Goal: Task Accomplishment & Management: Complete application form

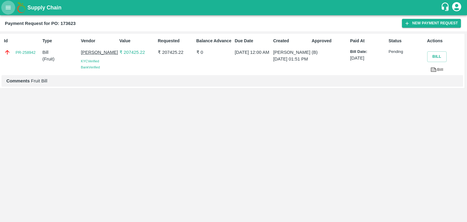
click at [6, 5] on icon "open drawer" at bounding box center [8, 7] width 7 height 7
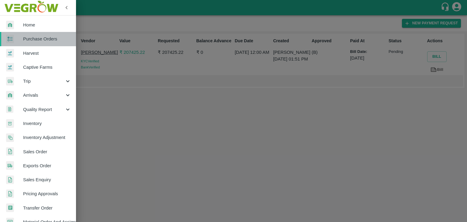
click at [53, 40] on span "Purchase Orders" at bounding box center [47, 39] width 48 height 7
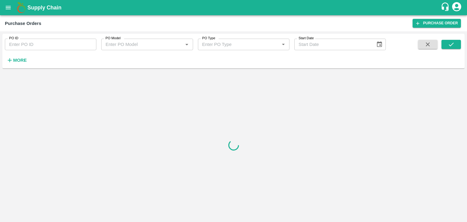
drag, startPoint x: 79, startPoint y: 43, endPoint x: 85, endPoint y: 44, distance: 5.9
click at [85, 44] on input "PO ID" at bounding box center [50, 45] width 91 height 12
paste input "174068"
type input "174068"
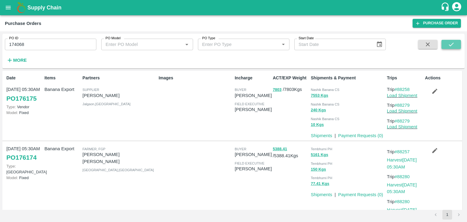
click at [445, 45] on button "submit" at bounding box center [450, 44] width 19 height 9
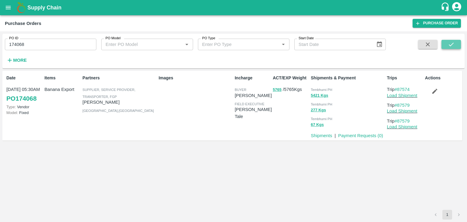
click at [445, 45] on button "submit" at bounding box center [450, 44] width 19 height 9
click at [361, 134] on link "Payment Requests ( 0 )" at bounding box center [360, 135] width 45 height 5
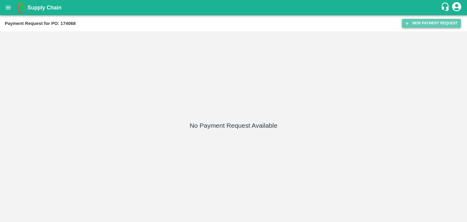
click at [429, 23] on button "New Payment Request" at bounding box center [431, 23] width 59 height 9
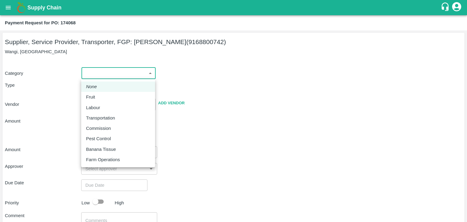
click at [84, 69] on body "Supply Chain Payment Request for PO: 174068 Supplier, Service Provider, Transpo…" at bounding box center [233, 111] width 467 height 222
click at [105, 94] on div "Fruit" at bounding box center [118, 97] width 64 height 7
type input "1"
type input "[PERSON_NAME] - 9168800742(Supplier, Service Provider, Transporter, FGP)"
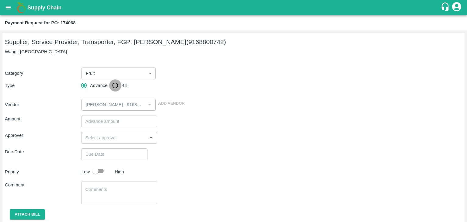
click at [113, 87] on input "Bill" at bounding box center [115, 85] width 12 height 12
radio input "true"
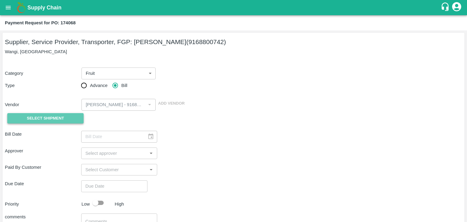
click at [58, 119] on span "Select Shipment" at bounding box center [45, 118] width 37 height 7
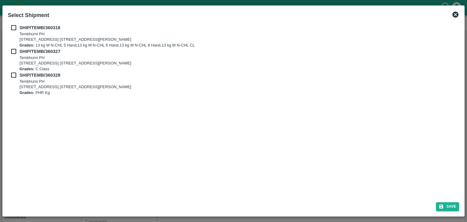
click at [12, 24] on div "SHIP/TEMB/360318 Tembhurni PH Tembhurni PH 205, PLOT NO. E-5, YASHSHREE INDUSTR…" at bounding box center [233, 109] width 456 height 175
click at [14, 32] on div "SHIP/TEMB/360318 Tembhurni PH Tembhurni PH 205, PLOT NO. E-5, YASHSHREE INDUSTR…" at bounding box center [233, 36] width 451 height 24
click at [13, 29] on input "checkbox" at bounding box center [14, 27] width 12 height 7
checkbox input "true"
click at [12, 52] on input "checkbox" at bounding box center [14, 51] width 12 height 7
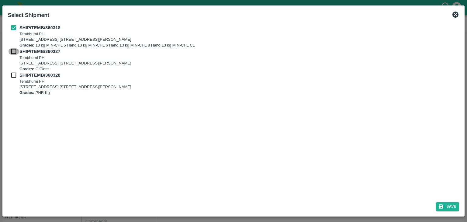
checkbox input "true"
click at [15, 74] on input "checkbox" at bounding box center [14, 75] width 12 height 7
checkbox input "true"
click at [449, 203] on button "Save" at bounding box center [447, 206] width 23 height 9
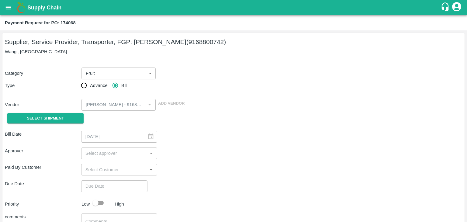
type input "06/09/2025"
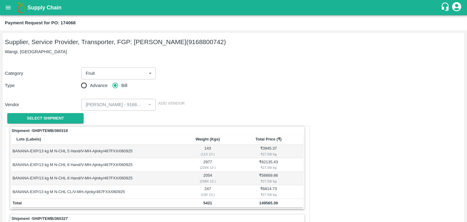
scroll to position [284, 0]
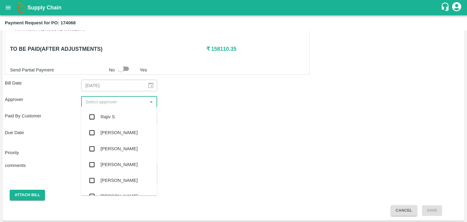
click at [102, 105] on input "input" at bounding box center [114, 102] width 63 height 8
type input "Ajit"
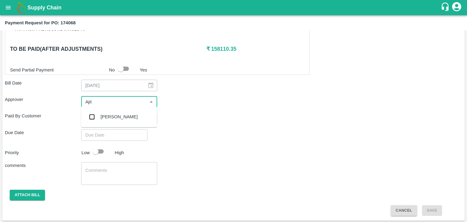
click at [115, 119] on div "[PERSON_NAME]" at bounding box center [119, 116] width 37 height 7
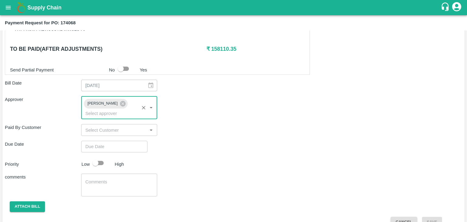
type input "DD/MM/YYYY hh:mm aa"
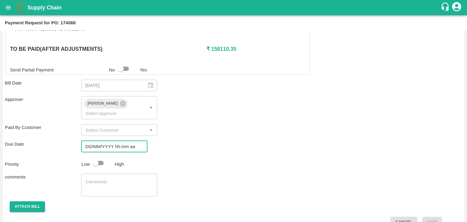
click at [123, 141] on input "DD/MM/YYYY hh:mm aa" at bounding box center [112, 147] width 62 height 12
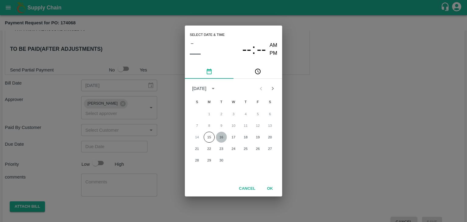
click at [219, 135] on button "16" at bounding box center [221, 137] width 11 height 11
type input "[DATE] 12:00 AM"
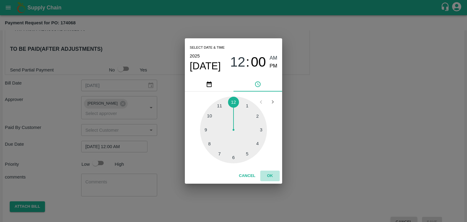
click at [265, 173] on button "OK" at bounding box center [269, 175] width 19 height 11
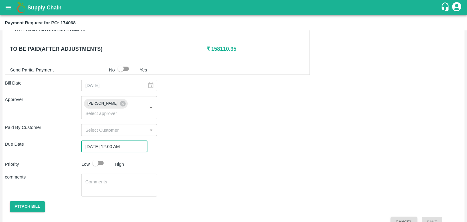
click at [99, 157] on input "checkbox" at bounding box center [95, 163] width 35 height 12
checkbox input "true"
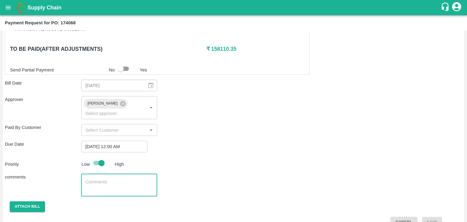
click at [119, 179] on textarea at bounding box center [119, 185] width 68 height 13
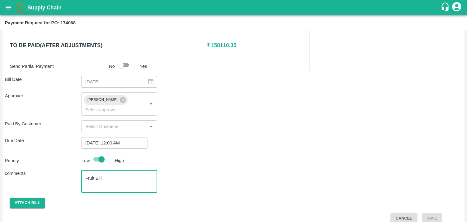
type textarea "Fruit Bill"
click at [1, 9] on button "open drawer" at bounding box center [8, 8] width 14 height 14
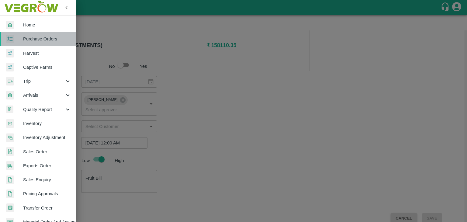
click at [53, 42] on link "Purchase Orders" at bounding box center [38, 39] width 76 height 14
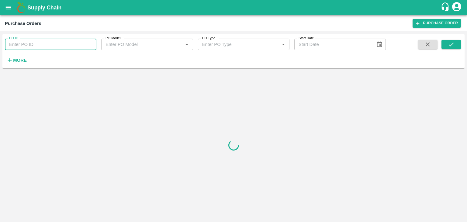
click at [74, 43] on input "PO ID" at bounding box center [50, 45] width 91 height 12
paste input "174050"
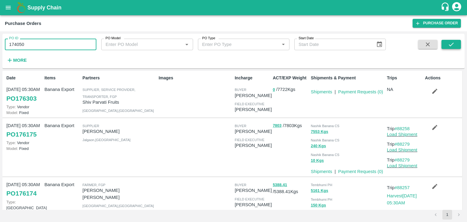
type input "174050"
click at [458, 45] on button "submit" at bounding box center [450, 44] width 19 height 9
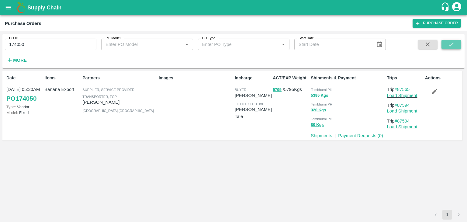
click at [458, 45] on button "submit" at bounding box center [450, 44] width 19 height 9
click at [366, 134] on link "Payment Requests ( 0 )" at bounding box center [360, 135] width 45 height 5
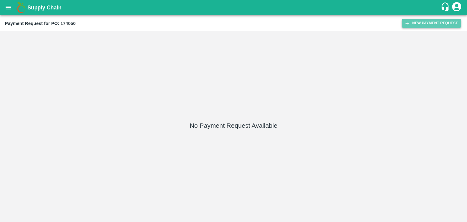
click at [434, 26] on button "New Payment Request" at bounding box center [431, 23] width 59 height 9
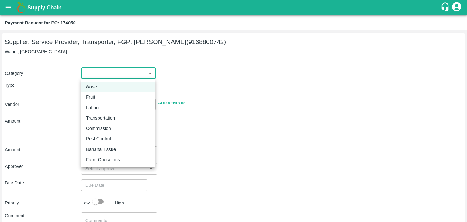
drag, startPoint x: 96, startPoint y: 73, endPoint x: 101, endPoint y: 94, distance: 21.6
click at [101, 94] on body "Supply Chain Payment Request for PO: 174050 Supplier, Service Provider, Transpo…" at bounding box center [233, 111] width 467 height 222
click at [101, 94] on div "Fruit" at bounding box center [118, 97] width 64 height 7
type input "1"
type input "[PERSON_NAME] - 9168800742(Supplier, Service Provider, Transporter, FGP)"
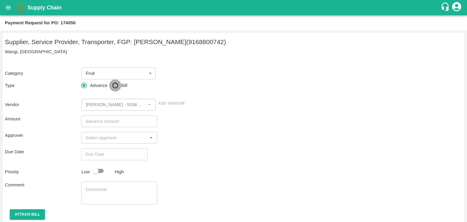
click at [115, 85] on input "Bill" at bounding box center [115, 85] width 12 height 12
radio input "true"
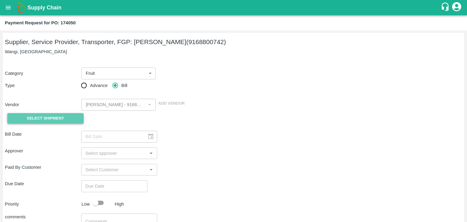
click at [43, 119] on span "Select Shipment" at bounding box center [45, 118] width 37 height 7
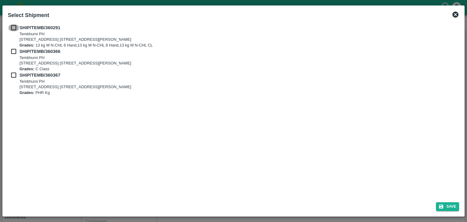
click at [12, 27] on input "checkbox" at bounding box center [14, 27] width 12 height 7
checkbox input "true"
click at [13, 52] on input "checkbox" at bounding box center [14, 51] width 12 height 7
checkbox input "true"
click at [12, 76] on input "checkbox" at bounding box center [14, 75] width 12 height 7
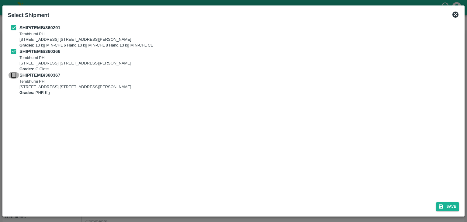
checkbox input "true"
click at [451, 207] on button "Save" at bounding box center [447, 206] width 23 height 9
type input "07/09/2025"
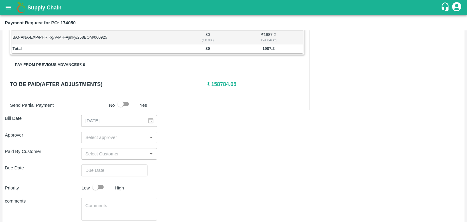
scroll to position [271, 0]
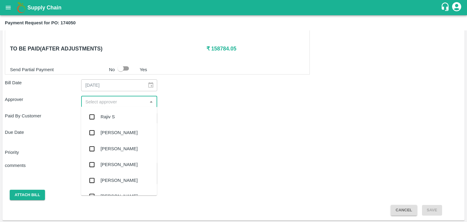
click at [117, 103] on input "input" at bounding box center [114, 102] width 63 height 8
type input "Ajit"
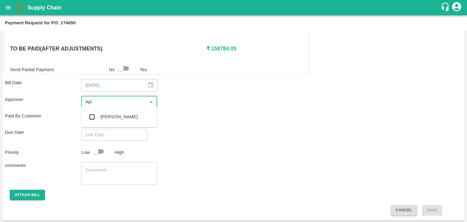
click at [114, 118] on div "[PERSON_NAME]" at bounding box center [119, 116] width 37 height 7
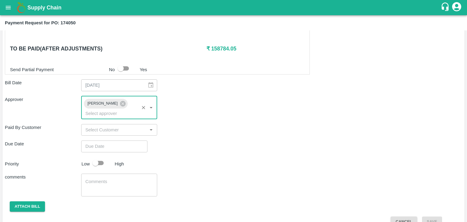
type input "DD/MM/YYYY hh:mm aa"
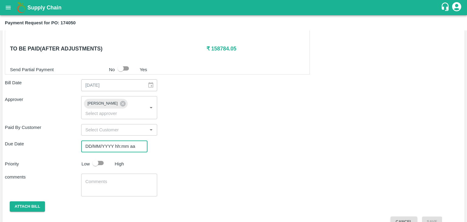
click at [132, 140] on input "DD/MM/YYYY hh:mm aa" at bounding box center [112, 146] width 62 height 12
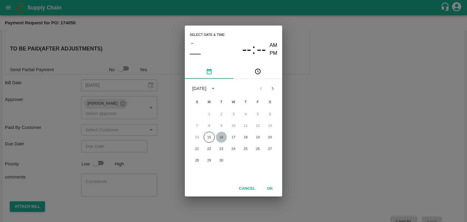
click at [220, 135] on button "16" at bounding box center [221, 137] width 11 height 11
type input "[DATE] 12:00 AM"
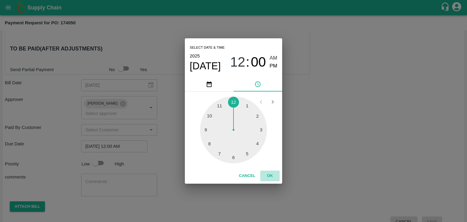
click at [269, 173] on button "OK" at bounding box center [269, 175] width 19 height 11
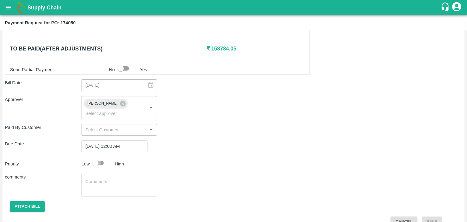
click at [100, 157] on input "checkbox" at bounding box center [95, 163] width 35 height 12
checkbox input "true"
click at [113, 178] on textarea at bounding box center [119, 184] width 68 height 13
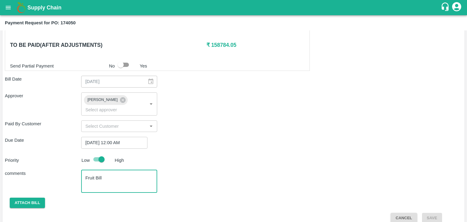
type textarea "Fruit Bill"
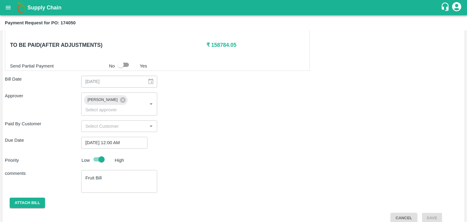
click at [16, 200] on div "Shipment - SHIP/TEMB/360291 Lots (Labels) Weight (Kgs) Total Price (₹) BANANA-E…" at bounding box center [233, 37] width 457 height 372
click at [26, 197] on button "Attach bill" at bounding box center [27, 202] width 35 height 11
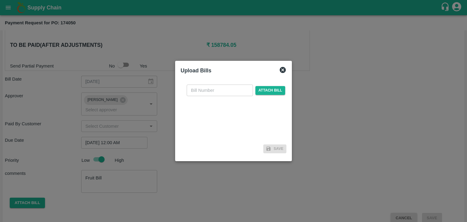
drag, startPoint x: 215, startPoint y: 96, endPoint x: 218, endPoint y: 92, distance: 5.2
click at [218, 92] on div "​ Attach bill" at bounding box center [233, 111] width 106 height 62
click at [218, 92] on input "text" at bounding box center [220, 90] width 66 height 12
type input "AT/CHIFU-0165"
click at [266, 86] on span "Attach bill" at bounding box center [270, 90] width 30 height 9
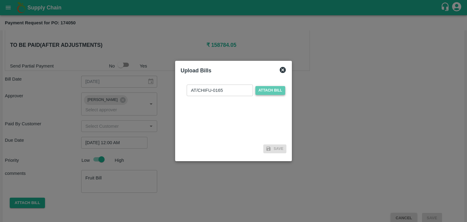
click at [0, 0] on input "Attach bill" at bounding box center [0, 0] width 0 height 0
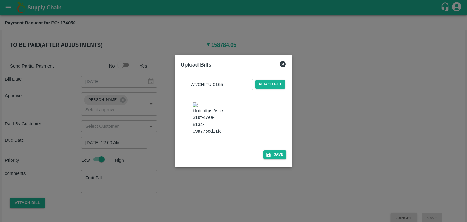
click at [92, 51] on div at bounding box center [233, 111] width 467 height 222
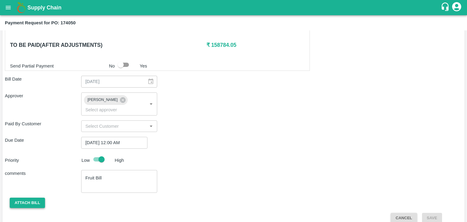
click at [27, 197] on button "Attach bill" at bounding box center [27, 202] width 35 height 11
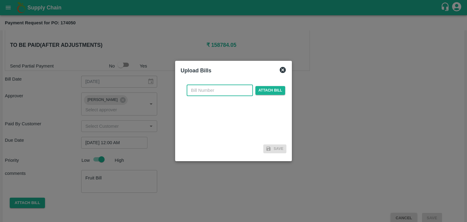
click at [241, 91] on input "text" at bounding box center [220, 90] width 66 height 12
type input "AT/CHIFU-0165"
click at [264, 89] on span "Attach bill" at bounding box center [270, 90] width 30 height 9
click at [0, 0] on input "Attach bill" at bounding box center [0, 0] width 0 height 0
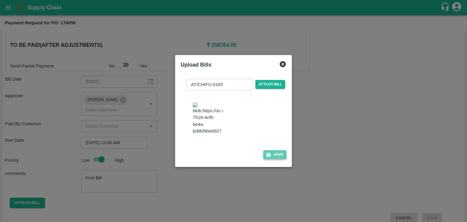
click at [283, 159] on button "Save" at bounding box center [274, 154] width 23 height 9
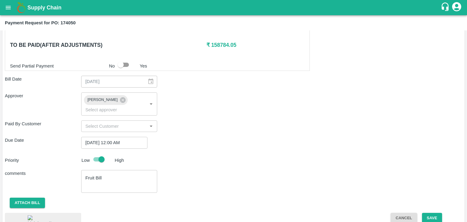
scroll to position [328, 0]
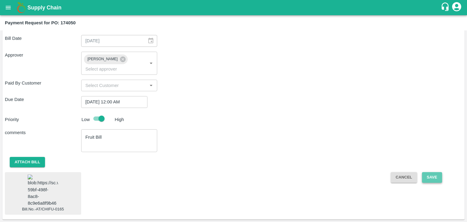
click at [431, 172] on button "Save" at bounding box center [432, 177] width 20 height 11
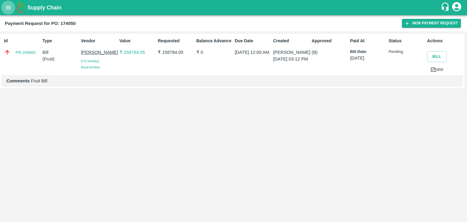
click at [4, 6] on button "open drawer" at bounding box center [8, 8] width 14 height 14
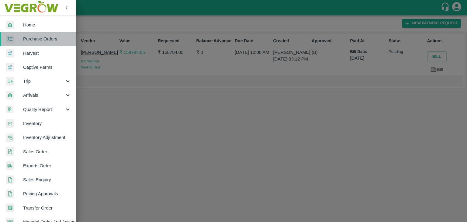
click at [43, 34] on link "Purchase Orders" at bounding box center [38, 39] width 76 height 14
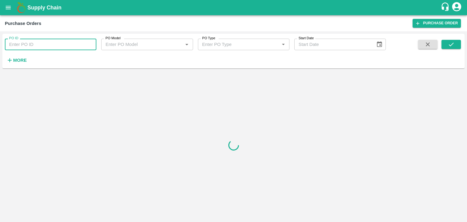
paste input "174252"
click at [84, 44] on input "174252" at bounding box center [50, 45] width 91 height 12
type input "174252"
click at [449, 44] on icon "submit" at bounding box center [451, 44] width 7 height 7
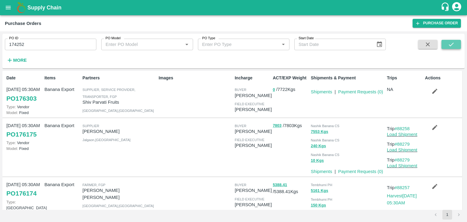
click at [449, 44] on icon "submit" at bounding box center [451, 44] width 7 height 7
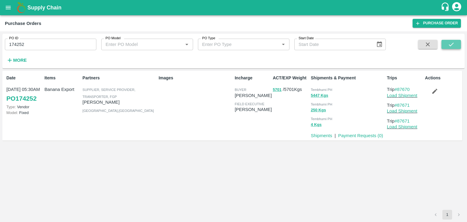
click at [449, 44] on icon "submit" at bounding box center [451, 44] width 7 height 7
click at [354, 134] on link "Payment Requests ( 0 )" at bounding box center [360, 135] width 45 height 5
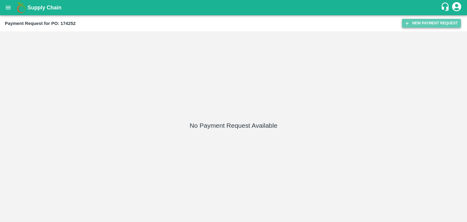
click at [433, 21] on button "New Payment Request" at bounding box center [431, 23] width 59 height 9
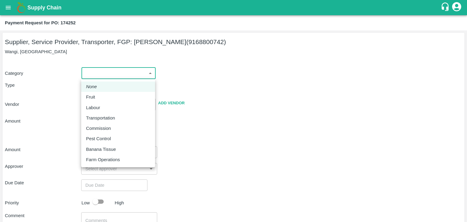
drag, startPoint x: 96, startPoint y: 76, endPoint x: 102, endPoint y: 92, distance: 17.1
click at [102, 92] on body "Supply Chain Payment Request for PO: 174252 Supplier, Service Provider, Transpo…" at bounding box center [233, 111] width 467 height 222
click at [102, 92] on li "Fruit" at bounding box center [118, 97] width 74 height 10
type input "1"
type input "Ajinkya Haridas Takik - 9168800742(Supplier, Service Provider, Transporter, FGP)"
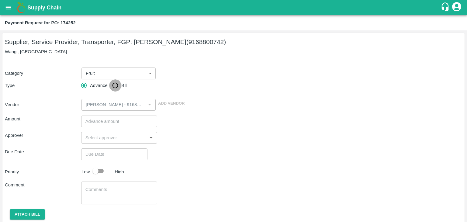
click at [115, 84] on input "Bill" at bounding box center [115, 85] width 12 height 12
radio input "true"
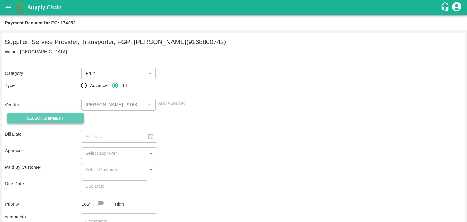
click at [53, 118] on span "Select Shipment" at bounding box center [45, 118] width 37 height 7
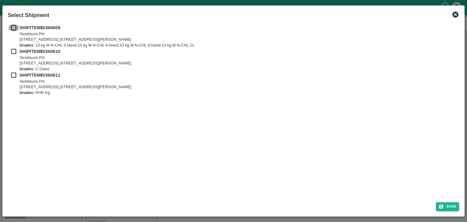
click at [16, 28] on input "checkbox" at bounding box center [14, 27] width 12 height 7
checkbox input "true"
click at [13, 47] on div "SHIP/TEMB/360609 Tembhurni PH Tembhurni PH 205, PLOT NO. E-5, YASHSHREE INDUSTR…" at bounding box center [233, 36] width 451 height 24
click at [13, 50] on input "checkbox" at bounding box center [14, 51] width 12 height 7
checkbox input "true"
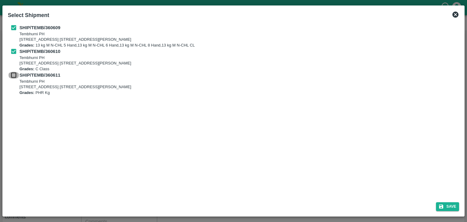
click at [15, 76] on input "checkbox" at bounding box center [14, 75] width 12 height 7
checkbox input "true"
click at [453, 204] on button "Save" at bounding box center [447, 206] width 23 height 9
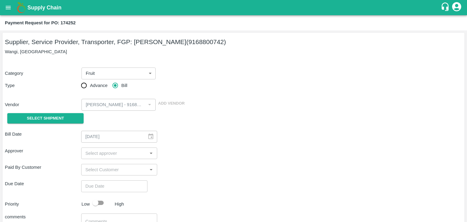
type input "[DATE]"
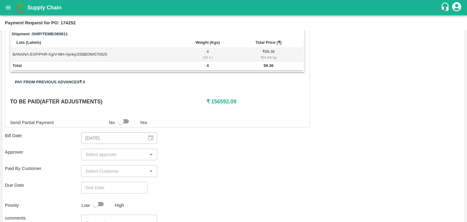
scroll to position [284, 0]
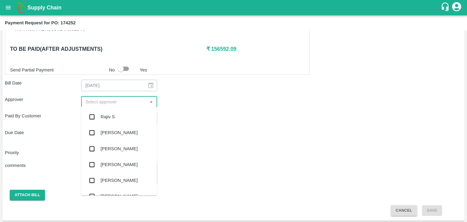
click at [119, 104] on input "input" at bounding box center [114, 102] width 63 height 8
type input "Ajit"
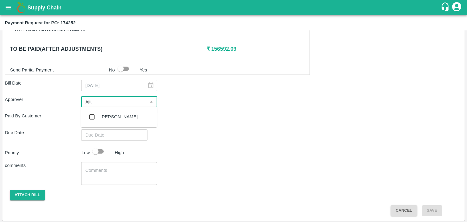
click at [114, 111] on div "[PERSON_NAME]" at bounding box center [119, 117] width 76 height 16
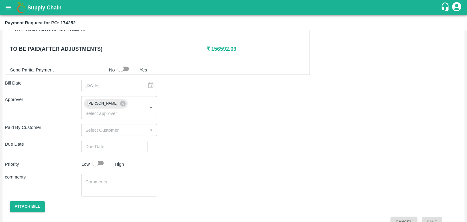
click at [125, 131] on div "Shipment - SHIP/TEMB/360609 Lots (Labels) Weight (Kgs) Total Price (₹) BANANA-E…" at bounding box center [233, 34] width 457 height 386
type input "DD/MM/YYYY hh:mm aa"
click at [129, 141] on input "DD/MM/YYYY hh:mm aa" at bounding box center [112, 147] width 62 height 12
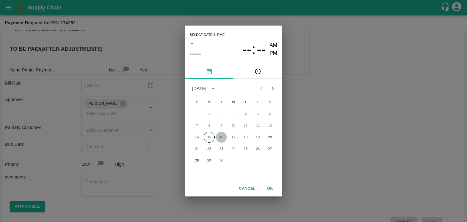
click at [220, 135] on button "16" at bounding box center [221, 137] width 11 height 11
type input "[DATE] 12:00 AM"
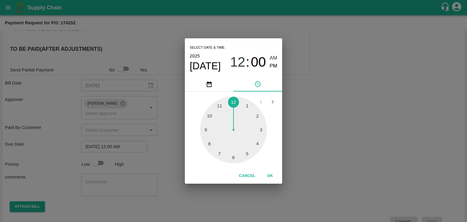
click at [266, 174] on button "OK" at bounding box center [269, 175] width 19 height 11
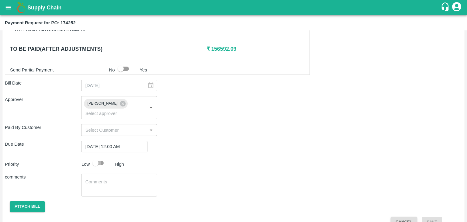
click at [98, 157] on input "checkbox" at bounding box center [95, 163] width 35 height 12
checkbox input "true"
click at [117, 179] on textarea at bounding box center [119, 185] width 68 height 13
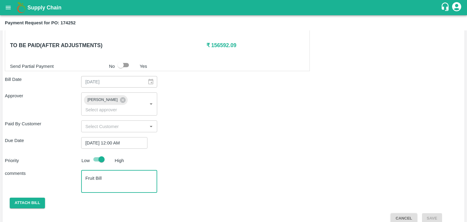
type textarea "Fruit Bill"
click at [27, 197] on button "Attach bill" at bounding box center [27, 202] width 35 height 11
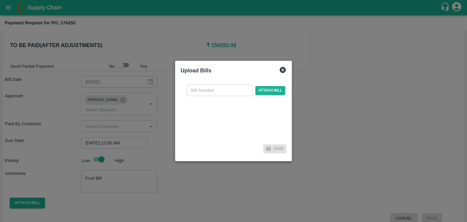
click at [219, 86] on input "text" at bounding box center [220, 90] width 66 height 12
click at [224, 90] on input "AT/CHIFU-" at bounding box center [220, 90] width 66 height 12
type input "AT/CHIFU-0167"
click at [266, 90] on span "Attach bill" at bounding box center [270, 90] width 30 height 9
click at [0, 0] on input "Attach bill" at bounding box center [0, 0] width 0 height 0
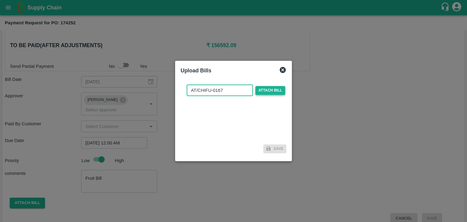
click at [266, 90] on span "Attach bill" at bounding box center [270, 90] width 30 height 9
click at [0, 0] on input "Attach bill" at bounding box center [0, 0] width 0 height 0
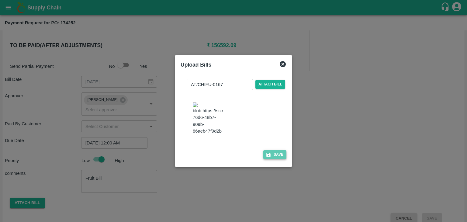
click at [276, 159] on button "Save" at bounding box center [274, 154] width 23 height 9
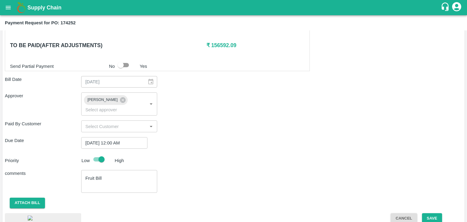
scroll to position [342, 0]
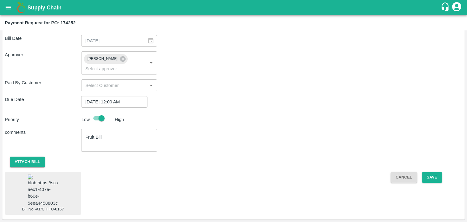
click at [44, 185] on img at bounding box center [43, 190] width 30 height 32
click at [434, 172] on button "Save" at bounding box center [432, 177] width 20 height 11
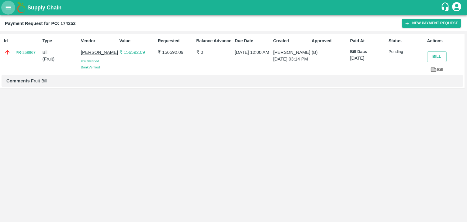
click at [13, 8] on button "open drawer" at bounding box center [8, 8] width 14 height 14
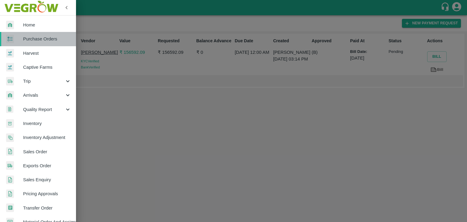
click at [46, 38] on span "Purchase Orders" at bounding box center [47, 39] width 48 height 7
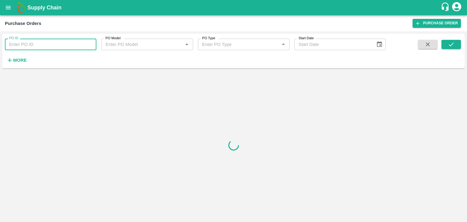
click at [90, 40] on input "PO ID" at bounding box center [50, 45] width 91 height 12
paste input "174249"
type input "174249"
click at [453, 43] on icon "submit" at bounding box center [450, 45] width 5 height 4
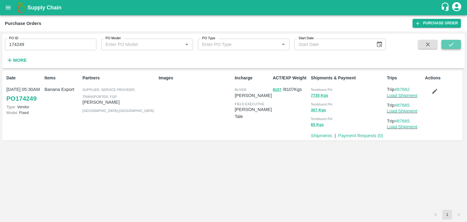
click at [453, 43] on icon "submit" at bounding box center [450, 45] width 5 height 4
click at [352, 134] on link "Payment Requests ( 0 )" at bounding box center [360, 135] width 45 height 5
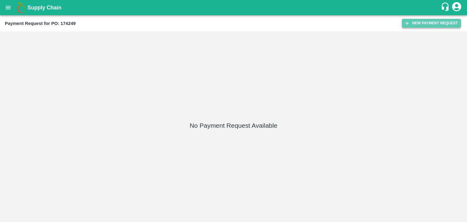
click at [415, 24] on button "New Payment Request" at bounding box center [431, 23] width 59 height 9
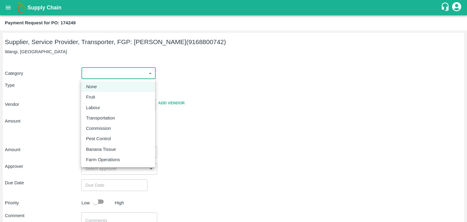
drag, startPoint x: 90, startPoint y: 70, endPoint x: 98, endPoint y: 92, distance: 23.9
click at [98, 92] on body "Supply Chain Payment Request for PO: 174249 Supplier, Service Provider, Transpo…" at bounding box center [233, 111] width 467 height 222
click at [98, 92] on li "Fruit" at bounding box center [118, 97] width 74 height 10
type input "1"
type input "[PERSON_NAME] - 9168800742(Supplier, Service Provider, Transporter, FGP)"
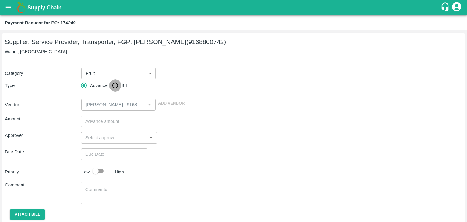
click at [120, 85] on input "Bill" at bounding box center [115, 85] width 12 height 12
radio input "true"
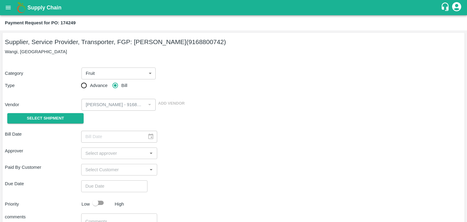
click at [48, 117] on span "Select Shipment" at bounding box center [45, 118] width 37 height 7
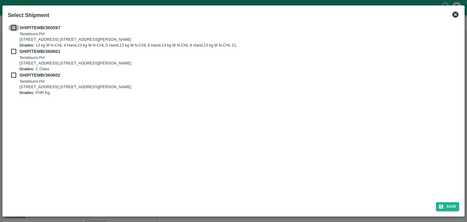
click at [12, 29] on input "checkbox" at bounding box center [14, 27] width 12 height 7
checkbox input "true"
click at [11, 50] on input "checkbox" at bounding box center [14, 51] width 12 height 7
checkbox input "true"
drag, startPoint x: 13, startPoint y: 70, endPoint x: 11, endPoint y: 76, distance: 6.7
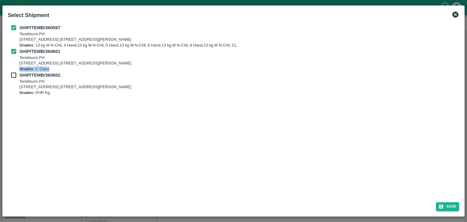
click at [11, 76] on div "SHIP/TEMB/360597 Tembhurni PH Tembhurni PH 205, PLOT NO. E-5, YASHSHREE INDUSTR…" at bounding box center [233, 59] width 451 height 71
click at [11, 76] on input "checkbox" at bounding box center [14, 75] width 12 height 7
checkbox input "true"
click at [447, 202] on button "Save" at bounding box center [447, 206] width 23 height 9
type input "[DATE]"
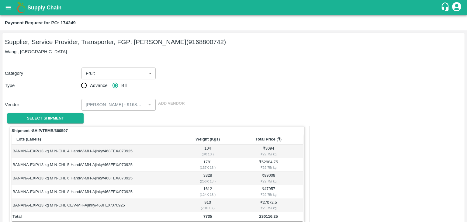
scroll to position [298, 0]
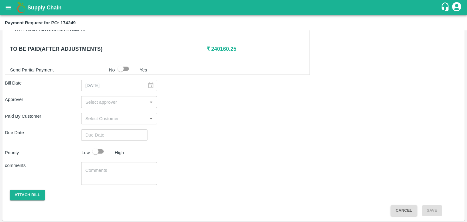
click at [130, 100] on input "input" at bounding box center [114, 102] width 63 height 8
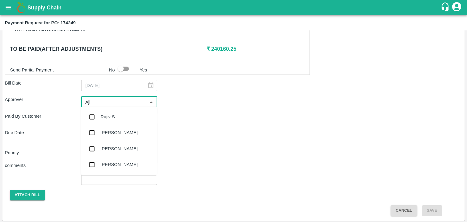
type input "Ajit"
click at [110, 119] on div "[PERSON_NAME]" at bounding box center [119, 116] width 37 height 7
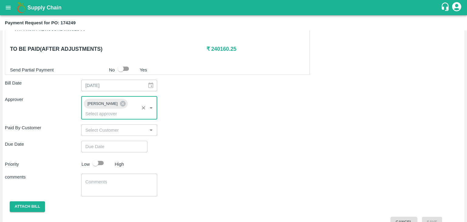
type input "DD/MM/YYYY hh:mm aa"
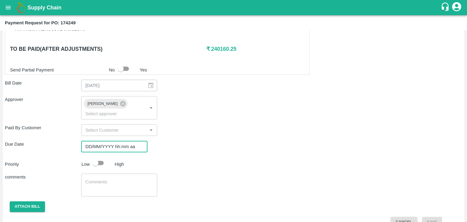
click at [125, 141] on input "DD/MM/YYYY hh:mm aa" at bounding box center [112, 147] width 62 height 12
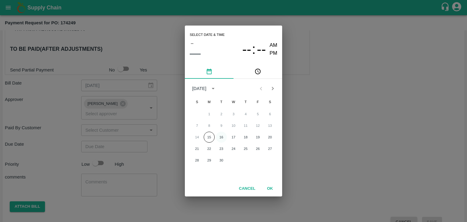
click at [221, 137] on button "16" at bounding box center [221, 137] width 11 height 11
type input "[DATE] 12:00 AM"
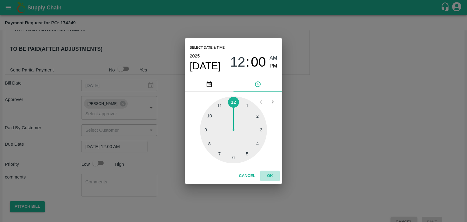
click at [273, 177] on button "OK" at bounding box center [269, 175] width 19 height 11
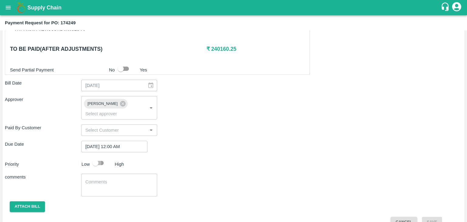
drag, startPoint x: 98, startPoint y: 149, endPoint x: 118, endPoint y: 171, distance: 29.0
click at [118, 171] on div "Shipment - SHIP/TEMB/360597 Lots (Labels) Weight (Kgs) Total Price (₹) BANANA-E…" at bounding box center [233, 27] width 457 height 399
click at [118, 179] on textarea at bounding box center [119, 185] width 68 height 13
click at [100, 157] on input "checkbox" at bounding box center [95, 163] width 35 height 12
checkbox input "true"
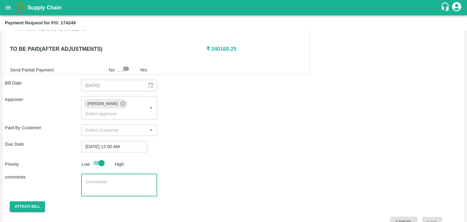
click at [112, 179] on textarea at bounding box center [119, 185] width 68 height 13
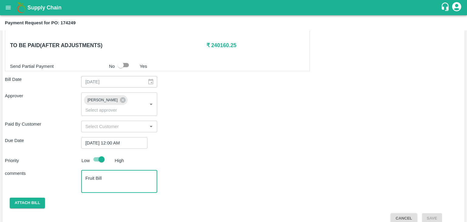
type textarea "Fruit Bill"
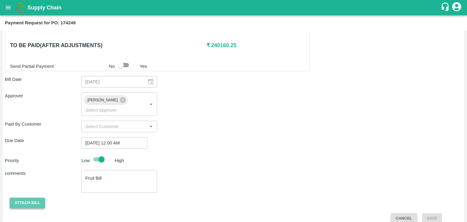
click at [30, 197] on button "Attach bill" at bounding box center [27, 202] width 35 height 11
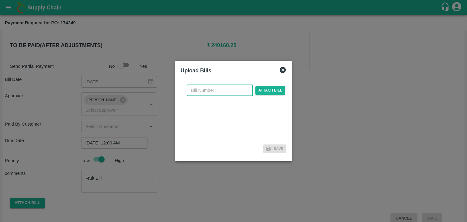
click at [221, 92] on input "text" at bounding box center [220, 90] width 66 height 12
type input "AT/CHIFU-0168"
click at [271, 92] on span "Attach bill" at bounding box center [270, 90] width 30 height 9
click at [0, 0] on input "Attach bill" at bounding box center [0, 0] width 0 height 0
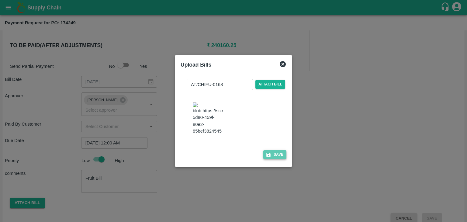
click at [276, 159] on button "Save" at bounding box center [274, 154] width 23 height 9
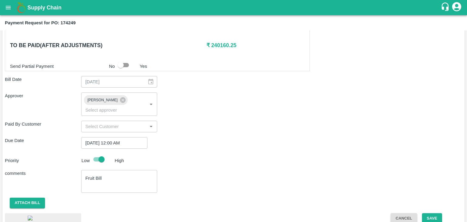
scroll to position [355, 0]
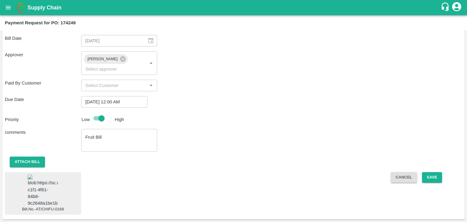
click at [43, 174] on img at bounding box center [43, 190] width 30 height 32
click at [428, 172] on button "Save" at bounding box center [432, 177] width 20 height 11
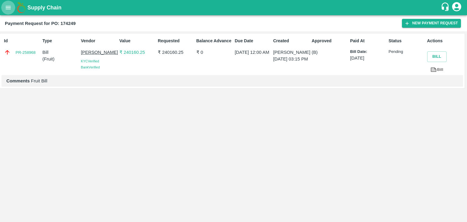
click at [9, 8] on icon "open drawer" at bounding box center [8, 7] width 7 height 7
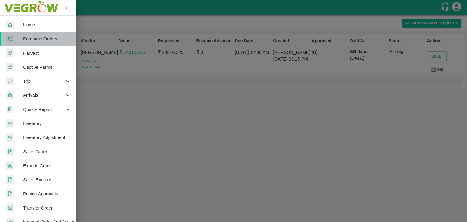
click at [51, 38] on span "Purchase Orders" at bounding box center [47, 39] width 48 height 7
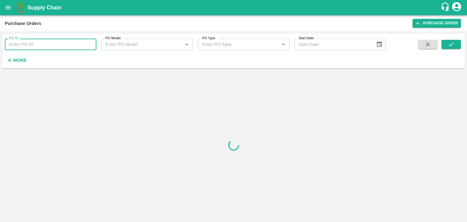
click at [90, 42] on input "PO ID" at bounding box center [50, 45] width 91 height 12
paste input "176163"
click at [449, 42] on icon "submit" at bounding box center [451, 44] width 7 height 7
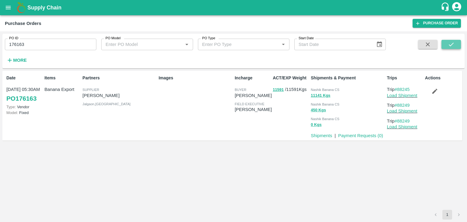
click at [449, 42] on icon "submit" at bounding box center [451, 44] width 7 height 7
click at [44, 46] on input "176163" at bounding box center [50, 45] width 91 height 12
paste input "text"
type input "173611"
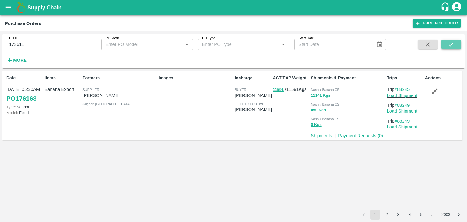
click at [453, 42] on icon "submit" at bounding box center [451, 44] width 7 height 7
click at [371, 135] on link "Payment Requests ( 0 )" at bounding box center [360, 135] width 45 height 5
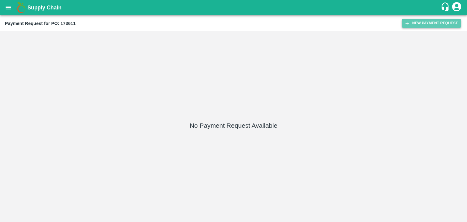
click at [425, 20] on button "New Payment Request" at bounding box center [431, 23] width 59 height 9
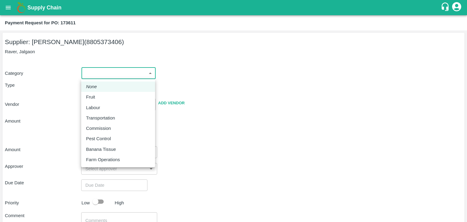
drag, startPoint x: 94, startPoint y: 73, endPoint x: 95, endPoint y: 90, distance: 17.1
click at [95, 90] on body "Supply Chain Payment Request for PO: 173611 Supplier: VARUN RAMESHWAR AGRAWAL (…" at bounding box center [233, 111] width 467 height 222
click at [103, 99] on div "Fruit" at bounding box center [118, 97] width 64 height 7
type input "1"
type input "[PERSON_NAME] - 8805373406(Supplier)"
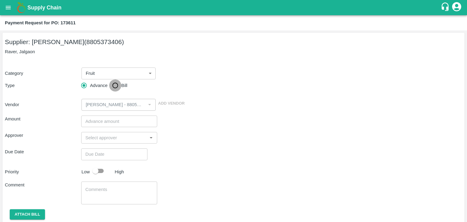
click at [111, 86] on input "Bill" at bounding box center [115, 85] width 12 height 12
radio input "true"
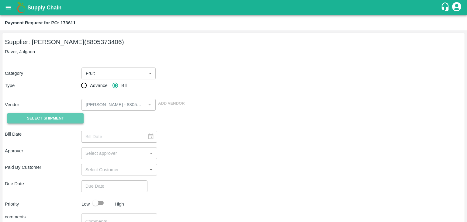
click at [46, 118] on span "Select Shipment" at bounding box center [45, 118] width 37 height 7
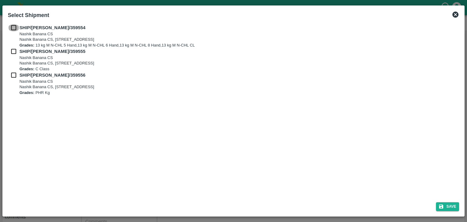
click at [15, 26] on input "checkbox" at bounding box center [14, 27] width 12 height 7
checkbox input "true"
click at [15, 48] on input "checkbox" at bounding box center [14, 51] width 12 height 7
checkbox input "true"
drag, startPoint x: 12, startPoint y: 69, endPoint x: 13, endPoint y: 77, distance: 8.0
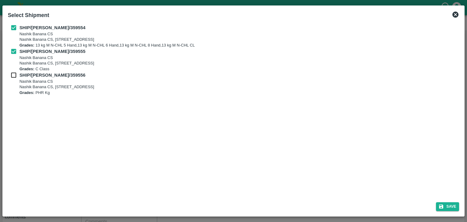
click at [13, 77] on div "SHIP/NASH/359554 Nashik Banana CS Nashik Banana CS, Gat No. 314/2/1, A/p- Mohad…" at bounding box center [233, 59] width 451 height 71
click at [13, 77] on input "checkbox" at bounding box center [14, 75] width 12 height 7
checkbox input "true"
click at [450, 204] on button "Save" at bounding box center [447, 206] width 23 height 9
type input "[DATE]"
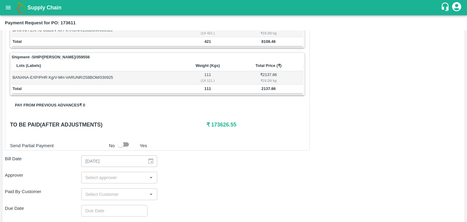
scroll to position [284, 0]
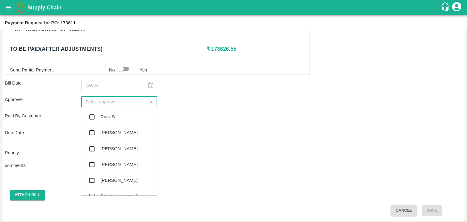
click at [135, 99] on input "input" at bounding box center [114, 102] width 63 height 8
type input "Ajit"
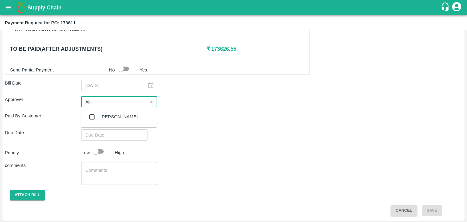
click at [113, 115] on div "[PERSON_NAME]" at bounding box center [119, 116] width 37 height 7
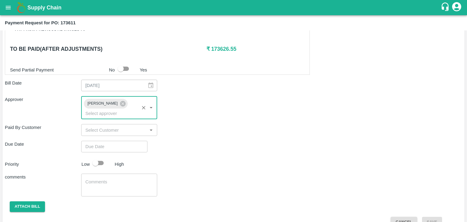
type input "DD/MM/YYYY hh:mm aa"
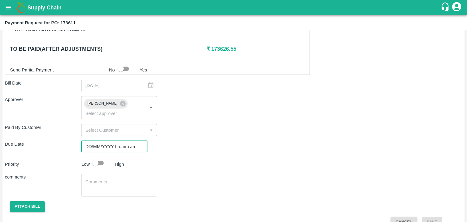
click at [132, 141] on input "DD/MM/YYYY hh:mm aa" at bounding box center [112, 147] width 62 height 12
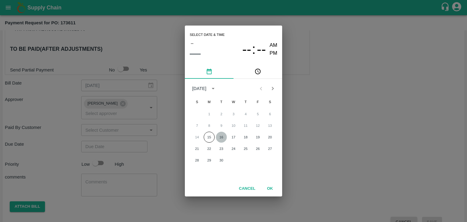
click at [219, 135] on button "16" at bounding box center [221, 137] width 11 height 11
type input "[DATE] 12:00 AM"
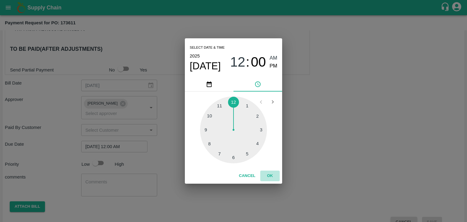
click at [272, 175] on button "OK" at bounding box center [269, 175] width 19 height 11
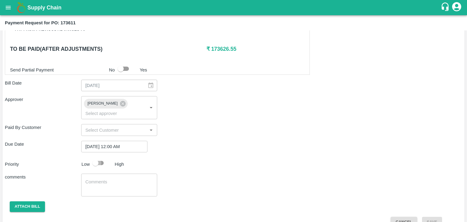
click at [101, 157] on input "checkbox" at bounding box center [95, 163] width 35 height 12
checkbox input "true"
click at [121, 179] on textarea at bounding box center [119, 185] width 68 height 13
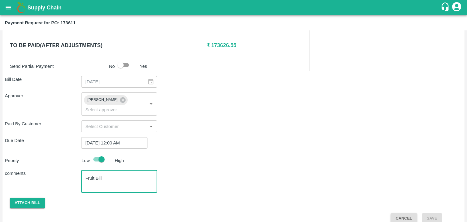
type textarea "Fruit Bill"
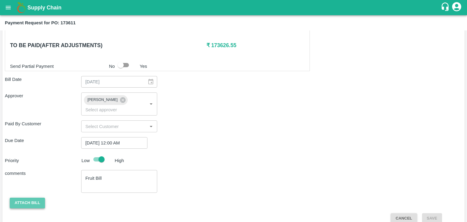
click at [26, 197] on button "Attach bill" at bounding box center [27, 202] width 35 height 11
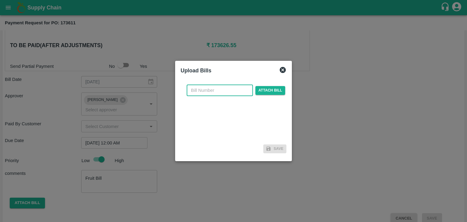
click at [204, 90] on input "text" at bounding box center [220, 90] width 66 height 12
type input "VE25-58"
click at [271, 89] on span "Attach bill" at bounding box center [270, 90] width 30 height 9
click at [0, 0] on input "Attach bill" at bounding box center [0, 0] width 0 height 0
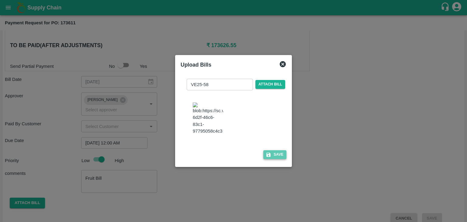
click at [275, 158] on button "Save" at bounding box center [274, 154] width 23 height 9
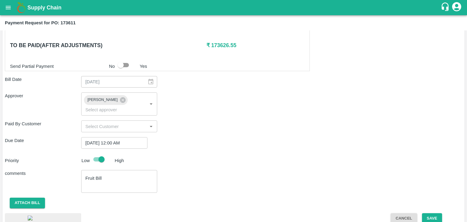
scroll to position [331, 0]
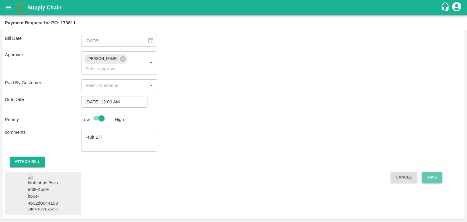
click at [433, 172] on button "Save" at bounding box center [432, 177] width 20 height 11
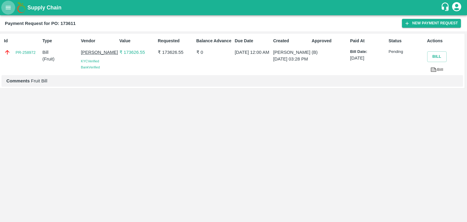
click at [8, 3] on button "open drawer" at bounding box center [8, 8] width 14 height 14
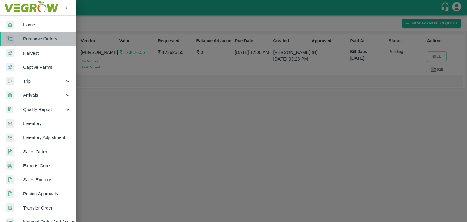
click at [46, 41] on span "Purchase Orders" at bounding box center [47, 39] width 48 height 7
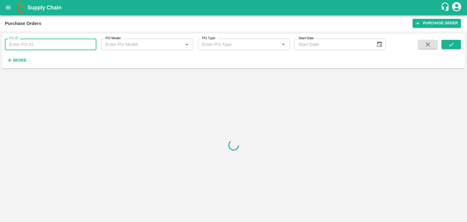
click at [90, 43] on input "PO ID" at bounding box center [50, 45] width 91 height 12
paste input "173621"
type input "173621"
click at [452, 46] on icon "submit" at bounding box center [451, 44] width 7 height 7
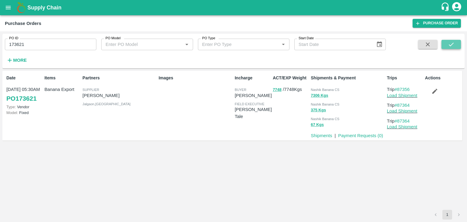
click at [452, 46] on icon "submit" at bounding box center [451, 44] width 7 height 7
click at [349, 135] on link "Payment Requests ( 0 )" at bounding box center [360, 135] width 45 height 5
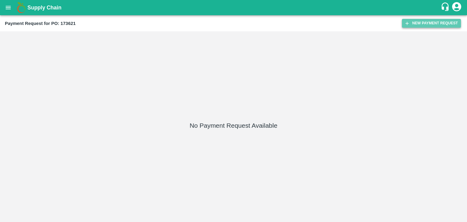
click at [424, 22] on button "New Payment Request" at bounding box center [431, 23] width 59 height 9
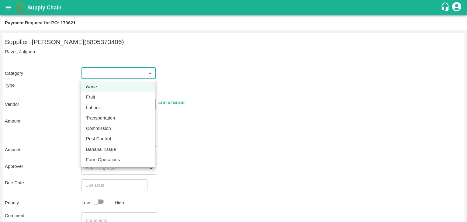
drag, startPoint x: 88, startPoint y: 72, endPoint x: 103, endPoint y: 94, distance: 26.2
click at [103, 94] on body "Supply Chain Payment Request for PO: 173621 Supplier: VARUN RAMESHWAR AGRAWAL (…" at bounding box center [233, 111] width 467 height 222
click at [103, 94] on div "Fruit" at bounding box center [118, 97] width 64 height 7
type input "1"
type input "[PERSON_NAME] - 8805373406(Supplier)"
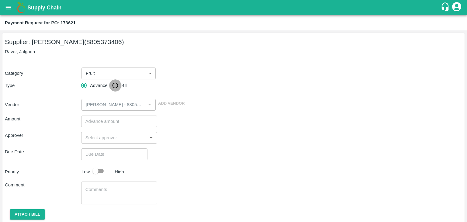
click at [112, 87] on input "Bill" at bounding box center [115, 85] width 12 height 12
radio input "true"
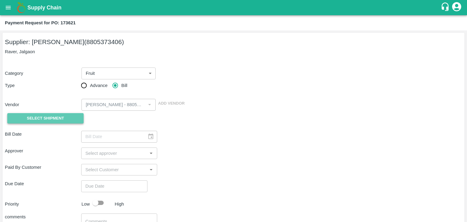
click at [50, 118] on span "Select Shipment" at bounding box center [45, 118] width 37 height 7
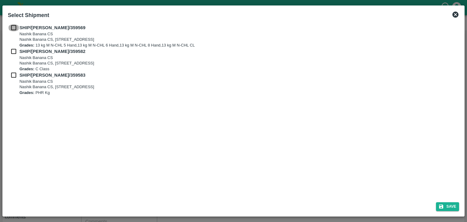
click at [15, 25] on input "checkbox" at bounding box center [14, 27] width 12 height 7
checkbox input "true"
click at [12, 49] on input "checkbox" at bounding box center [14, 51] width 12 height 7
checkbox input "true"
click at [13, 77] on input "checkbox" at bounding box center [14, 75] width 12 height 7
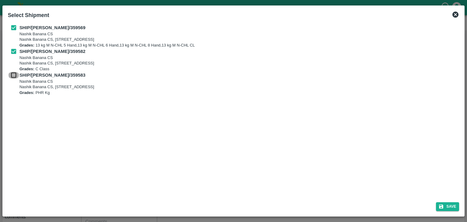
checkbox input "true"
click at [450, 211] on button "Save" at bounding box center [447, 206] width 23 height 9
type input "04/09/2025"
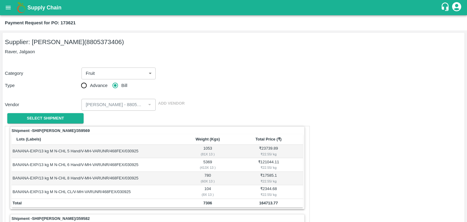
scroll to position [284, 0]
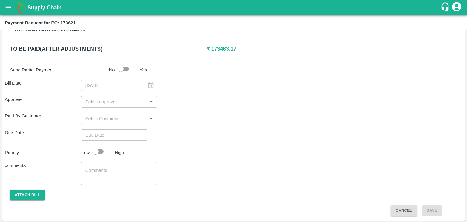
click at [101, 96] on div "​" at bounding box center [119, 102] width 76 height 12
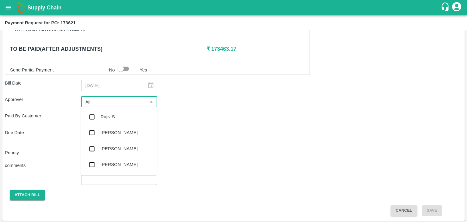
type input "Ajit"
click at [116, 115] on div "[PERSON_NAME]" at bounding box center [119, 116] width 37 height 7
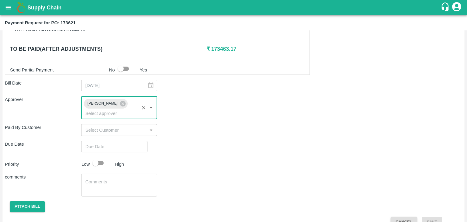
type input "DD/MM/YYYY hh:mm aa"
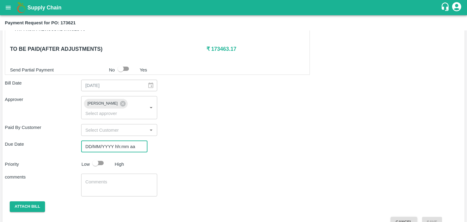
click at [126, 141] on input "DD/MM/YYYY hh:mm aa" at bounding box center [112, 147] width 62 height 12
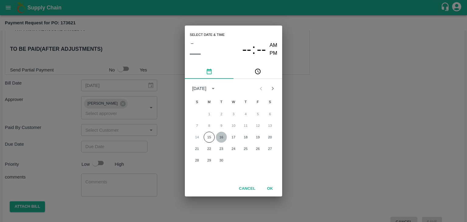
click at [219, 137] on button "16" at bounding box center [221, 137] width 11 height 11
type input "[DATE] 12:00 AM"
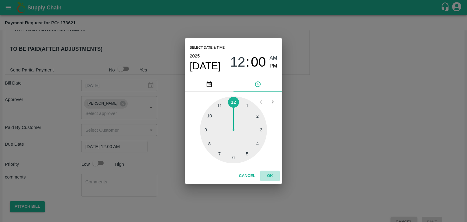
click at [278, 180] on button "OK" at bounding box center [269, 175] width 19 height 11
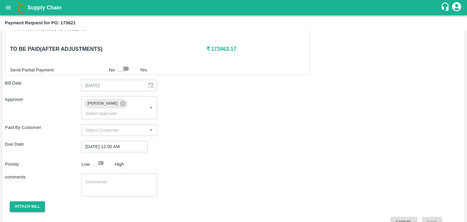
click at [101, 157] on input "checkbox" at bounding box center [95, 163] width 35 height 12
checkbox input "true"
click at [119, 179] on textarea at bounding box center [119, 185] width 68 height 13
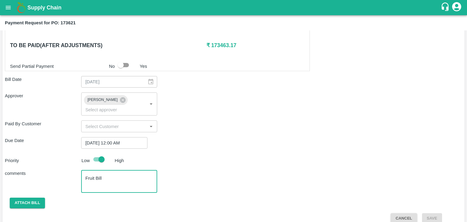
type textarea "Fruit Bill"
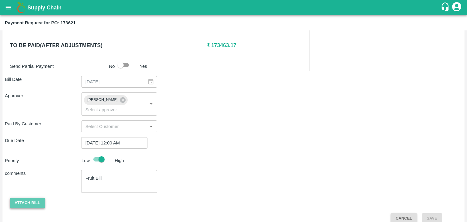
click at [21, 197] on button "Attach bill" at bounding box center [27, 202] width 35 height 11
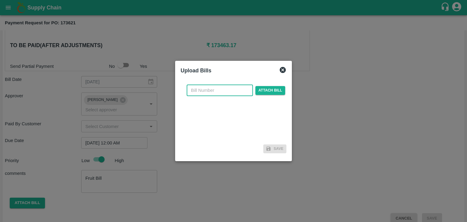
click at [221, 87] on input "text" at bounding box center [220, 90] width 66 height 12
type input "VE25-57"
click at [271, 91] on span "Attach bill" at bounding box center [270, 90] width 30 height 9
click at [0, 0] on input "Attach bill" at bounding box center [0, 0] width 0 height 0
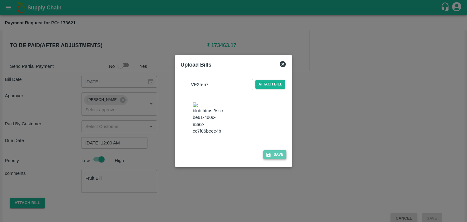
click at [272, 157] on button "Save" at bounding box center [274, 154] width 23 height 9
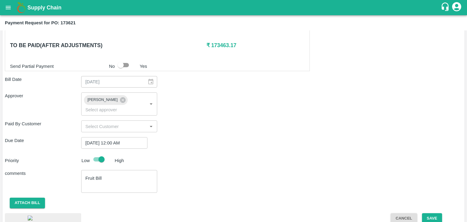
scroll to position [327, 0]
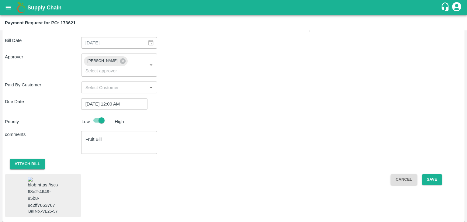
click at [37, 193] on img at bounding box center [43, 193] width 30 height 32
click at [436, 174] on button "Save" at bounding box center [432, 179] width 20 height 11
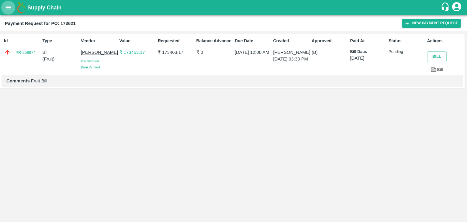
click at [8, 9] on icon "open drawer" at bounding box center [8, 7] width 7 height 7
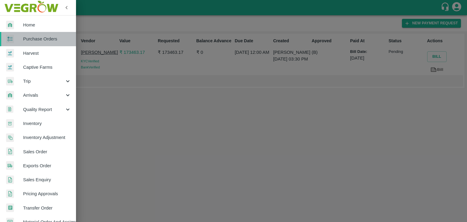
click at [51, 43] on link "Purchase Orders" at bounding box center [38, 39] width 76 height 14
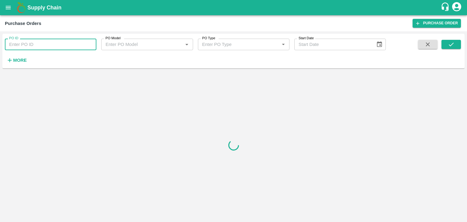
click at [83, 44] on input "PO ID" at bounding box center [50, 45] width 91 height 12
paste input "173750"
type input "173750"
click at [453, 44] on icon "submit" at bounding box center [451, 44] width 7 height 7
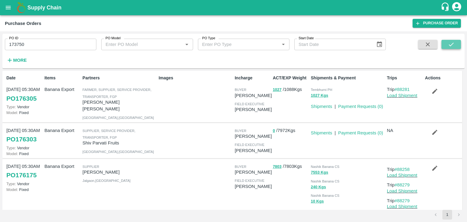
click at [453, 44] on icon "submit" at bounding box center [451, 44] width 7 height 7
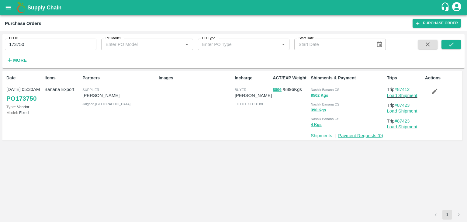
click at [352, 135] on link "Payment Requests ( 0 )" at bounding box center [360, 135] width 45 height 5
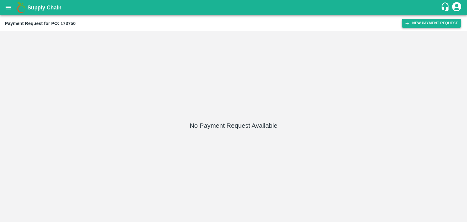
click at [413, 25] on button "New Payment Request" at bounding box center [431, 23] width 59 height 9
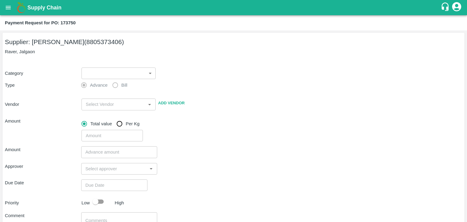
click at [91, 71] on body "Supply Chain Payment Request for PO: 173750 Supplier: [PERSON_NAME] (8805373406…" at bounding box center [233, 111] width 467 height 222
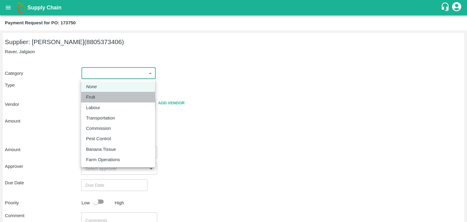
click at [91, 94] on p "Fruit" at bounding box center [90, 97] width 9 height 7
type input "1"
type input "[PERSON_NAME] - 8805373406(Supplier)"
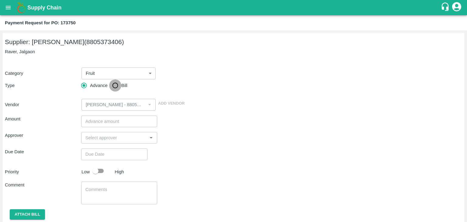
click at [111, 88] on input "Bill" at bounding box center [115, 85] width 12 height 12
radio input "true"
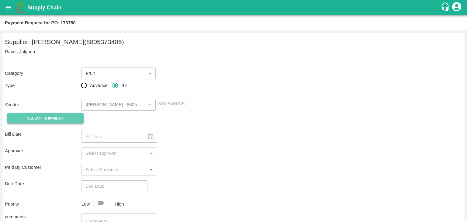
click at [46, 113] on button "Select Shipment" at bounding box center [45, 118] width 76 height 11
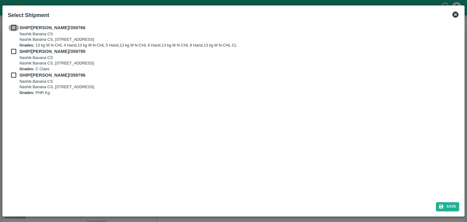
drag, startPoint x: 13, startPoint y: 26, endPoint x: 12, endPoint y: 54, distance: 28.0
click at [12, 54] on div "SHIP/[PERSON_NAME]/359766 Nashik Banana CS Nashik Banana CS, Gat No. 314/2/1, A…" at bounding box center [233, 59] width 451 height 71
click at [12, 54] on input "checkbox" at bounding box center [14, 51] width 12 height 7
checkbox input "true"
click at [11, 30] on input "checkbox" at bounding box center [14, 27] width 12 height 7
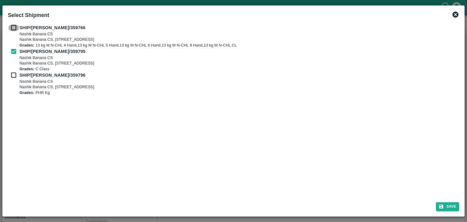
checkbox input "true"
click at [11, 73] on input "checkbox" at bounding box center [14, 75] width 12 height 7
checkbox input "true"
click at [450, 206] on button "Save" at bounding box center [447, 206] width 23 height 9
type input "[DATE]"
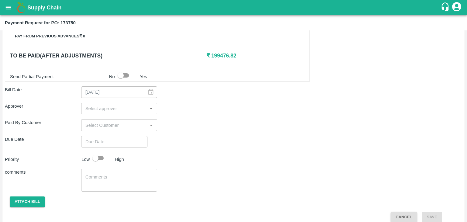
scroll to position [284, 0]
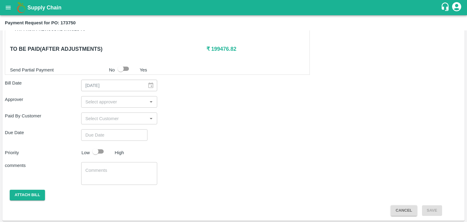
click at [117, 104] on input "input" at bounding box center [114, 102] width 63 height 8
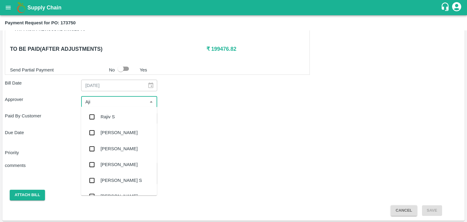
type input "Ajit"
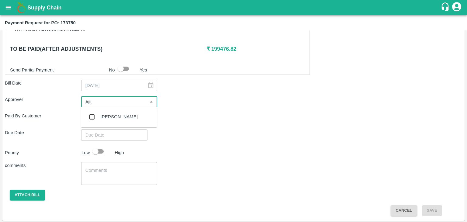
click at [107, 121] on div "[PERSON_NAME]" at bounding box center [119, 117] width 76 height 16
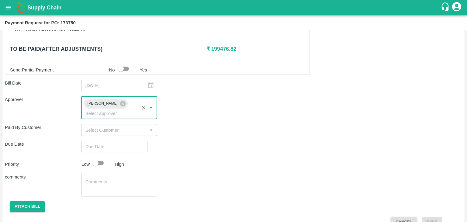
type input "DD/MM/YYYY hh:mm aa"
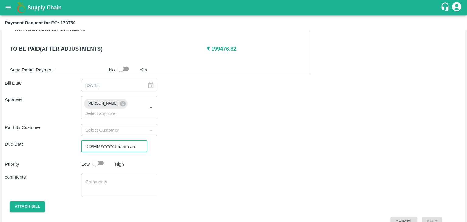
click at [126, 141] on input "DD/MM/YYYY hh:mm aa" at bounding box center [112, 147] width 62 height 12
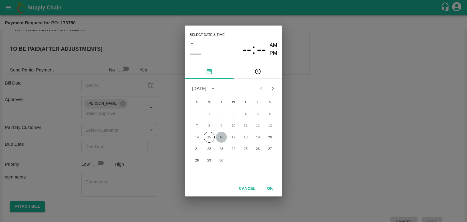
click at [222, 135] on button "16" at bounding box center [221, 137] width 11 height 11
type input "[DATE] 12:00 AM"
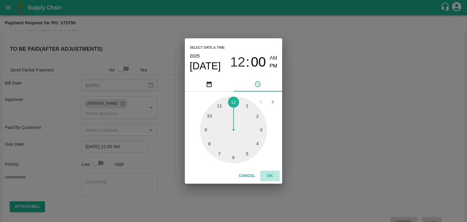
click at [269, 174] on button "OK" at bounding box center [269, 175] width 19 height 11
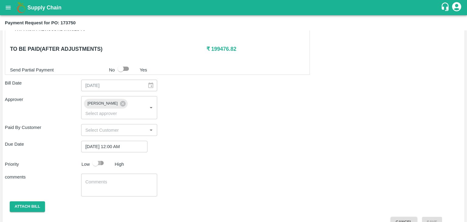
click at [92, 157] on input "checkbox" at bounding box center [95, 163] width 35 height 12
checkbox input "true"
click at [118, 179] on textarea at bounding box center [119, 185] width 68 height 13
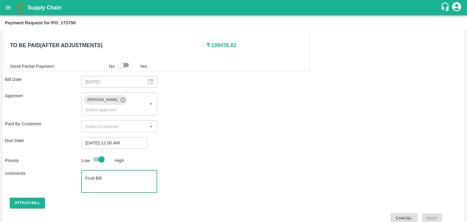
type textarea "Fruit Bill"
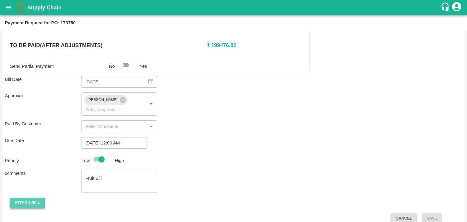
click at [26, 197] on button "Attach bill" at bounding box center [27, 202] width 35 height 11
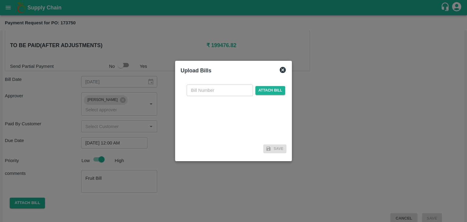
click at [216, 95] on input "text" at bounding box center [220, 90] width 66 height 12
type input "VE25-59"
click at [263, 90] on span "Attach bill" at bounding box center [270, 90] width 30 height 9
click at [0, 0] on input "Attach bill" at bounding box center [0, 0] width 0 height 0
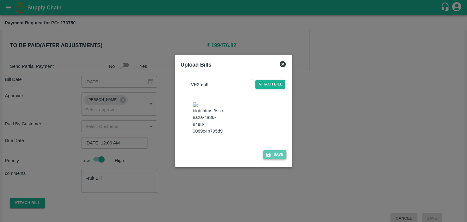
click at [274, 157] on button "Save" at bounding box center [274, 154] width 23 height 9
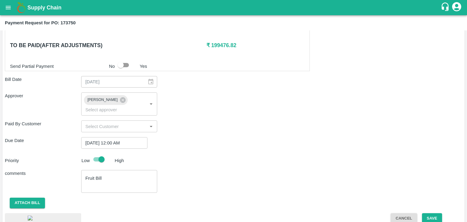
scroll to position [328, 0]
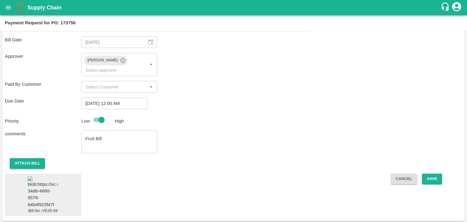
click at [34, 180] on img at bounding box center [43, 192] width 30 height 32
click at [429, 173] on button "Save" at bounding box center [432, 178] width 20 height 11
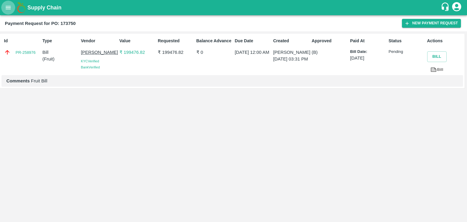
click at [5, 7] on icon "open drawer" at bounding box center [8, 7] width 7 height 7
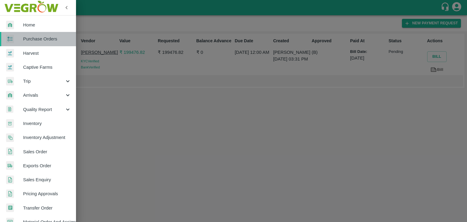
click at [46, 41] on span "Purchase Orders" at bounding box center [47, 39] width 48 height 7
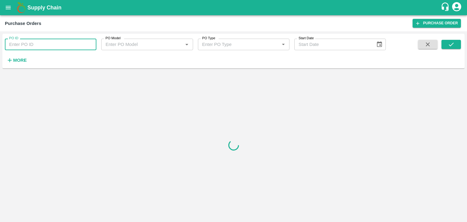
click at [87, 43] on input "PO ID" at bounding box center [50, 45] width 91 height 12
paste input "173783"
type input "173783"
click at [451, 44] on icon "submit" at bounding box center [451, 44] width 7 height 7
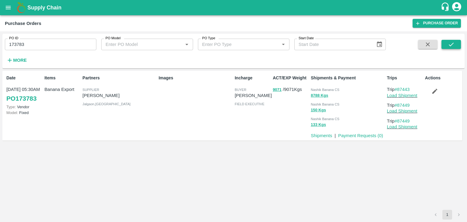
click at [451, 44] on icon "submit" at bounding box center [451, 44] width 7 height 7
click at [372, 136] on link "Payment Requests ( 0 )" at bounding box center [360, 135] width 45 height 5
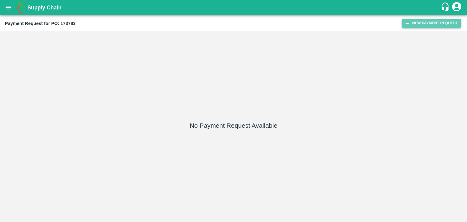
click at [434, 22] on button "New Payment Request" at bounding box center [431, 23] width 59 height 9
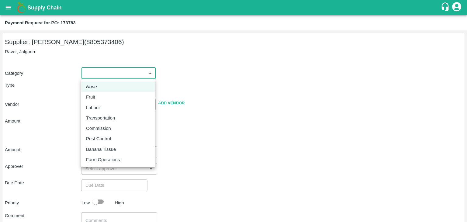
drag, startPoint x: 92, startPoint y: 74, endPoint x: 103, endPoint y: 96, distance: 24.2
click at [103, 96] on body "Supply Chain Payment Request for PO: 173783 Supplier: [PERSON_NAME] (8805373406…" at bounding box center [233, 111] width 467 height 222
click at [103, 96] on div "Fruit" at bounding box center [118, 97] width 64 height 7
type input "1"
type input "[PERSON_NAME] - 8805373406(Supplier)"
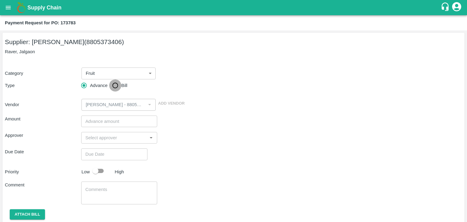
click at [116, 84] on input "Bill" at bounding box center [115, 85] width 12 height 12
radio input "true"
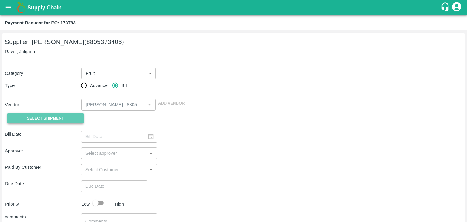
click at [61, 114] on button "Select Shipment" at bounding box center [45, 118] width 76 height 11
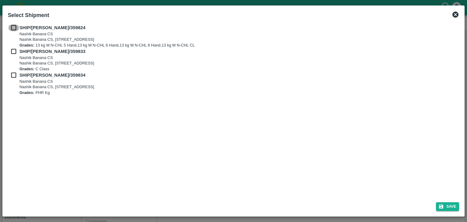
click at [13, 25] on input "checkbox" at bounding box center [14, 27] width 12 height 7
checkbox input "true"
click at [14, 53] on input "checkbox" at bounding box center [14, 51] width 12 height 7
checkbox input "true"
click at [12, 76] on input "checkbox" at bounding box center [14, 75] width 12 height 7
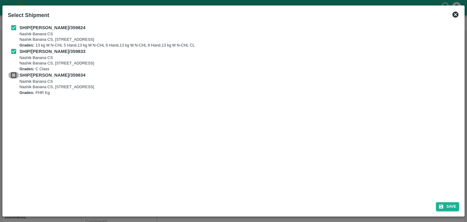
checkbox input "true"
click at [437, 202] on button "Save" at bounding box center [447, 206] width 23 height 9
type input "[DATE]"
click at [437, 202] on div "Priority Low High" at bounding box center [231, 203] width 459 height 12
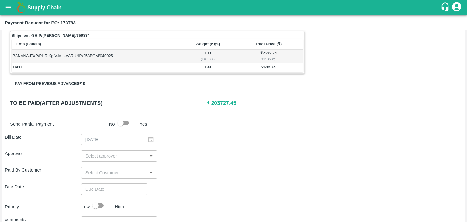
scroll to position [284, 0]
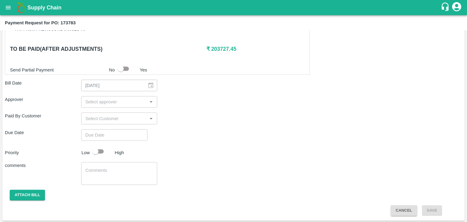
click at [113, 100] on input "input" at bounding box center [114, 102] width 63 height 8
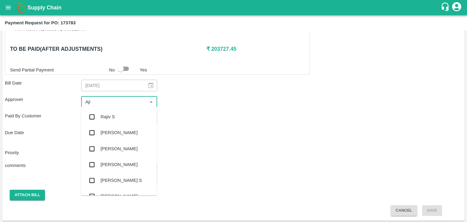
type input "Ajit"
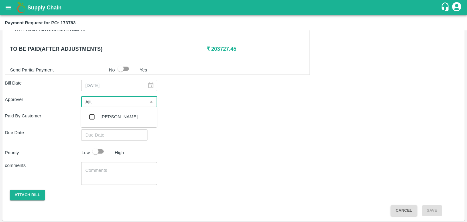
click at [111, 116] on div "[PERSON_NAME]" at bounding box center [119, 116] width 37 height 7
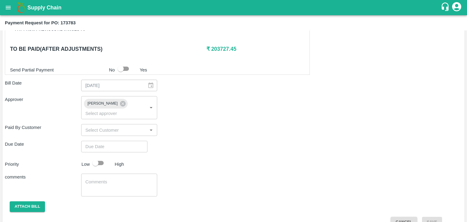
click at [133, 144] on div "Shipment - SHIP/[PERSON_NAME]/359824 Lots (Labels) Weight (Kgs) Total Price (₹)…" at bounding box center [233, 34] width 457 height 386
type input "DD/MM/YYYY hh:mm aa"
click at [134, 141] on input "DD/MM/YYYY hh:mm aa" at bounding box center [112, 147] width 62 height 12
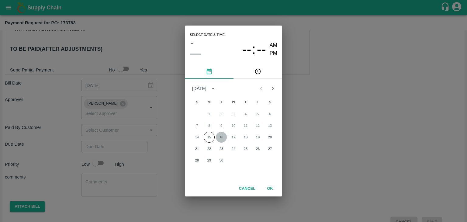
click at [220, 137] on button "16" at bounding box center [221, 137] width 11 height 11
type input "[DATE] 12:00 AM"
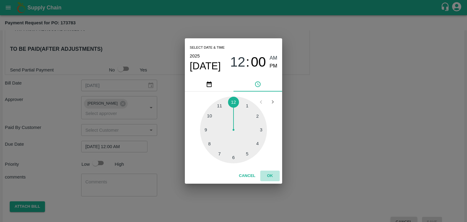
click at [265, 177] on button "OK" at bounding box center [269, 175] width 19 height 11
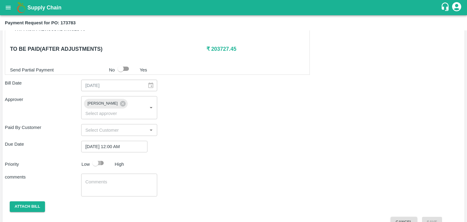
click at [103, 157] on input "checkbox" at bounding box center [95, 163] width 35 height 12
checkbox input "true"
click at [116, 179] on textarea at bounding box center [119, 185] width 68 height 13
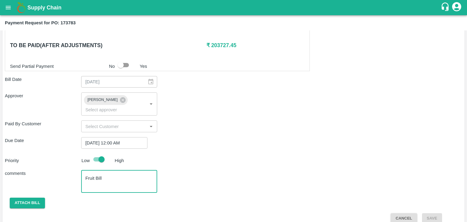
type textarea "Fruit Bill"
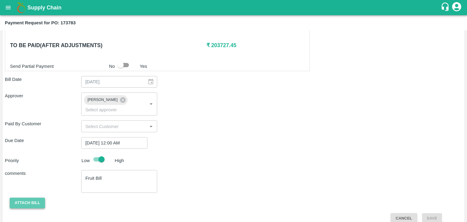
click at [28, 197] on button "Attach bill" at bounding box center [27, 202] width 35 height 11
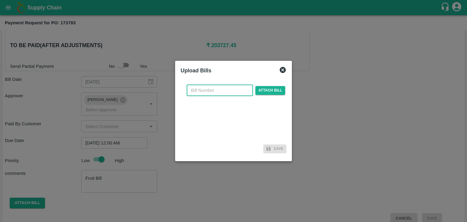
click at [214, 88] on input "text" at bounding box center [220, 90] width 66 height 12
type input "VE25-60"
click at [268, 93] on span "Attach bill" at bounding box center [270, 90] width 30 height 9
click at [0, 0] on input "Attach bill" at bounding box center [0, 0] width 0 height 0
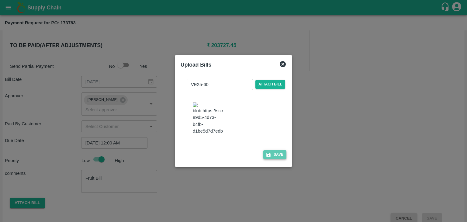
click at [273, 159] on button "Save" at bounding box center [274, 154] width 23 height 9
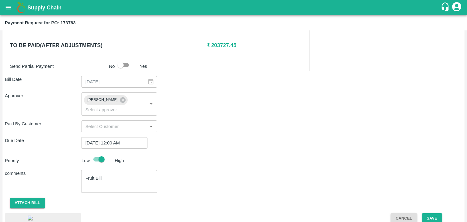
scroll to position [330, 0]
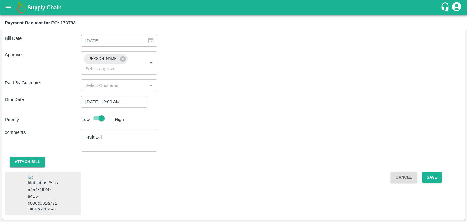
click at [34, 201] on img at bounding box center [43, 190] width 30 height 32
click at [427, 172] on button "Save" at bounding box center [432, 177] width 20 height 11
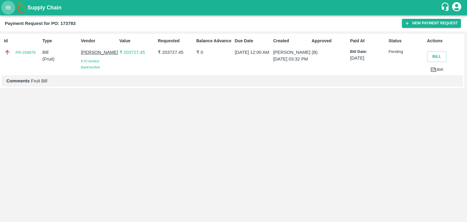
click at [4, 9] on button "open drawer" at bounding box center [8, 8] width 14 height 14
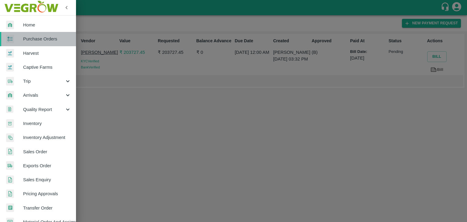
click at [49, 38] on span "Purchase Orders" at bounding box center [47, 39] width 48 height 7
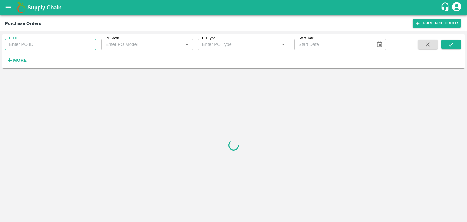
click at [85, 43] on input "PO ID" at bounding box center [50, 45] width 91 height 12
paste input "173921"
type input "173921"
click at [452, 43] on icon "submit" at bounding box center [451, 44] width 7 height 7
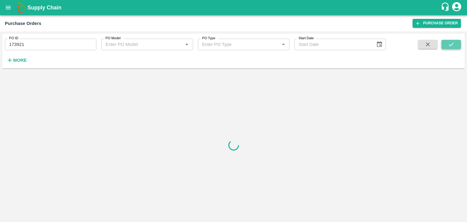
click at [452, 43] on icon "submit" at bounding box center [451, 44] width 7 height 7
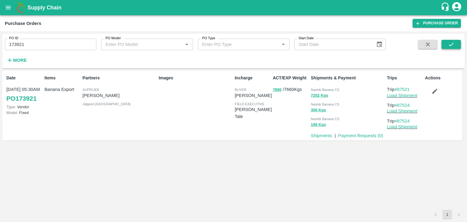
click at [452, 43] on icon "submit" at bounding box center [451, 44] width 7 height 7
click at [359, 137] on link "Payment Requests ( 0 )" at bounding box center [360, 135] width 45 height 5
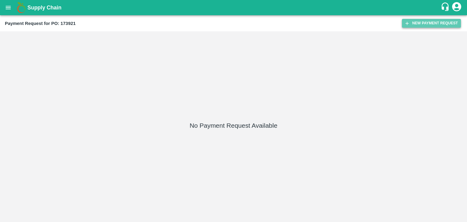
click at [423, 23] on button "New Payment Request" at bounding box center [431, 23] width 59 height 9
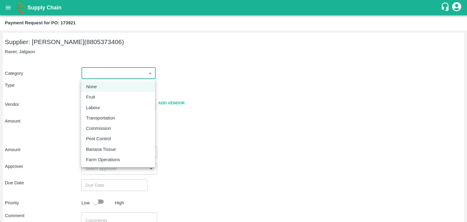
drag, startPoint x: 94, startPoint y: 74, endPoint x: 102, endPoint y: 97, distance: 24.4
click at [102, 97] on body "Supply Chain Payment Request for PO: 173921 Supplier: VARUN RAMESHWAR AGRAWAL (…" at bounding box center [233, 111] width 467 height 222
click at [102, 97] on div "Fruit" at bounding box center [118, 97] width 64 height 7
type input "1"
type input "[PERSON_NAME] - 8805373406(Supplier)"
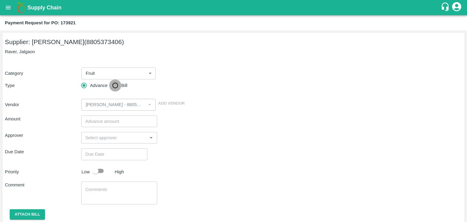
click at [111, 84] on input "Bill" at bounding box center [115, 85] width 12 height 12
radio input "true"
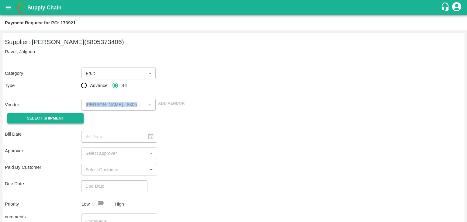
drag, startPoint x: 53, startPoint y: 110, endPoint x: 47, endPoint y: 115, distance: 7.3
click at [47, 115] on div "Category Fruit 1 ​ Type Advance Bill Vendor ​ Add Vendor Select Shipment" at bounding box center [233, 93] width 457 height 66
click at [47, 115] on span "Select Shipment" at bounding box center [45, 118] width 37 height 7
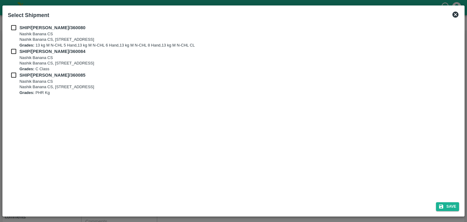
drag, startPoint x: 13, startPoint y: 29, endPoint x: 11, endPoint y: 51, distance: 22.3
click at [11, 51] on div "SHIP/NASH/360080 Nashik Banana CS Nashik Banana CS, Gat No. 314/2/1, A/p- Mohad…" at bounding box center [233, 59] width 451 height 71
click at [11, 51] on input "checkbox" at bounding box center [14, 51] width 12 height 7
checkbox input "true"
click at [11, 26] on input "checkbox" at bounding box center [14, 27] width 12 height 7
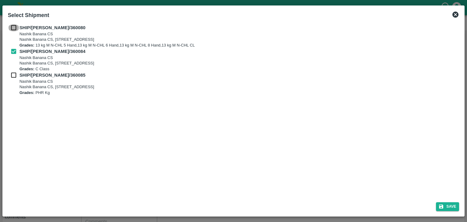
checkbox input "true"
click at [12, 74] on input "checkbox" at bounding box center [14, 75] width 12 height 7
checkbox input "true"
click at [444, 204] on button "Save" at bounding box center [447, 206] width 23 height 9
type input "06/09/2025"
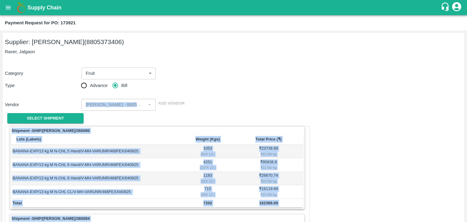
scroll to position [284, 0]
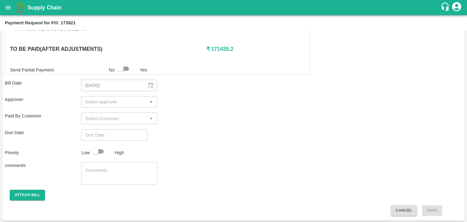
click at [134, 99] on input "input" at bounding box center [114, 102] width 63 height 8
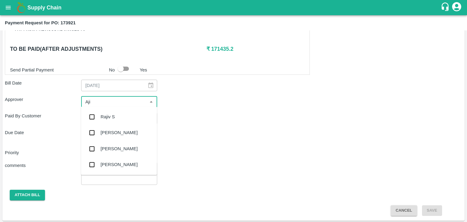
type input "Ajit"
click at [111, 118] on div "[PERSON_NAME]" at bounding box center [119, 116] width 37 height 7
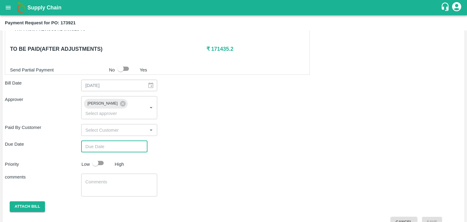
type input "DD/MM/YYYY hh:mm aa"
click at [123, 141] on input "DD/MM/YYYY hh:mm aa" at bounding box center [112, 147] width 62 height 12
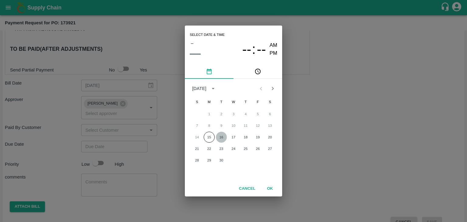
click at [222, 139] on button "16" at bounding box center [221, 137] width 11 height 11
type input "[DATE] 12:00 AM"
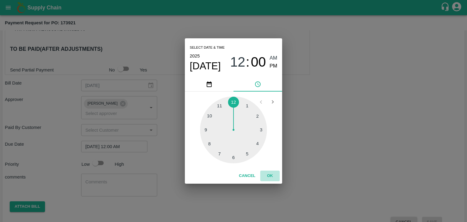
click at [275, 177] on button "OK" at bounding box center [269, 175] width 19 height 11
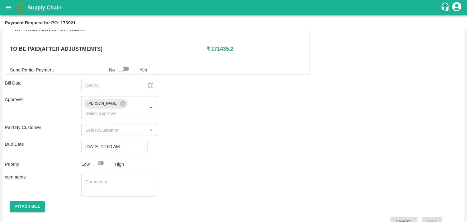
click at [96, 157] on input "checkbox" at bounding box center [95, 163] width 35 height 12
checkbox input "true"
click at [116, 179] on textarea at bounding box center [119, 185] width 68 height 13
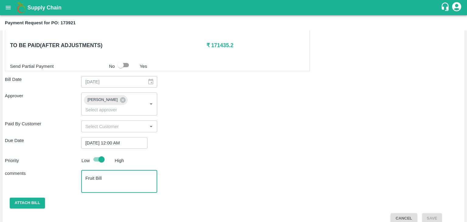
type textarea "Fruit Bill"
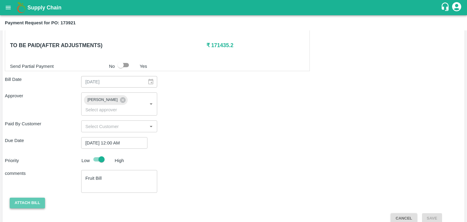
click at [26, 197] on button "Attach bill" at bounding box center [27, 202] width 35 height 11
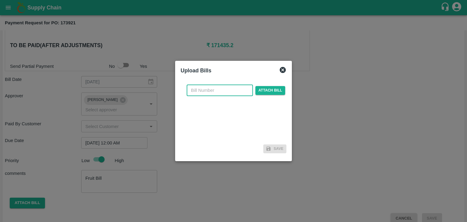
click at [203, 94] on input "text" at bounding box center [220, 90] width 66 height 12
type input "VE25-61"
click at [262, 93] on span "Attach bill" at bounding box center [270, 90] width 30 height 9
click at [0, 0] on input "Attach bill" at bounding box center [0, 0] width 0 height 0
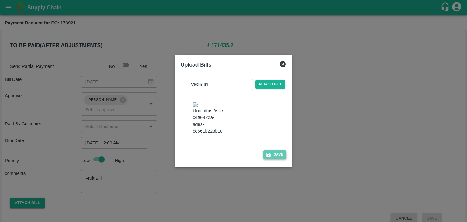
click at [276, 155] on button "Save" at bounding box center [274, 154] width 23 height 9
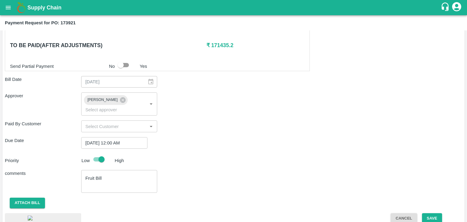
scroll to position [328, 0]
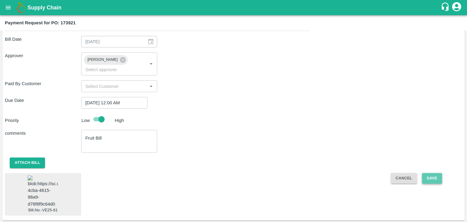
click at [434, 173] on button "Save" at bounding box center [432, 178] width 20 height 11
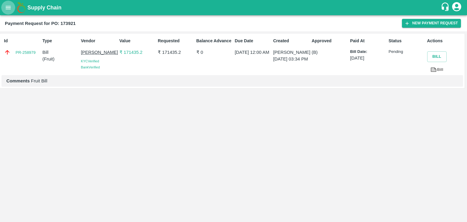
click at [10, 11] on button "open drawer" at bounding box center [8, 8] width 14 height 14
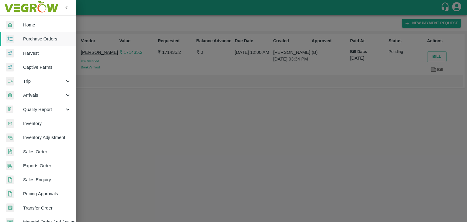
click at [42, 38] on span "Purchase Orders" at bounding box center [47, 39] width 48 height 7
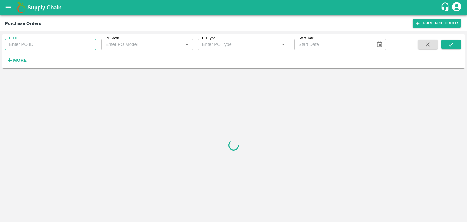
click at [87, 42] on input "PO ID" at bounding box center [50, 45] width 91 height 12
paste input "174197"
type input "174197"
click at [452, 44] on icon "submit" at bounding box center [450, 45] width 5 height 4
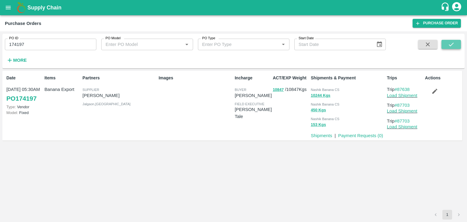
click at [452, 44] on icon "submit" at bounding box center [450, 45] width 5 height 4
click at [345, 136] on link "Payment Requests ( 0 )" at bounding box center [360, 135] width 45 height 5
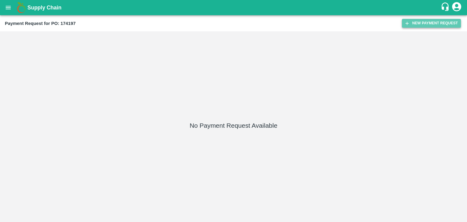
click at [438, 24] on button "New Payment Request" at bounding box center [431, 23] width 59 height 9
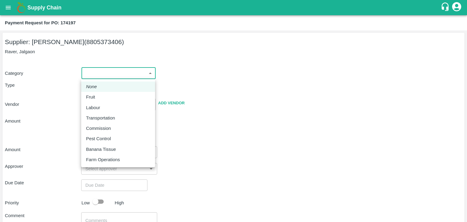
click at [90, 73] on body "Supply Chain Payment Request for PO: 174197 Supplier: [PERSON_NAME] (8805373406…" at bounding box center [233, 111] width 467 height 222
click at [106, 95] on div "Fruit" at bounding box center [118, 97] width 64 height 7
type input "1"
type input "[PERSON_NAME] - 8805373406(Supplier)"
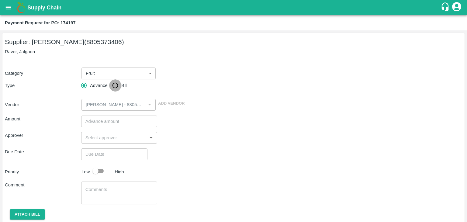
click at [113, 86] on input "Bill" at bounding box center [115, 85] width 12 height 12
radio input "true"
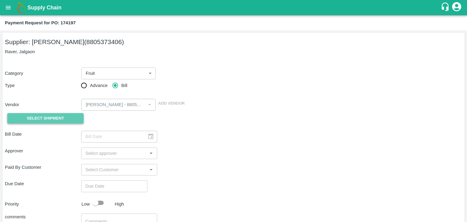
click at [51, 118] on span "Select Shipment" at bounding box center [45, 118] width 37 height 7
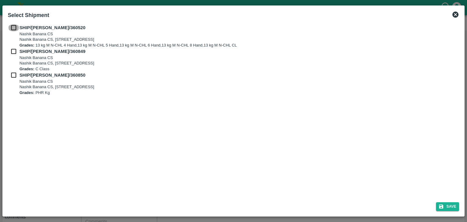
click at [12, 26] on input "checkbox" at bounding box center [14, 27] width 12 height 7
checkbox input "true"
click at [14, 54] on input "checkbox" at bounding box center [14, 51] width 12 height 7
checkbox input "true"
click at [13, 76] on input "checkbox" at bounding box center [14, 75] width 12 height 7
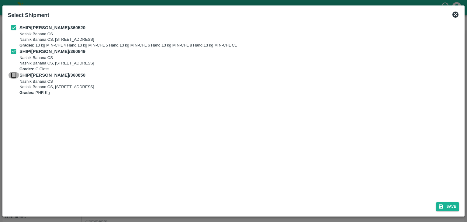
checkbox input "true"
click at [439, 207] on icon "submit" at bounding box center [441, 206] width 4 height 4
type input "[DATE]"
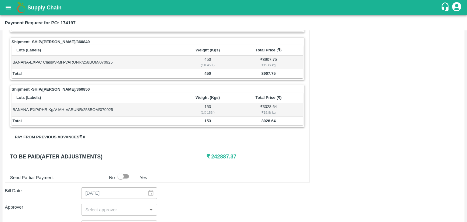
scroll to position [298, 0]
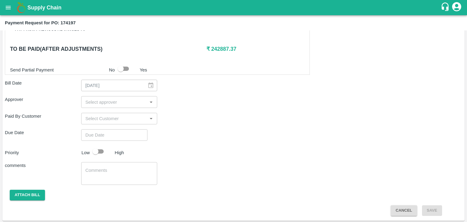
click at [109, 101] on input "input" at bounding box center [114, 102] width 63 height 8
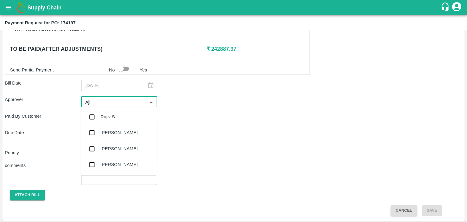
type input "Ajit"
click at [116, 122] on div "[PERSON_NAME]" at bounding box center [119, 117] width 76 height 16
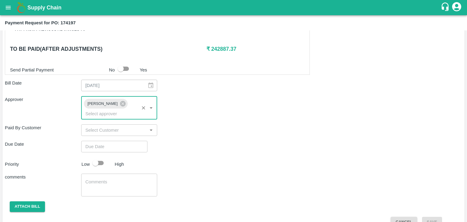
type input "DD/MM/YYYY hh:mm aa"
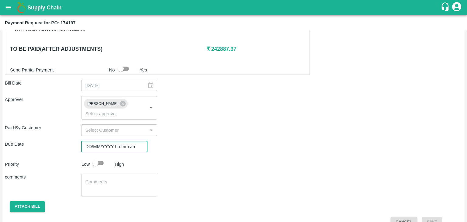
click at [132, 141] on input "DD/MM/YYYY hh:mm aa" at bounding box center [112, 147] width 62 height 12
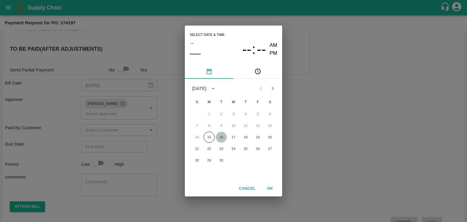
click at [219, 141] on button "16" at bounding box center [221, 137] width 11 height 11
type input "[DATE] 12:00 AM"
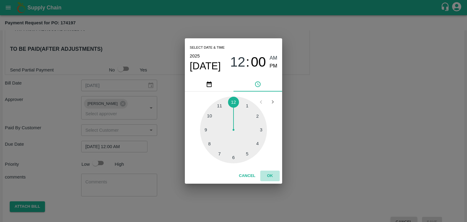
click at [271, 174] on button "OK" at bounding box center [269, 175] width 19 height 11
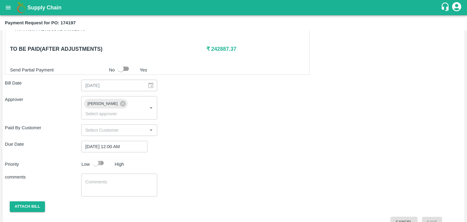
click at [102, 157] on input "checkbox" at bounding box center [95, 163] width 35 height 12
checkbox input "true"
click at [118, 179] on textarea at bounding box center [119, 185] width 68 height 13
type textarea "Fruit Bill"
click at [201, 162] on div "Shipment - SHIP/[PERSON_NAME]/360520 Lots (Labels) Weight (Kgs) Total Price (₹)…" at bounding box center [233, 27] width 457 height 399
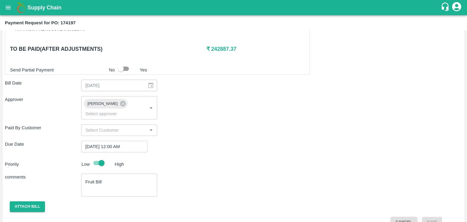
scroll to position [301, 0]
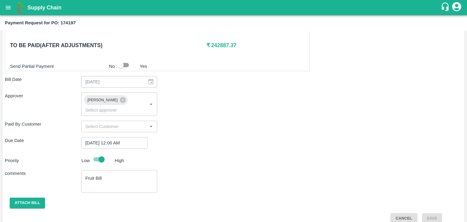
click at [32, 188] on div "Shipment - SHIP/[PERSON_NAME]/360520 Lots (Labels) Weight (Kgs) Total Price (₹)…" at bounding box center [233, 23] width 457 height 399
click at [35, 197] on button "Attach bill" at bounding box center [27, 202] width 35 height 11
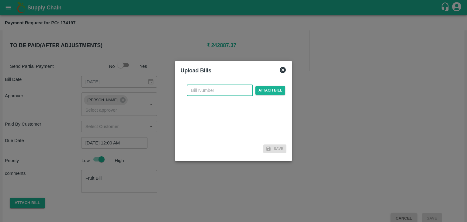
click at [237, 86] on input "text" at bounding box center [220, 90] width 66 height 12
type input "VE25-62"
click at [264, 90] on span "Attach bill" at bounding box center [270, 90] width 30 height 9
click at [0, 0] on input "Attach bill" at bounding box center [0, 0] width 0 height 0
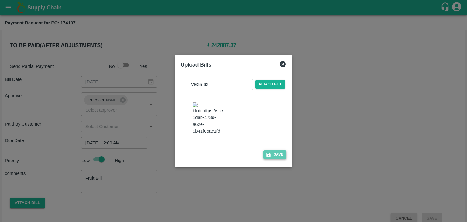
click at [281, 158] on button "Save" at bounding box center [274, 154] width 23 height 9
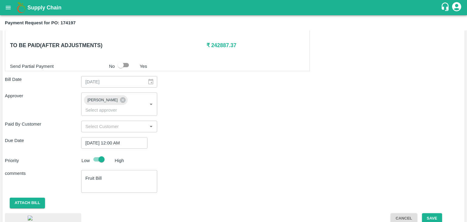
scroll to position [341, 0]
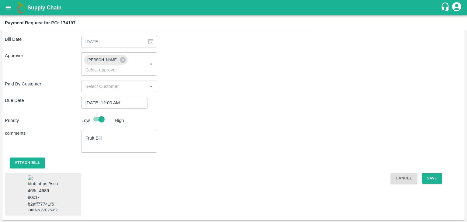
click at [40, 181] on img at bounding box center [43, 191] width 30 height 32
click at [434, 173] on button "Save" at bounding box center [432, 178] width 20 height 11
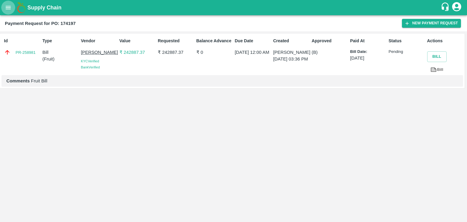
click at [5, 12] on button "open drawer" at bounding box center [8, 8] width 14 height 14
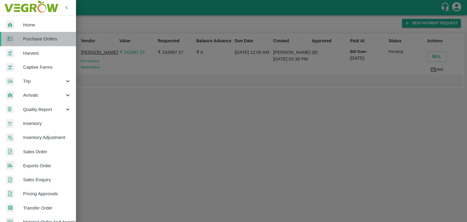
click at [45, 42] on span "Purchase Orders" at bounding box center [47, 39] width 48 height 7
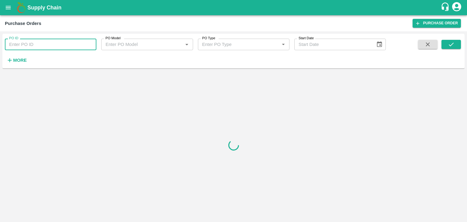
click at [92, 43] on input "PO ID" at bounding box center [50, 45] width 91 height 12
paste input "174250"
type input "174250"
click at [452, 43] on icon "submit" at bounding box center [451, 44] width 7 height 7
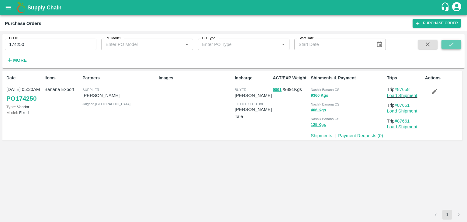
click at [452, 43] on icon "submit" at bounding box center [451, 44] width 7 height 7
click at [356, 136] on link "Payment Requests ( 0 )" at bounding box center [360, 135] width 45 height 5
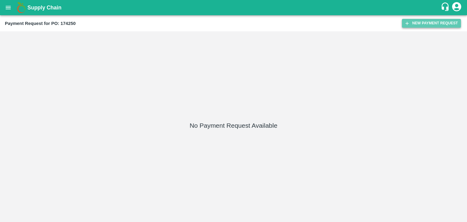
click at [415, 24] on button "New Payment Request" at bounding box center [431, 23] width 59 height 9
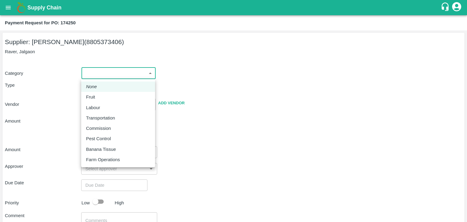
click at [88, 72] on body "Supply Chain Payment Request for PO: 174250 Supplier: [PERSON_NAME] (8805373406…" at bounding box center [233, 111] width 467 height 222
click at [100, 96] on div "Fruit" at bounding box center [118, 97] width 64 height 7
type input "1"
type input "[PERSON_NAME] - 8805373406(Supplier)"
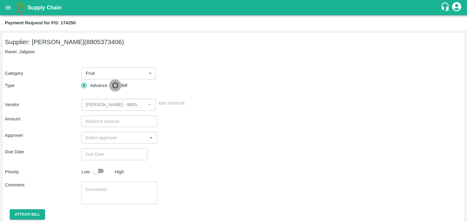
click at [111, 88] on input "Bill" at bounding box center [115, 85] width 12 height 12
radio input "true"
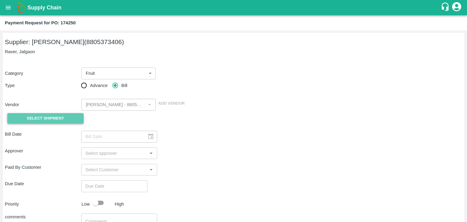
click at [60, 114] on button "Select Shipment" at bounding box center [45, 118] width 76 height 11
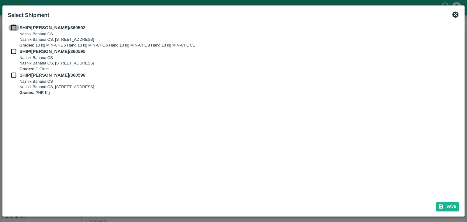
click at [11, 25] on input "checkbox" at bounding box center [14, 27] width 12 height 7
checkbox input "true"
click at [13, 50] on input "checkbox" at bounding box center [14, 51] width 12 height 7
checkbox input "true"
click at [13, 72] on input "checkbox" at bounding box center [14, 75] width 12 height 7
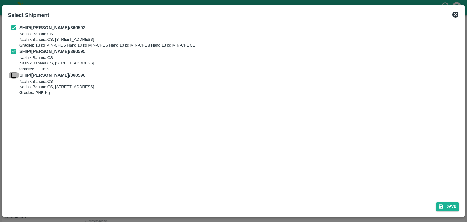
checkbox input "true"
click at [445, 204] on button "Save" at bounding box center [447, 206] width 23 height 9
type input "[DATE]"
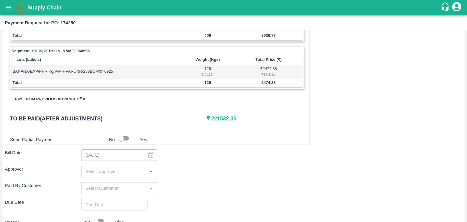
scroll to position [284, 0]
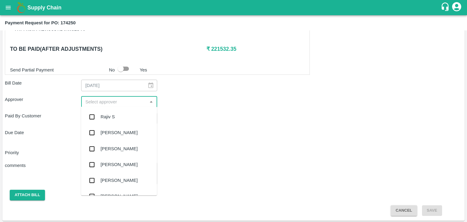
click at [114, 102] on input "input" at bounding box center [114, 102] width 63 height 8
type input "Ajit"
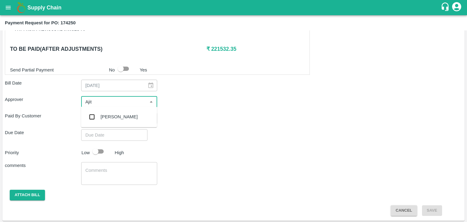
click at [114, 115] on div "[PERSON_NAME]" at bounding box center [119, 116] width 37 height 7
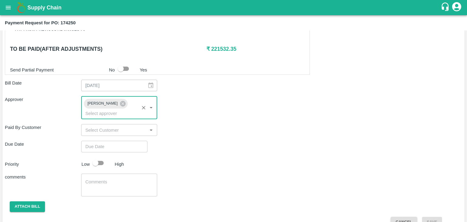
type input "DD/MM/YYYY hh:mm aa"
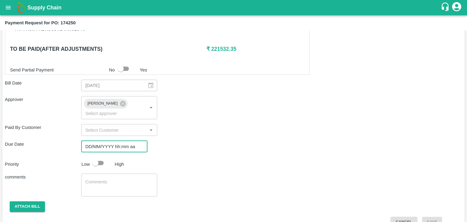
click at [128, 141] on input "DD/MM/YYYY hh:mm aa" at bounding box center [112, 147] width 62 height 12
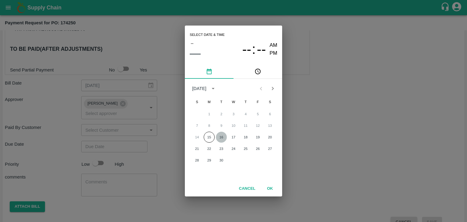
click at [225, 136] on button "16" at bounding box center [221, 137] width 11 height 11
type input "[DATE] 12:00 AM"
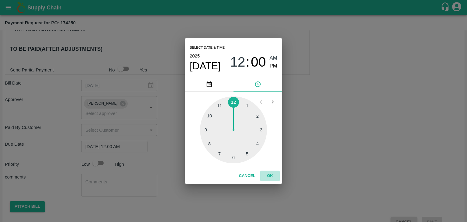
click at [274, 178] on button "OK" at bounding box center [269, 175] width 19 height 11
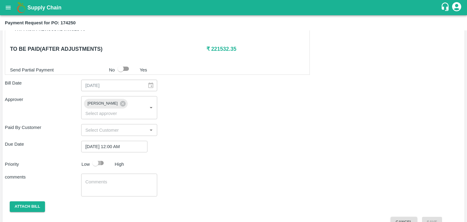
click at [99, 157] on input "checkbox" at bounding box center [95, 163] width 35 height 12
checkbox input "true"
click at [122, 179] on textarea at bounding box center [119, 185] width 68 height 13
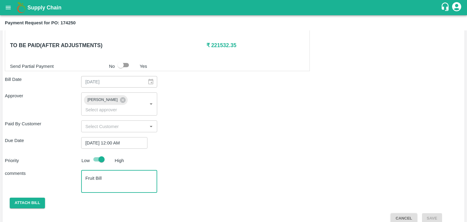
type textarea "Fruit Bill"
click at [29, 187] on div "Shipment - SHIP/[PERSON_NAME]/360592 Lots (Labels) Weight (Kgs) Total Price (₹)…" at bounding box center [233, 31] width 457 height 386
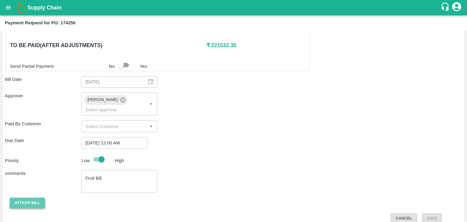
click at [28, 197] on button "Attach bill" at bounding box center [27, 202] width 35 height 11
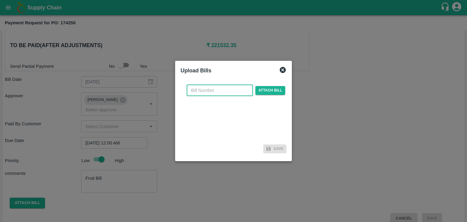
click at [224, 94] on input "text" at bounding box center [220, 90] width 66 height 12
type input "VE25-63"
click at [269, 92] on span "Attach bill" at bounding box center [270, 90] width 30 height 9
click at [0, 0] on input "Attach bill" at bounding box center [0, 0] width 0 height 0
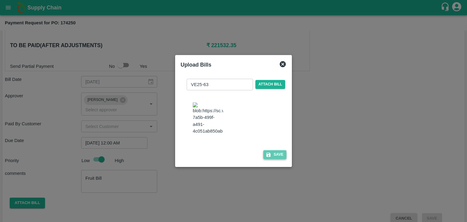
click at [271, 157] on button "Save" at bounding box center [274, 154] width 23 height 9
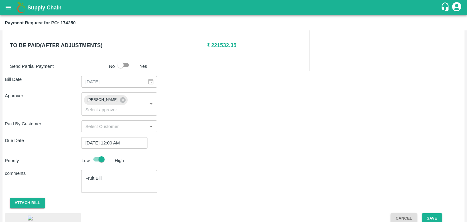
scroll to position [330, 0]
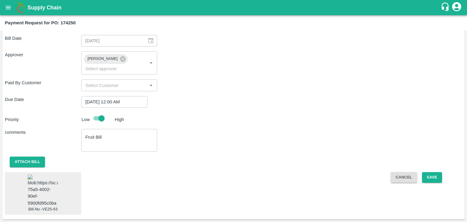
click at [38, 187] on img at bounding box center [43, 190] width 30 height 32
click at [431, 172] on button "Save" at bounding box center [432, 177] width 20 height 11
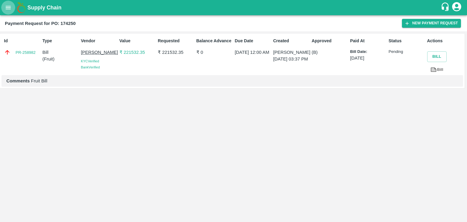
click at [9, 8] on icon "open drawer" at bounding box center [8, 7] width 7 height 7
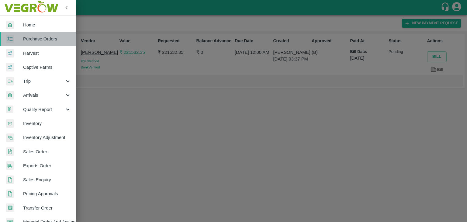
click at [48, 40] on span "Purchase Orders" at bounding box center [47, 39] width 48 height 7
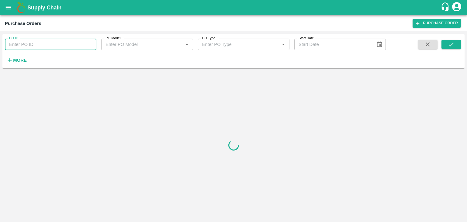
click at [77, 44] on input "PO ID" at bounding box center [50, 45] width 91 height 12
paste input "173603"
type input "173603"
click at [456, 42] on button "submit" at bounding box center [450, 44] width 19 height 9
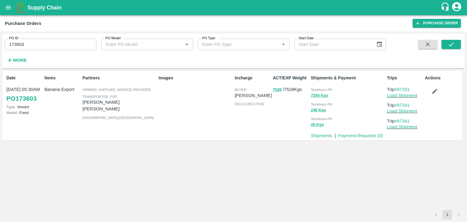
click at [365, 139] on div "Date [DATE] 05:30AM PO 173603 Type: Vendor Model: Fixed Items Banana Export Par…" at bounding box center [231, 106] width 459 height 70
click at [368, 135] on link "Payment Requests ( 0 )" at bounding box center [360, 135] width 45 height 5
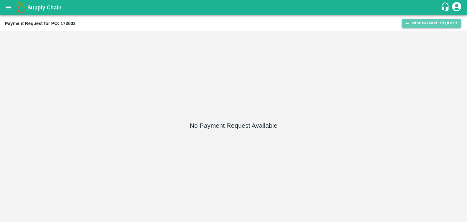
click at [419, 25] on button "New Payment Request" at bounding box center [431, 23] width 59 height 9
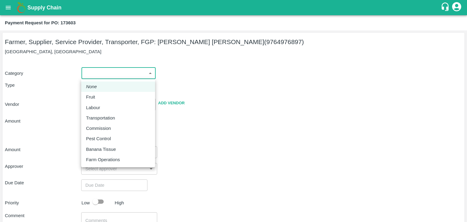
drag, startPoint x: 86, startPoint y: 69, endPoint x: 108, endPoint y: 95, distance: 33.9
click at [108, 95] on body "Supply Chain Payment Request for PO: 173603 Farmer, Supplier, Service Provider,…" at bounding box center [233, 111] width 467 height 222
click at [108, 95] on div "Fruit" at bounding box center [118, 97] width 64 height 7
type input "1"
type input "[PERSON_NAME] [PERSON_NAME] - 9764976897(Farmer, Supplier, Service Provider, Tr…"
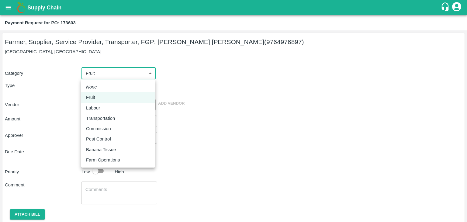
click at [122, 75] on body "Supply Chain Payment Request for PO: 173603 Farmer, Supplier, Service Provider,…" at bounding box center [233, 111] width 467 height 222
click at [105, 96] on div "Fruit" at bounding box center [118, 97] width 64 height 7
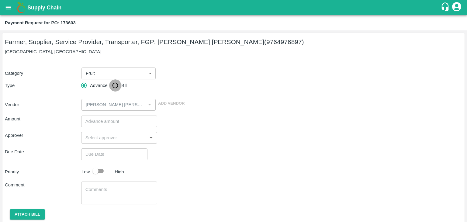
click at [110, 85] on input "Bill" at bounding box center [115, 85] width 12 height 12
radio input "true"
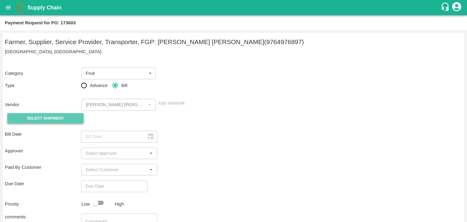
click at [40, 118] on span "Select Shipment" at bounding box center [45, 118] width 37 height 7
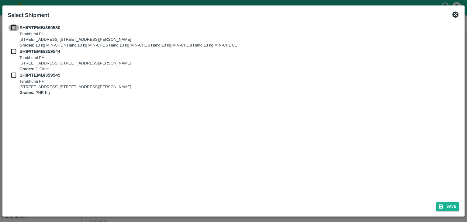
click at [14, 29] on input "checkbox" at bounding box center [14, 27] width 12 height 7
checkbox input "true"
click at [14, 52] on input "checkbox" at bounding box center [14, 51] width 12 height 7
checkbox input "true"
click at [13, 75] on input "checkbox" at bounding box center [14, 75] width 12 height 7
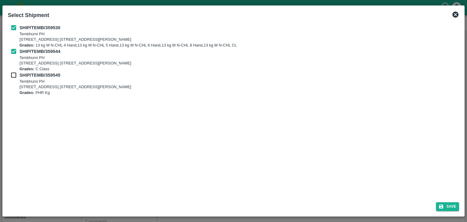
checkbox input "true"
click at [447, 205] on button "Save" at bounding box center [447, 206] width 23 height 9
type input "[DATE]"
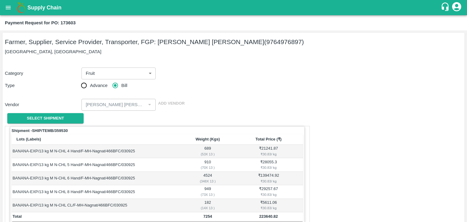
scroll to position [298, 0]
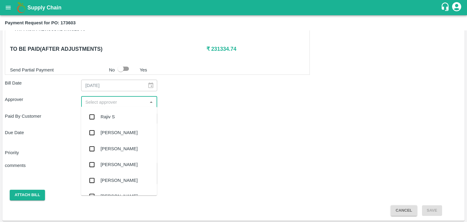
click at [124, 99] on input "input" at bounding box center [114, 102] width 63 height 8
type input "Ajit"
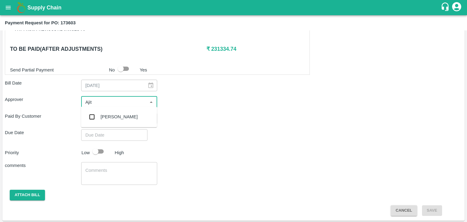
click at [113, 113] on div "[PERSON_NAME]" at bounding box center [119, 117] width 76 height 16
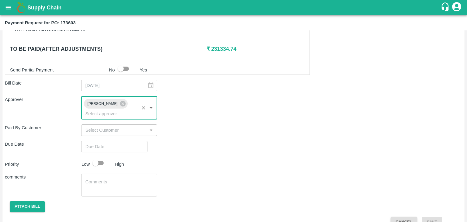
type input "DD/MM/YYYY hh:mm aa"
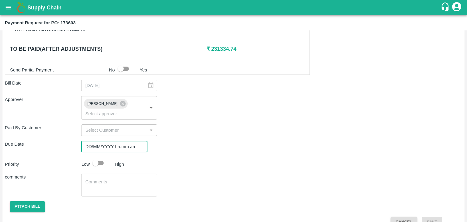
click at [137, 141] on input "DD/MM/YYYY hh:mm aa" at bounding box center [112, 147] width 62 height 12
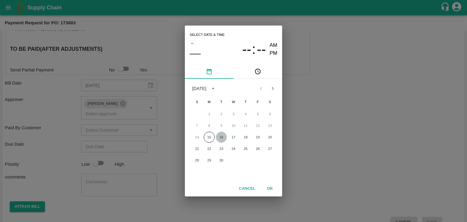
click at [224, 136] on button "16" at bounding box center [221, 137] width 11 height 11
type input "[DATE] 12:00 AM"
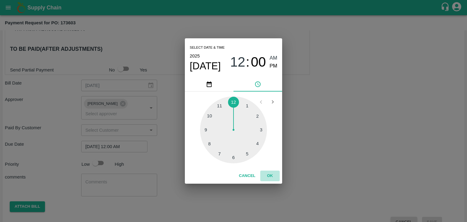
click at [272, 173] on button "OK" at bounding box center [269, 175] width 19 height 11
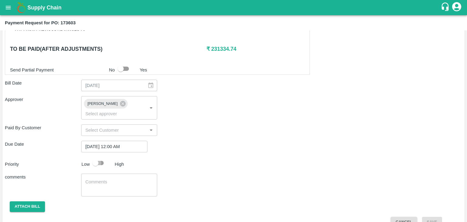
click at [101, 157] on input "checkbox" at bounding box center [95, 163] width 35 height 12
checkbox input "true"
click at [117, 179] on textarea at bounding box center [119, 185] width 68 height 13
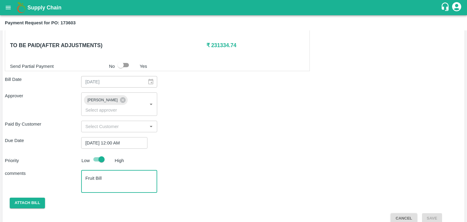
type textarea "Fruit Bill"
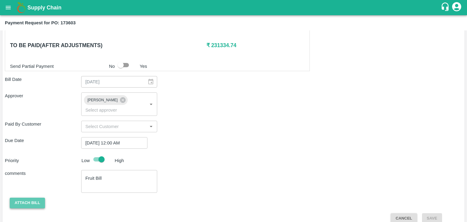
click at [33, 197] on button "Attach bill" at bounding box center [27, 202] width 35 height 11
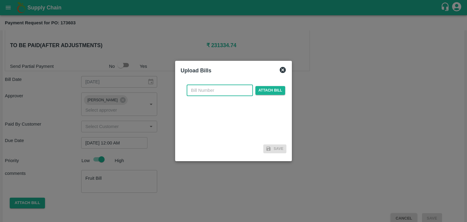
click at [226, 87] on input "text" at bounding box center [220, 90] width 66 height 12
type input "NK 408"
click at [272, 90] on span "Attach bill" at bounding box center [270, 90] width 30 height 9
click at [0, 0] on input "Attach bill" at bounding box center [0, 0] width 0 height 0
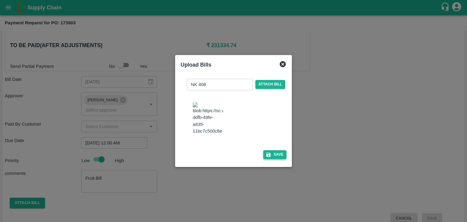
click at [279, 159] on button "Save" at bounding box center [274, 154] width 23 height 9
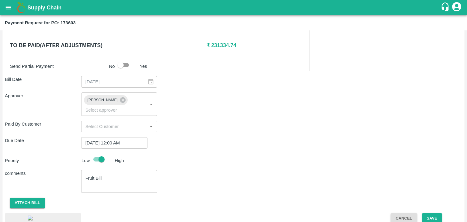
scroll to position [340, 0]
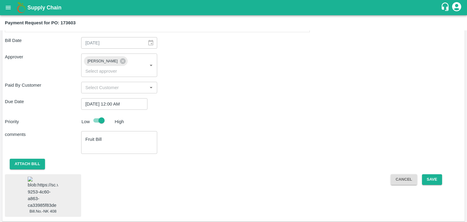
click at [430, 164] on div "Shipment - SHIP/TEMB/359530 Lots (Labels) Weight (Kgs) Total Price (₹) BANANA-E…" at bounding box center [233, 1] width 457 height 431
click at [434, 174] on button "Save" at bounding box center [432, 179] width 20 height 11
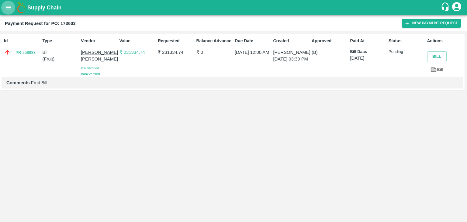
click at [6, 6] on icon "open drawer" at bounding box center [8, 7] width 7 height 7
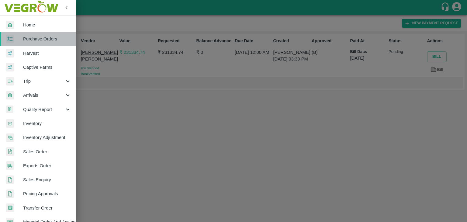
click at [44, 37] on span "Purchase Orders" at bounding box center [47, 39] width 48 height 7
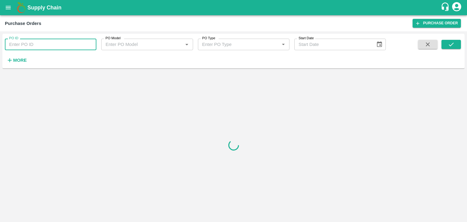
click at [85, 43] on input "PO ID" at bounding box center [50, 45] width 91 height 12
paste input "173737"
type input "173737"
click at [452, 42] on icon "submit" at bounding box center [451, 44] width 7 height 7
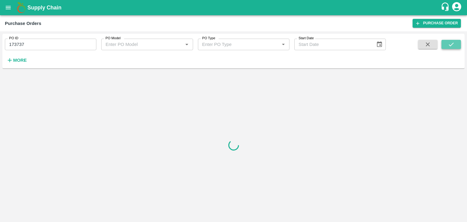
click at [452, 42] on icon "submit" at bounding box center [451, 44] width 7 height 7
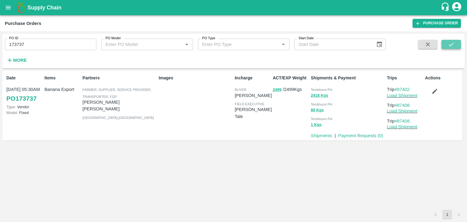
click at [452, 42] on icon "submit" at bounding box center [451, 44] width 7 height 7
click at [351, 137] on link "Payment Requests ( 0 )" at bounding box center [360, 135] width 45 height 5
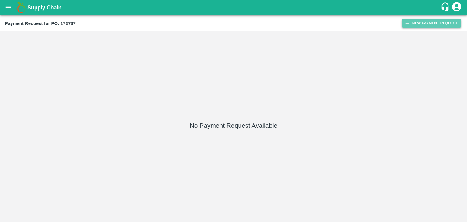
click at [419, 20] on button "New Payment Request" at bounding box center [431, 23] width 59 height 9
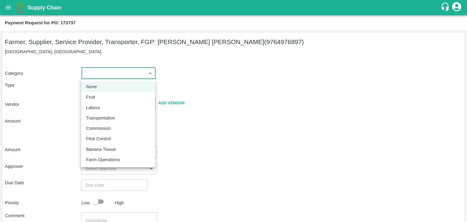
click at [94, 71] on body "Supply Chain Payment Request for PO: 173737 Farmer, Supplier, Service Provider,…" at bounding box center [233, 111] width 467 height 222
click at [100, 93] on li "Fruit" at bounding box center [118, 97] width 74 height 10
type input "1"
type input "[PERSON_NAME] [PERSON_NAME] - 9764976897(Farmer, Supplier, Service Provider, Tr…"
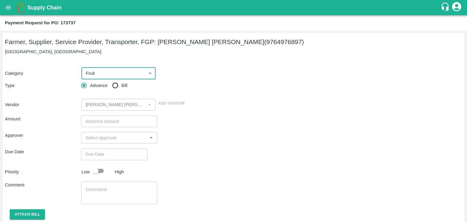
click at [112, 85] on input "Bill" at bounding box center [115, 85] width 12 height 12
radio input "true"
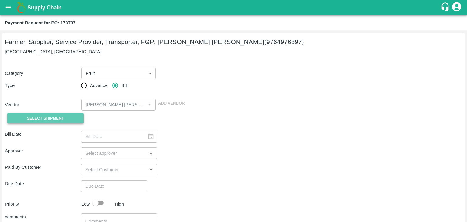
click at [53, 118] on span "Select Shipment" at bounding box center [45, 118] width 37 height 7
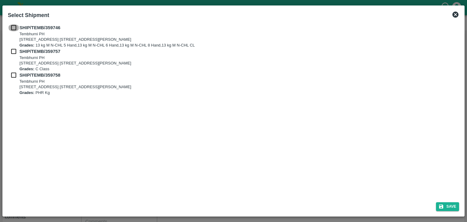
click at [14, 29] on input "checkbox" at bounding box center [14, 27] width 12 height 7
checkbox input "true"
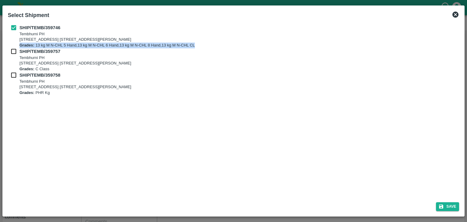
drag, startPoint x: 12, startPoint y: 44, endPoint x: 13, endPoint y: 51, distance: 7.6
click at [13, 51] on div "SHIP/TEMB/359746 Tembhurni PH Tembhurni PH 205, PLOT NO. E-5, YASHSHREE INDUSTR…" at bounding box center [233, 59] width 451 height 71
click at [13, 51] on input "checkbox" at bounding box center [14, 51] width 12 height 7
checkbox input "true"
click at [13, 76] on input "checkbox" at bounding box center [14, 75] width 12 height 7
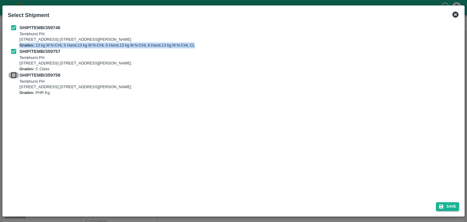
checkbox input "true"
click at [450, 204] on button "Save" at bounding box center [447, 206] width 23 height 9
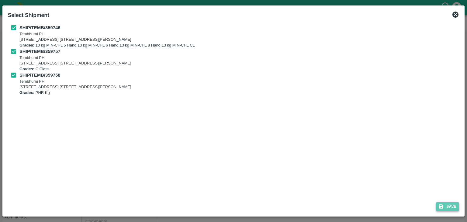
type input "04/09/2025"
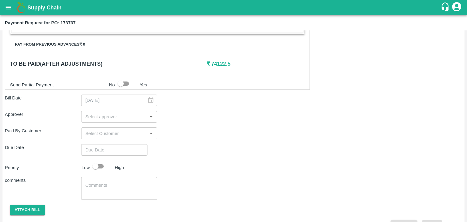
scroll to position [284, 0]
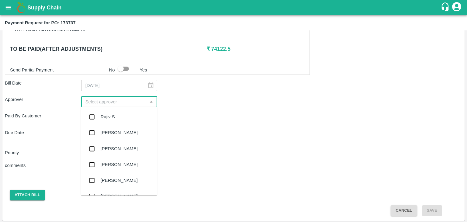
click at [120, 101] on input "input" at bounding box center [114, 102] width 63 height 8
type input "Ajit"
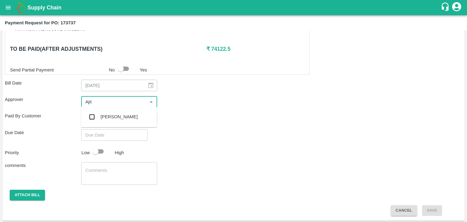
click at [113, 112] on div "[PERSON_NAME]" at bounding box center [119, 117] width 76 height 16
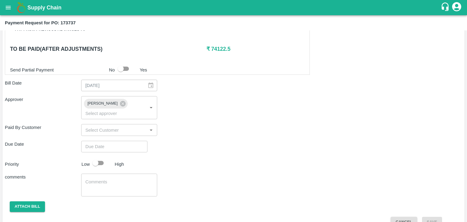
click at [121, 129] on div "Shipment - SHIP/TEMB/359746 Lots (Labels) Weight (Kgs) Total Price (₹) BANANA-E…" at bounding box center [233, 34] width 457 height 386
type input "DD/MM/YYYY hh:mm aa"
click at [127, 141] on input "DD/MM/YYYY hh:mm aa" at bounding box center [112, 147] width 62 height 12
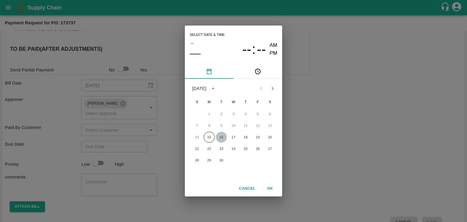
click at [223, 139] on button "16" at bounding box center [221, 137] width 11 height 11
type input "[DATE] 12:00 AM"
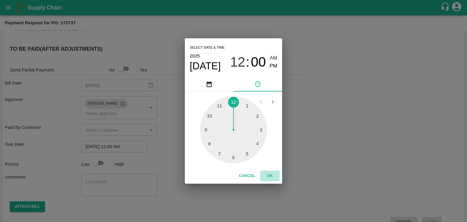
click at [276, 177] on button "OK" at bounding box center [269, 175] width 19 height 11
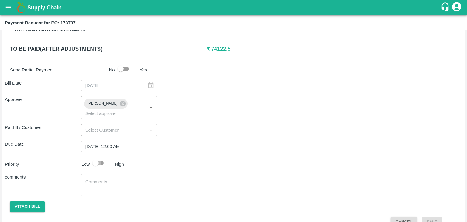
click at [93, 157] on input "checkbox" at bounding box center [95, 163] width 35 height 12
checkbox input "true"
click at [113, 173] on div "x ​" at bounding box center [119, 184] width 76 height 23
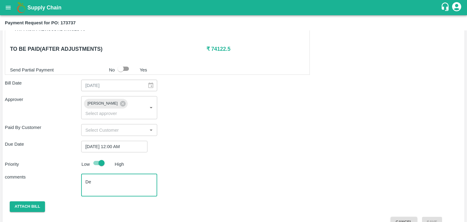
type textarea "D"
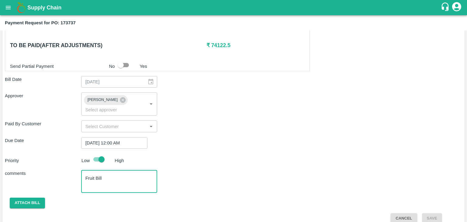
type textarea "Fruit Bill"
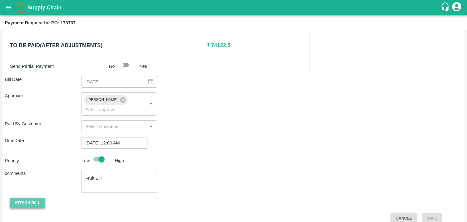
click at [25, 197] on button "Attach bill" at bounding box center [27, 202] width 35 height 11
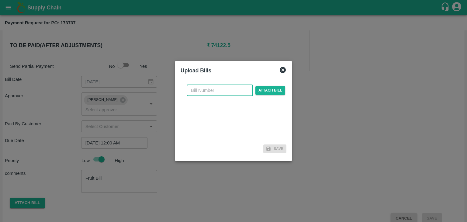
click at [224, 93] on input "text" at bounding box center [220, 90] width 66 height 12
type input "NK 409"
click at [263, 91] on span "Attach bill" at bounding box center [270, 90] width 30 height 9
click at [0, 0] on input "Attach bill" at bounding box center [0, 0] width 0 height 0
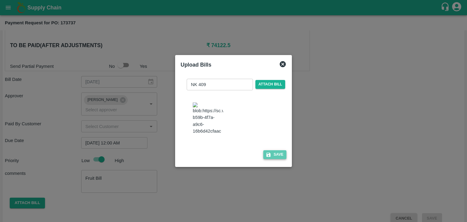
click at [277, 158] on button "Save" at bounding box center [274, 154] width 23 height 9
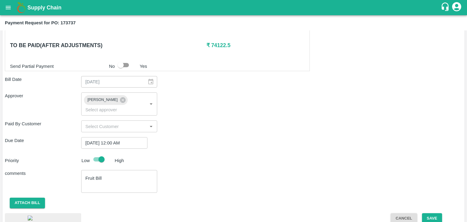
scroll to position [326, 0]
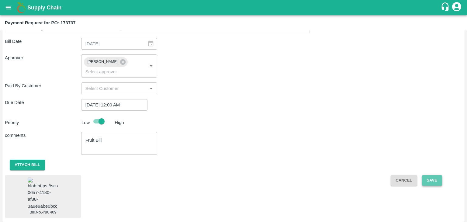
click at [424, 175] on button "Save" at bounding box center [432, 180] width 20 height 11
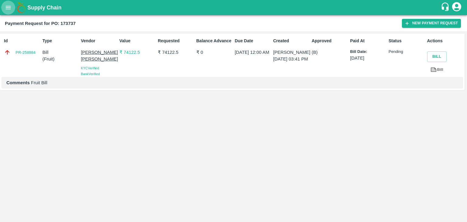
click at [5, 4] on button "open drawer" at bounding box center [8, 8] width 14 height 14
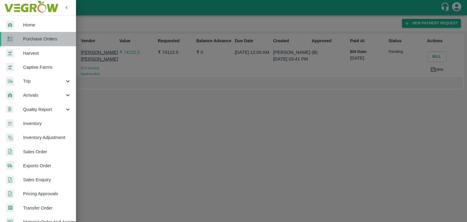
click at [49, 38] on span "Purchase Orders" at bounding box center [47, 39] width 48 height 7
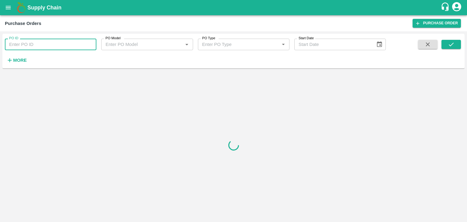
click at [90, 43] on input "PO ID" at bounding box center [50, 45] width 91 height 12
paste input "174085"
type input "174085"
click at [451, 44] on icon "submit" at bounding box center [451, 44] width 7 height 7
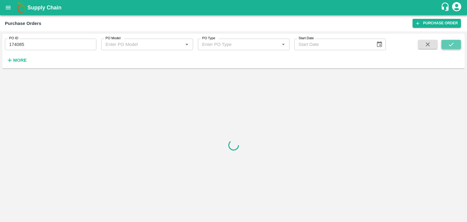
click at [451, 44] on icon "submit" at bounding box center [451, 44] width 7 height 7
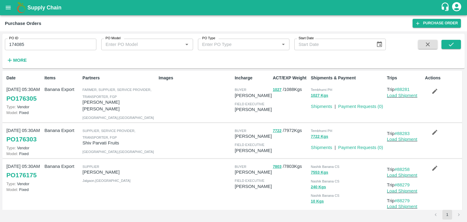
click at [365, 139] on div "Shipments | Payment Requests ( 0 )" at bounding box center [345, 145] width 78 height 12
click at [452, 44] on icon "submit" at bounding box center [450, 45] width 5 height 4
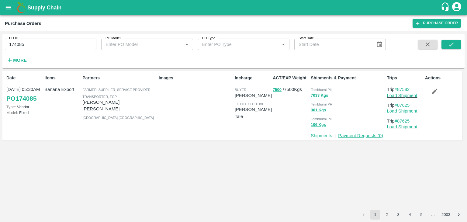
click at [368, 136] on link "Payment Requests ( 0 )" at bounding box center [360, 135] width 45 height 5
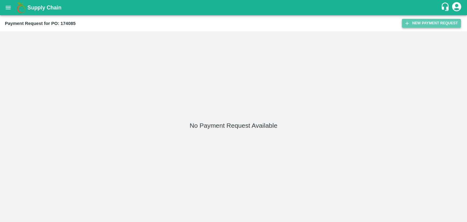
click at [436, 23] on button "New Payment Request" at bounding box center [431, 23] width 59 height 9
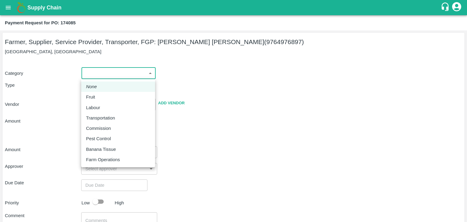
drag, startPoint x: 95, startPoint y: 75, endPoint x: 103, endPoint y: 95, distance: 22.2
click at [103, 95] on body "Supply Chain Payment Request for PO: 174085 Farmer, Supplier, Service Provider,…" at bounding box center [233, 111] width 467 height 222
click at [103, 95] on div "Fruit" at bounding box center [118, 97] width 64 height 7
type input "1"
type input "[PERSON_NAME] [PERSON_NAME] - 9764976897(Farmer, Supplier, Service Provider, Tr…"
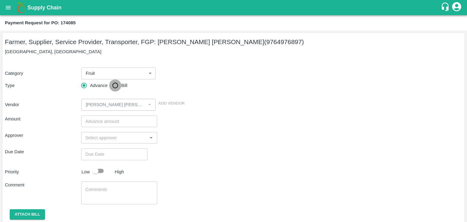
click at [116, 84] on input "Bill" at bounding box center [115, 85] width 12 height 12
radio input "true"
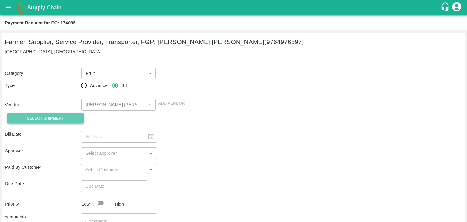
click at [34, 119] on span "Select Shipment" at bounding box center [45, 118] width 37 height 7
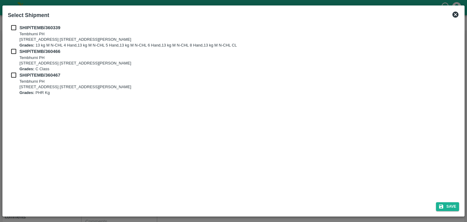
click at [16, 33] on div "SHIP/TEMB/360339 [STREET_ADDRESS] E-5, YASHSHREE INDUSTRIES, M.I.D.C., A/P TEMB…" at bounding box center [233, 36] width 451 height 24
click at [14, 31] on input "checkbox" at bounding box center [14, 27] width 12 height 7
checkbox input "true"
click at [14, 49] on input "checkbox" at bounding box center [14, 51] width 12 height 7
checkbox input "true"
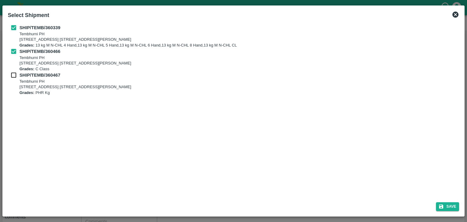
click at [14, 74] on input "checkbox" at bounding box center [14, 75] width 12 height 7
checkbox input "true"
click at [451, 206] on button "Save" at bounding box center [447, 206] width 23 height 9
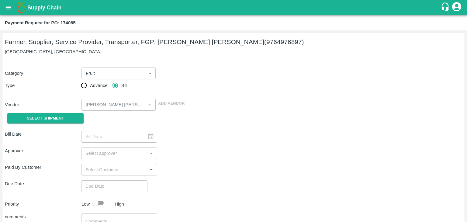
type input "[DATE]"
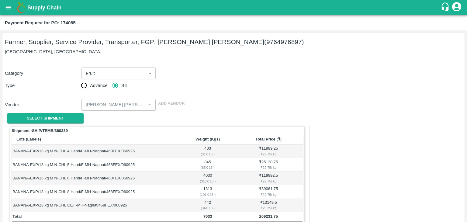
scroll to position [298, 0]
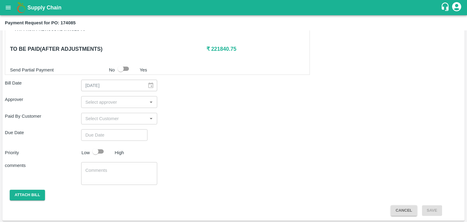
click at [125, 100] on input "input" at bounding box center [114, 102] width 63 height 8
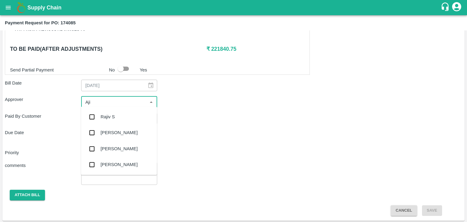
type input "Ajit"
click at [121, 112] on div "[PERSON_NAME]" at bounding box center [119, 117] width 76 height 16
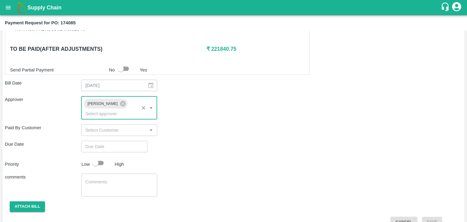
type input "DD/MM/YYYY hh:mm aa"
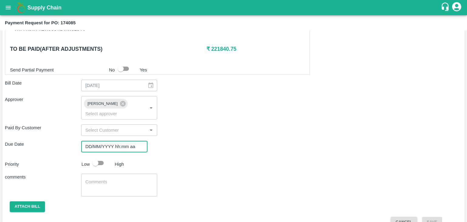
click at [130, 141] on input "DD/MM/YYYY hh:mm aa" at bounding box center [112, 147] width 62 height 12
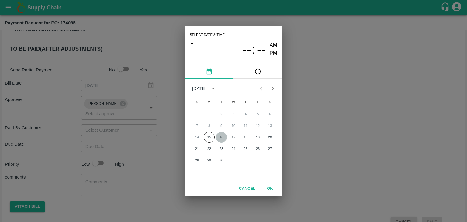
click at [221, 136] on button "16" at bounding box center [221, 137] width 11 height 11
type input "[DATE] 12:00 AM"
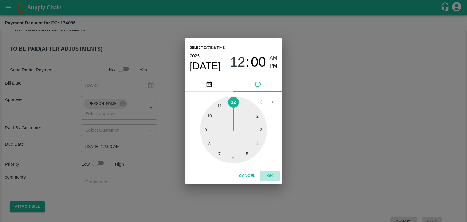
click at [274, 176] on button "OK" at bounding box center [269, 175] width 19 height 11
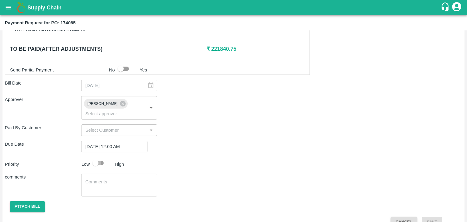
click at [94, 157] on input "checkbox" at bounding box center [95, 163] width 35 height 12
checkbox input "true"
click at [114, 173] on div "x ​" at bounding box center [119, 184] width 76 height 23
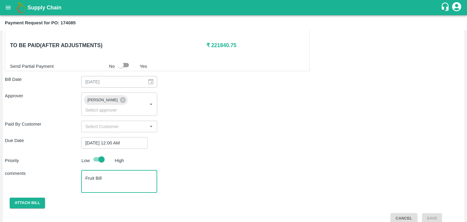
type textarea "Fruit Bill"
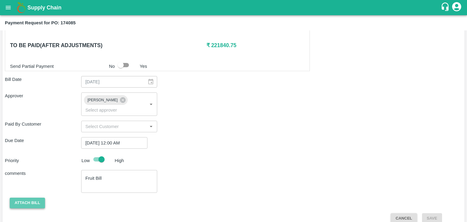
click at [16, 197] on button "Attach bill" at bounding box center [27, 202] width 35 height 11
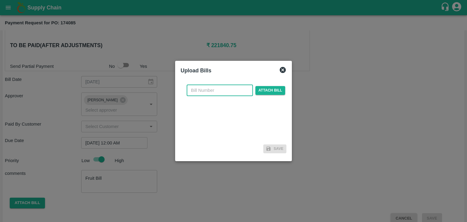
click at [231, 91] on input "text" at bounding box center [220, 90] width 66 height 12
type input "K"
type input "n"
type input "NK 410"
click at [266, 90] on span "Attach bill" at bounding box center [270, 90] width 30 height 9
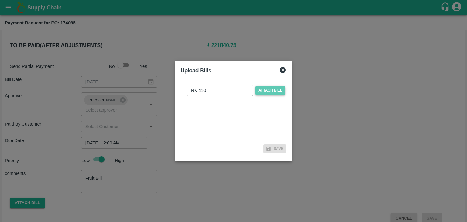
click at [0, 0] on input "Attach bill" at bounding box center [0, 0] width 0 height 0
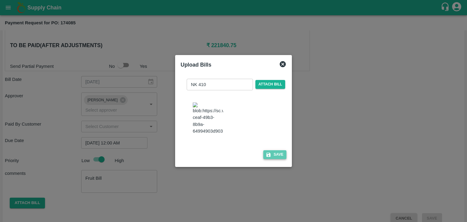
click at [276, 159] on button "Save" at bounding box center [274, 154] width 23 height 9
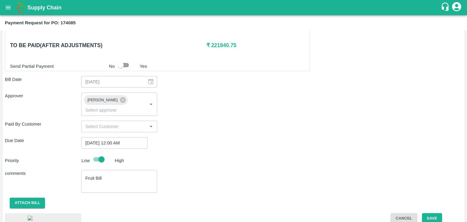
scroll to position [339, 0]
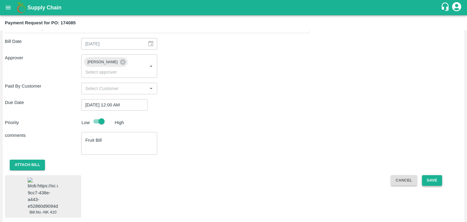
click at [427, 175] on button "Save" at bounding box center [432, 180] width 20 height 11
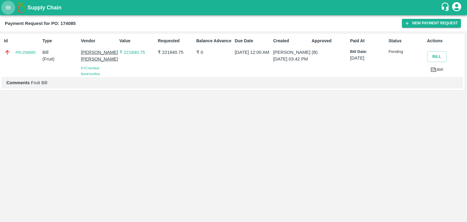
click at [9, 6] on icon "open drawer" at bounding box center [8, 7] width 7 height 7
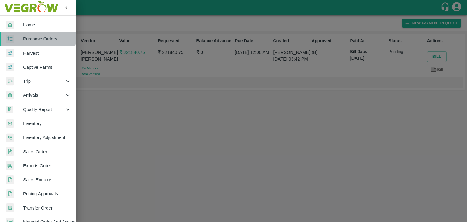
click at [37, 34] on link "Purchase Orders" at bounding box center [38, 39] width 76 height 14
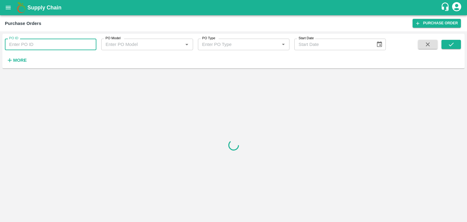
click at [83, 40] on input "PO ID" at bounding box center [50, 45] width 91 height 12
paste input "174487"
type input "174487"
click at [448, 41] on icon "submit" at bounding box center [451, 44] width 7 height 7
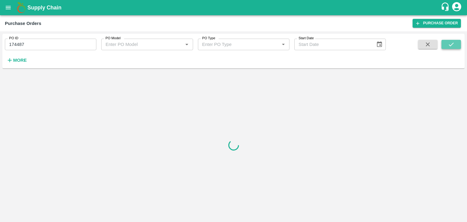
click at [448, 41] on icon "submit" at bounding box center [451, 44] width 7 height 7
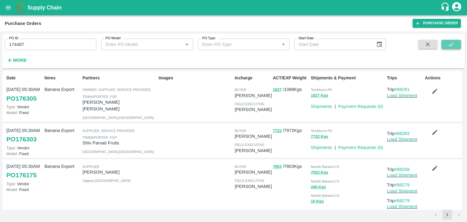
click at [451, 43] on icon "submit" at bounding box center [451, 44] width 7 height 7
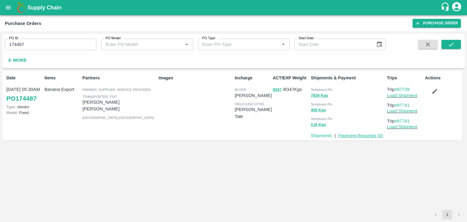
click at [366, 137] on link "Payment Requests ( 0 )" at bounding box center [360, 135] width 45 height 5
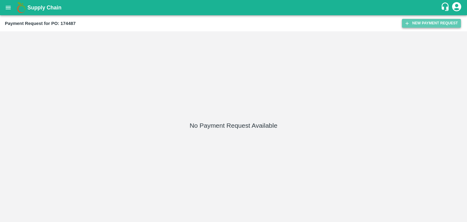
click at [420, 22] on button "New Payment Request" at bounding box center [431, 23] width 59 height 9
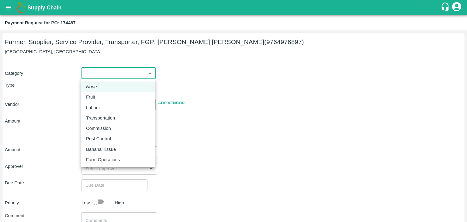
click at [101, 73] on body "Supply Chain Payment Request for PO: 174487 Farmer, Supplier, Service Provider,…" at bounding box center [233, 111] width 467 height 222
click at [92, 97] on p "Fruit" at bounding box center [90, 97] width 9 height 7
type input "1"
type input "[PERSON_NAME] [PERSON_NAME] - 9764976897(Farmer, Supplier, Service Provider, Tr…"
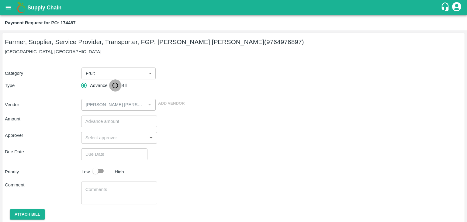
click at [118, 81] on input "Bill" at bounding box center [115, 85] width 12 height 12
radio input "true"
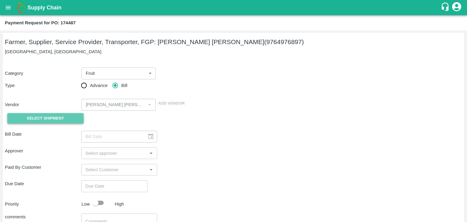
click at [50, 118] on span "Select Shipment" at bounding box center [45, 118] width 37 height 7
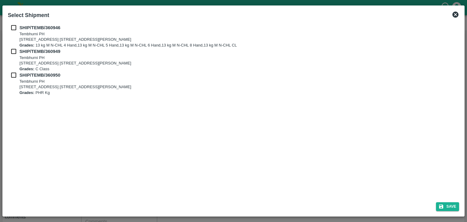
click at [11, 26] on input "checkbox" at bounding box center [14, 27] width 12 height 7
checkbox input "true"
click at [12, 54] on input "checkbox" at bounding box center [14, 51] width 12 height 7
checkbox input "true"
click at [13, 75] on input "checkbox" at bounding box center [14, 75] width 12 height 7
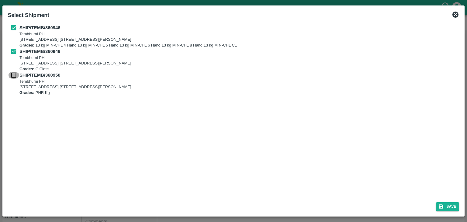
checkbox input "true"
click at [446, 204] on button "Save" at bounding box center [447, 206] width 23 height 9
type input "09/09/2025"
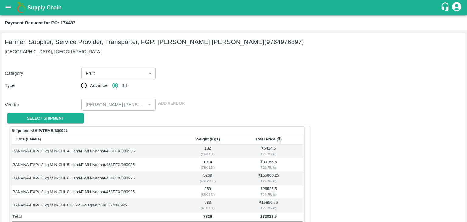
scroll to position [298, 0]
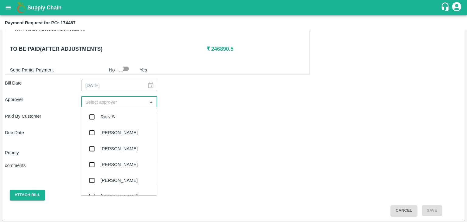
click at [93, 102] on input "input" at bounding box center [114, 102] width 63 height 8
type input "Ajit"
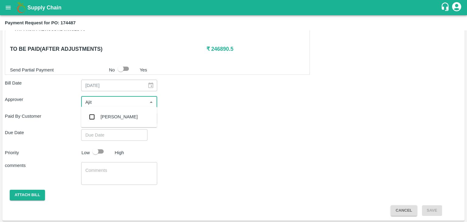
click at [115, 118] on div "[PERSON_NAME]" at bounding box center [119, 116] width 37 height 7
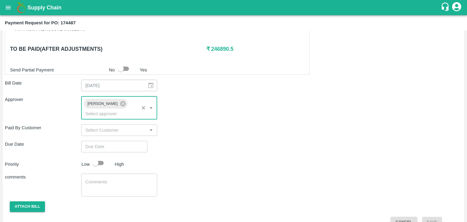
type input "DD/MM/YYYY hh:mm aa"
click at [128, 142] on input "DD/MM/YYYY hh:mm aa" at bounding box center [112, 147] width 62 height 12
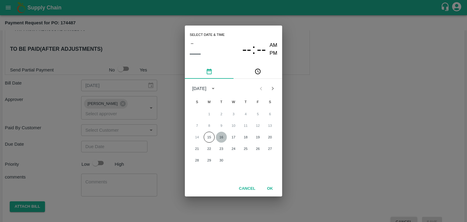
click at [222, 136] on button "16" at bounding box center [221, 137] width 11 height 11
type input "[DATE] 12:00 AM"
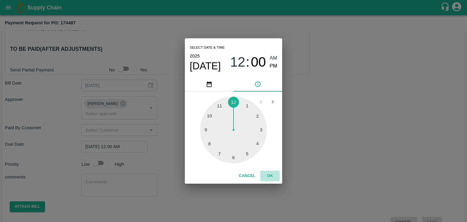
click at [273, 173] on button "OK" at bounding box center [269, 175] width 19 height 11
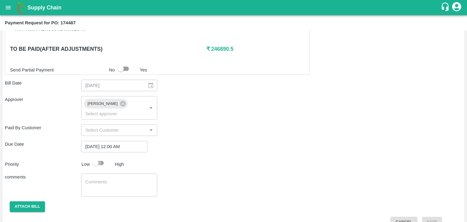
click at [95, 157] on input "checkbox" at bounding box center [95, 163] width 35 height 12
checkbox input "true"
click at [123, 179] on textarea at bounding box center [119, 185] width 68 height 13
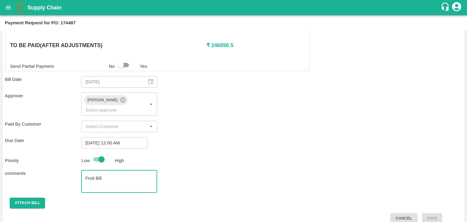
type textarea "Fruit Bill"
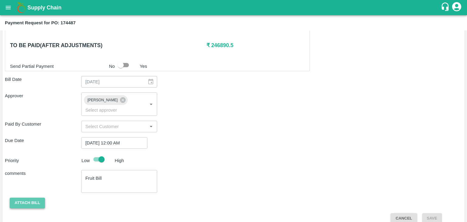
click at [33, 197] on button "Attach bill" at bounding box center [27, 202] width 35 height 11
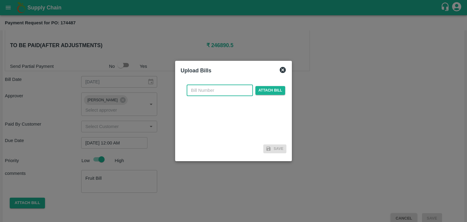
click at [221, 95] on input "text" at bounding box center [220, 90] width 66 height 12
type input "NK 411"
click at [267, 89] on span "Attach bill" at bounding box center [270, 90] width 30 height 9
click at [0, 0] on input "Attach bill" at bounding box center [0, 0] width 0 height 0
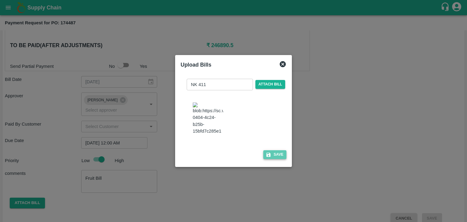
click at [269, 155] on icon "button" at bounding box center [268, 154] width 5 height 5
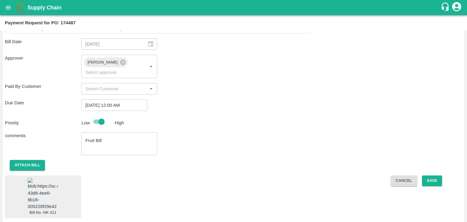
scroll to position [339, 0]
click at [441, 176] on button "Save" at bounding box center [432, 181] width 20 height 11
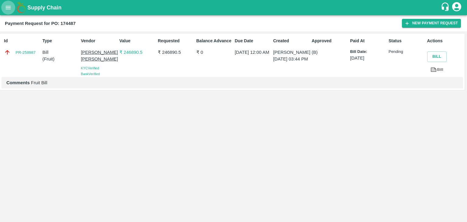
click at [2, 11] on button "open drawer" at bounding box center [8, 8] width 14 height 14
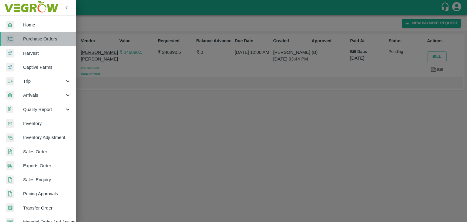
click at [44, 39] on span "Purchase Orders" at bounding box center [47, 39] width 48 height 7
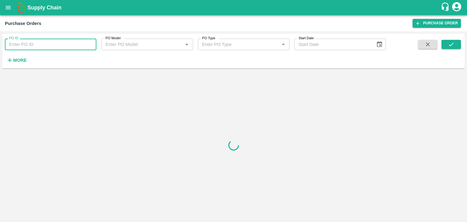
click at [87, 43] on input "PO ID" at bounding box center [50, 45] width 91 height 12
paste input "175029"
type input "175029"
click at [451, 43] on icon "submit" at bounding box center [451, 44] width 7 height 7
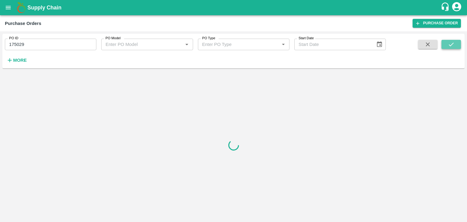
click at [451, 43] on icon "submit" at bounding box center [451, 44] width 7 height 7
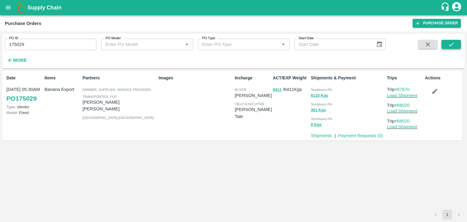
click at [451, 43] on icon "submit" at bounding box center [451, 44] width 7 height 7
drag, startPoint x: 360, startPoint y: 132, endPoint x: 364, endPoint y: 135, distance: 4.5
click at [364, 135] on p "Payment Requests ( 0 )" at bounding box center [360, 135] width 45 height 7
click at [364, 135] on link "Payment Requests ( 0 )" at bounding box center [360, 135] width 45 height 5
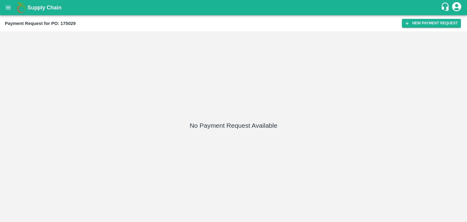
click at [435, 19] on div "Payment Request for PO: 175029 New Payment Request" at bounding box center [233, 23] width 467 height 16
click at [435, 22] on button "New Payment Request" at bounding box center [431, 23] width 59 height 9
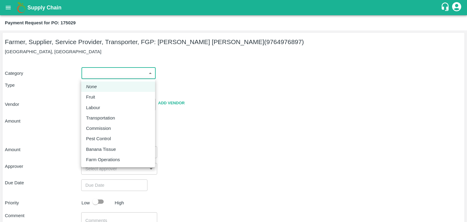
drag, startPoint x: 94, startPoint y: 68, endPoint x: 99, endPoint y: 94, distance: 25.7
click at [99, 94] on body "Supply Chain Payment Request for PO: 175029 Farmer, Supplier, Service Provider,…" at bounding box center [233, 111] width 467 height 222
click at [99, 94] on div "Fruit" at bounding box center [118, 97] width 64 height 7
type input "1"
type input "[PERSON_NAME] [PERSON_NAME] - 9764976897(Farmer, Supplier, Service Provider, Tr…"
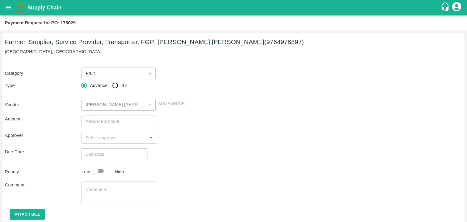
click at [122, 86] on span "Bill" at bounding box center [124, 85] width 6 height 7
click at [121, 86] on input "Bill" at bounding box center [115, 85] width 12 height 12
radio input "true"
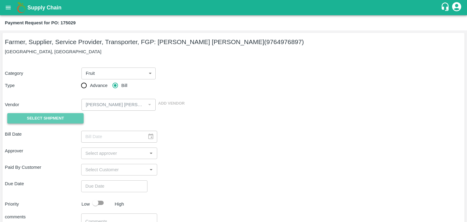
click at [42, 117] on span "Select Shipment" at bounding box center [45, 118] width 37 height 7
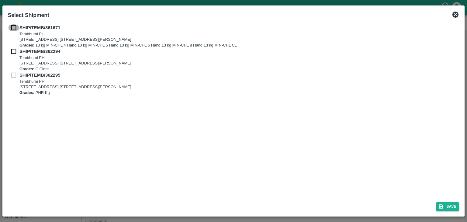
click at [9, 28] on input "checkbox" at bounding box center [14, 27] width 12 height 7
checkbox input "true"
drag, startPoint x: 15, startPoint y: 57, endPoint x: 14, endPoint y: 52, distance: 5.6
click at [14, 52] on div "SHIP/TEMB/362294 [STREET_ADDRESS] [STREET_ADDRESS][PERSON_NAME] Grades: C Class" at bounding box center [233, 60] width 451 height 24
click at [14, 52] on input "checkbox" at bounding box center [14, 51] width 12 height 7
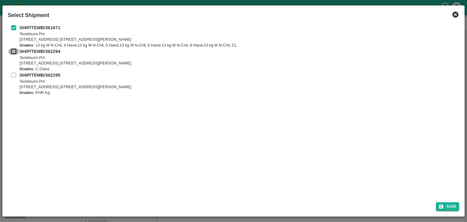
checkbox input "true"
click at [442, 205] on icon "submit" at bounding box center [441, 206] width 4 height 4
type input "[DATE]"
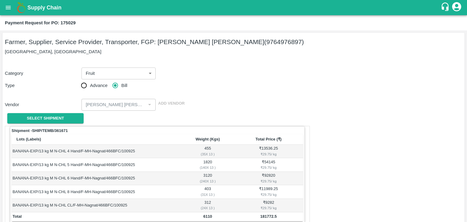
scroll to position [251, 0]
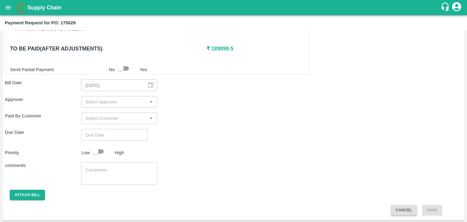
click at [110, 102] on input "input" at bounding box center [114, 102] width 63 height 8
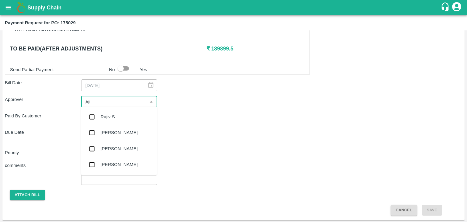
type input "Ajit"
click at [116, 115] on div "[PERSON_NAME]" at bounding box center [119, 116] width 37 height 7
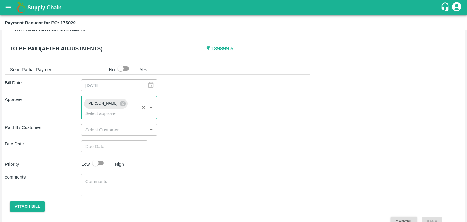
type input "DD/MM/YYYY hh:mm aa"
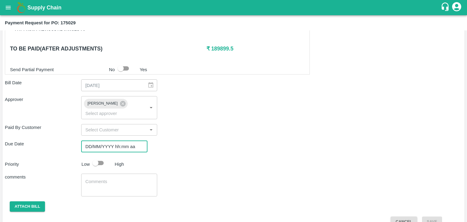
click at [133, 140] on input "DD/MM/YYYY hh:mm aa" at bounding box center [112, 146] width 62 height 12
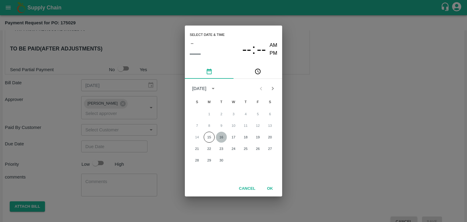
click at [218, 138] on button "16" at bounding box center [221, 137] width 11 height 11
type input "[DATE] 12:00 AM"
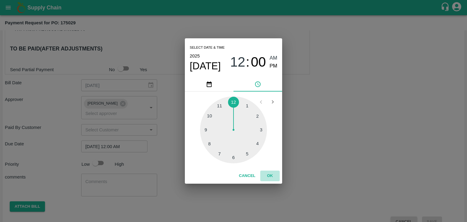
click at [266, 172] on button "OK" at bounding box center [269, 175] width 19 height 11
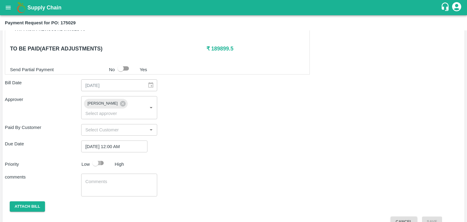
click at [105, 157] on input "checkbox" at bounding box center [95, 163] width 35 height 12
checkbox input "true"
click at [114, 178] on textarea at bounding box center [119, 184] width 68 height 13
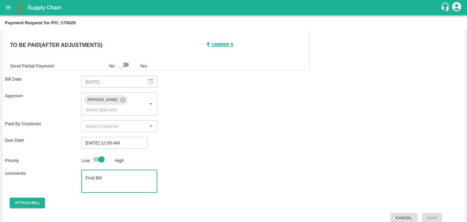
type textarea "Fruit Bill"
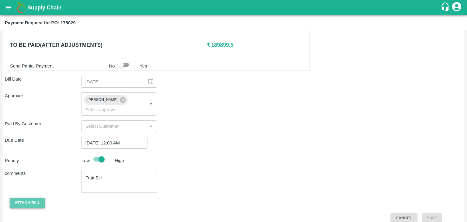
click at [22, 197] on button "Attach bill" at bounding box center [27, 202] width 35 height 11
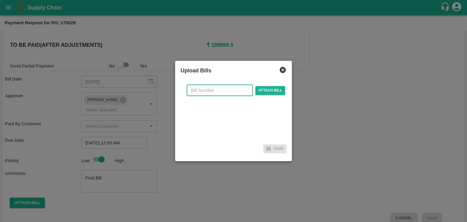
click at [238, 85] on input "text" at bounding box center [220, 90] width 66 height 12
type input "NK 412"
click at [267, 85] on div "NK 412 ​ Attach bill" at bounding box center [235, 90] width 101 height 12
click at [271, 89] on span "Attach bill" at bounding box center [270, 90] width 30 height 9
click at [0, 0] on input "Attach bill" at bounding box center [0, 0] width 0 height 0
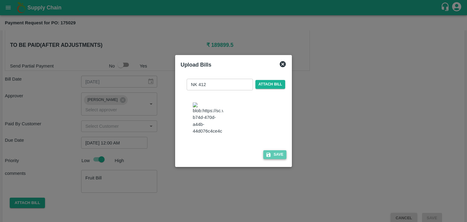
click at [278, 156] on button "Save" at bounding box center [274, 154] width 23 height 9
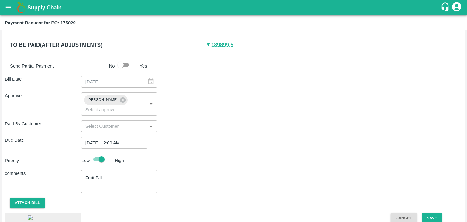
scroll to position [292, 0]
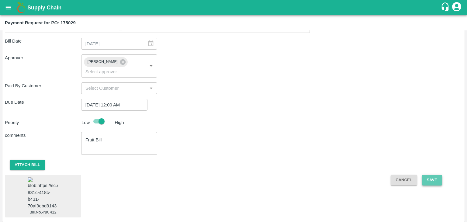
click at [430, 175] on button "Save" at bounding box center [432, 180] width 20 height 11
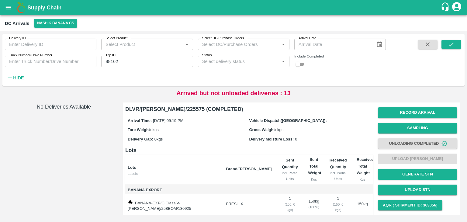
scroll to position [32, 0]
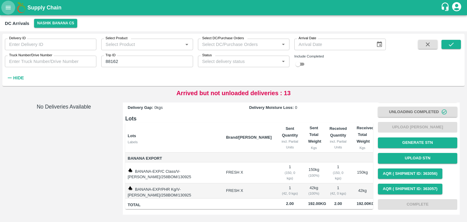
drag, startPoint x: 0, startPoint y: 0, endPoint x: 6, endPoint y: 7, distance: 9.5
click at [6, 7] on icon "open drawer" at bounding box center [8, 7] width 5 height 3
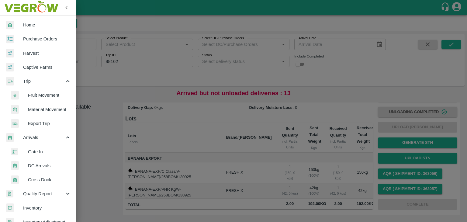
scroll to position [209, 0]
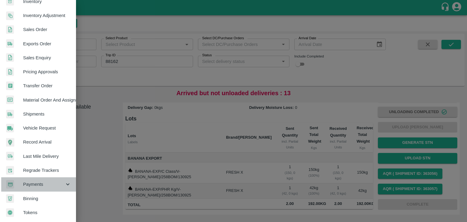
click at [43, 181] on span "Payments" at bounding box center [43, 184] width 41 height 7
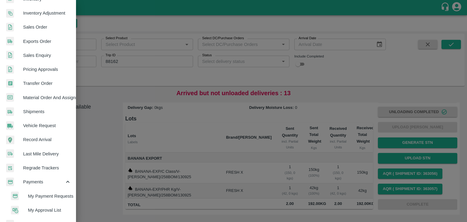
click at [55, 190] on li "My Payment Requests" at bounding box center [40, 196] width 71 height 14
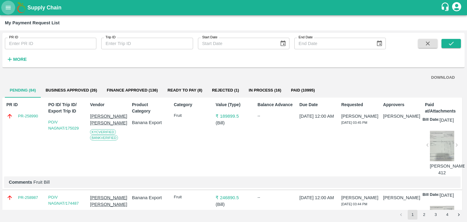
click at [13, 6] on button "open drawer" at bounding box center [8, 8] width 14 height 14
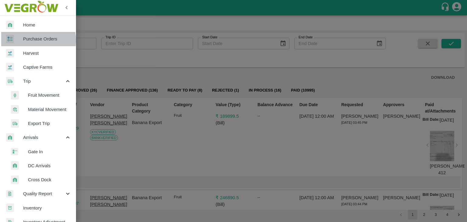
click at [30, 40] on span "Purchase Orders" at bounding box center [47, 39] width 48 height 7
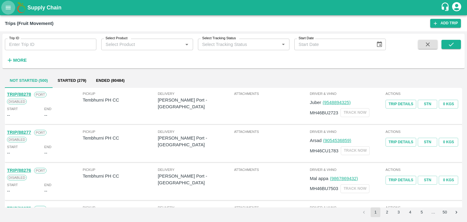
click at [4, 12] on button "open drawer" at bounding box center [8, 8] width 14 height 14
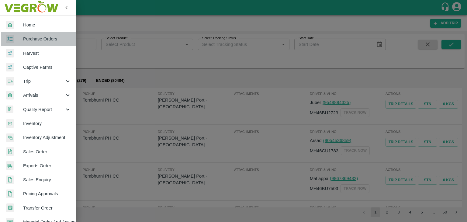
click at [50, 39] on span "Purchase Orders" at bounding box center [47, 39] width 48 height 7
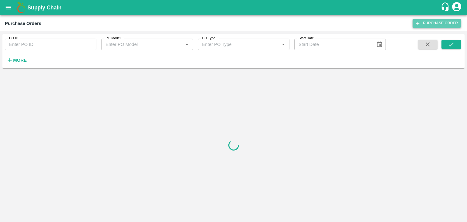
click at [433, 25] on link "Purchase Order" at bounding box center [436, 23] width 48 height 9
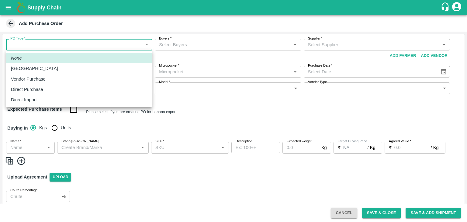
click at [22, 48] on body "Supply Chain Add Purchase Order PO Type   * ​ PO Type Buyers   * Buyers   * Sup…" at bounding box center [233, 111] width 467 height 222
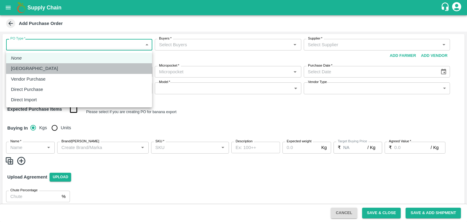
click at [32, 67] on p "[GEOGRAPHIC_DATA]" at bounding box center [34, 68] width 47 height 7
type input "1"
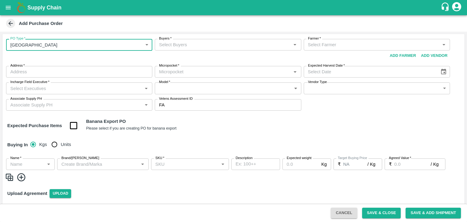
click at [179, 48] on input "Buyers   *" at bounding box center [222, 45] width 132 height 8
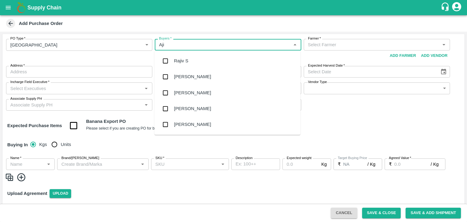
type input "Ajit"
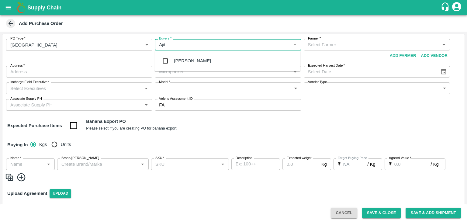
click at [184, 55] on div "[PERSON_NAME]" at bounding box center [227, 61] width 146 height 16
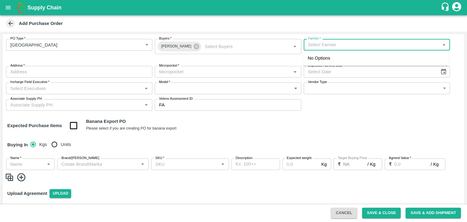
click at [313, 42] on input "Farmer   *" at bounding box center [371, 45] width 132 height 8
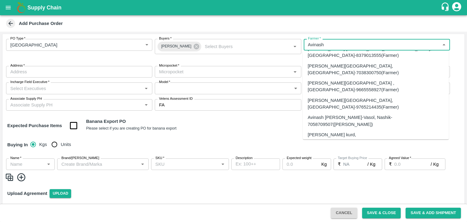
scroll to position [735, 0]
type input "Avinash"
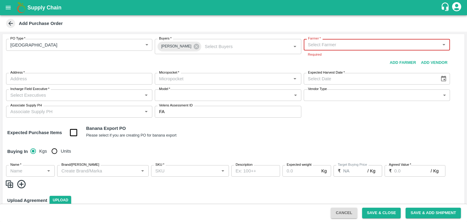
click at [331, 45] on input "Farmer   *" at bounding box center [371, 45] width 132 height 8
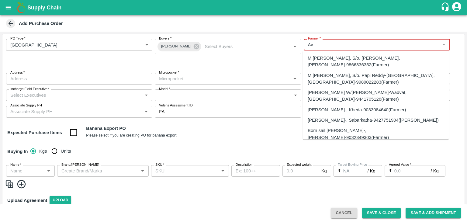
type input "A"
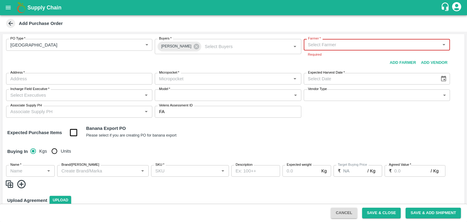
click at [339, 45] on input "Farmer   *" at bounding box center [371, 45] width 132 height 8
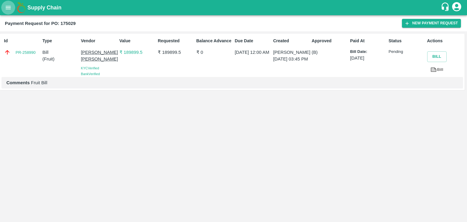
click at [8, 10] on icon "open drawer" at bounding box center [8, 7] width 7 height 7
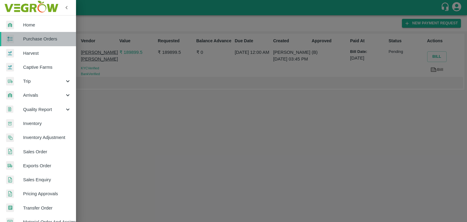
click at [39, 35] on link "Purchase Orders" at bounding box center [38, 39] width 76 height 14
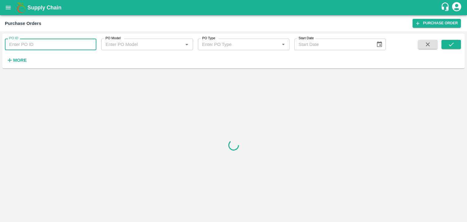
click at [78, 43] on input "PO ID" at bounding box center [50, 45] width 91 height 12
paste input "174367"
type input "174367"
click at [452, 42] on icon "submit" at bounding box center [451, 44] width 7 height 7
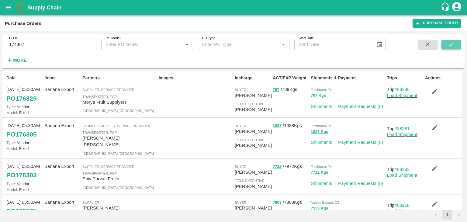
click at [452, 42] on icon "submit" at bounding box center [451, 44] width 7 height 7
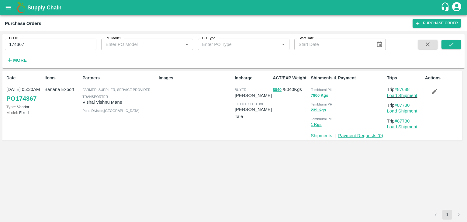
click at [356, 134] on link "Payment Requests ( 0 )" at bounding box center [360, 135] width 45 height 5
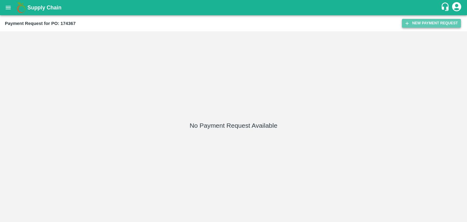
click at [425, 19] on button "New Payment Request" at bounding box center [431, 23] width 59 height 9
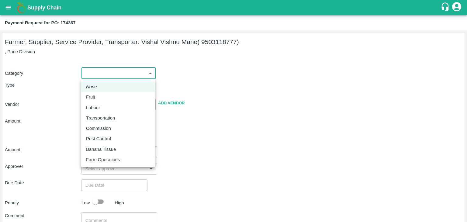
drag, startPoint x: 98, startPoint y: 77, endPoint x: 103, endPoint y: 97, distance: 20.3
click at [103, 97] on body "Supply Chain Payment Request for PO: 174367 Farmer, Supplier, Service Provider,…" at bounding box center [233, 111] width 467 height 222
click at [103, 97] on div "Fruit" at bounding box center [118, 97] width 64 height 7
type input "1"
type input "Vishal Vishnu Mane - 9503118777(Farmer, Supplier, Service Provider, Transporter)"
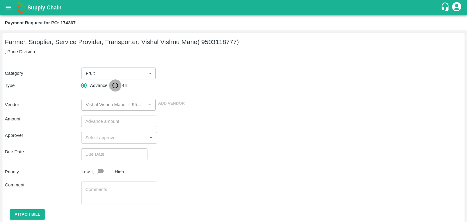
click at [114, 83] on input "Bill" at bounding box center [115, 85] width 12 height 12
radio input "true"
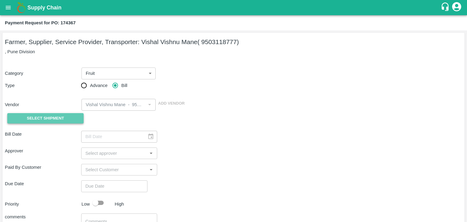
click at [50, 114] on button "Select Shipment" at bounding box center [45, 118] width 76 height 11
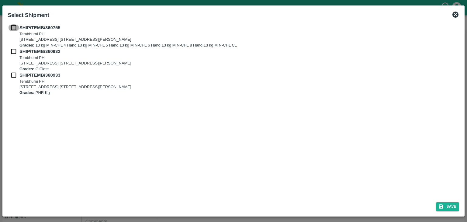
click at [9, 26] on input "checkbox" at bounding box center [14, 27] width 12 height 7
checkbox input "true"
click at [12, 51] on input "checkbox" at bounding box center [14, 51] width 12 height 7
checkbox input "true"
click at [10, 77] on div "SHIP/TEMB/360933 [STREET_ADDRESS] [STREET_ADDRESS][PERSON_NAME] Grades: PHR Kg" at bounding box center [233, 84] width 451 height 24
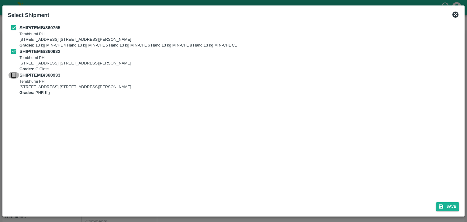
click at [10, 77] on input "checkbox" at bounding box center [14, 75] width 12 height 7
checkbox input "true"
click at [452, 206] on button "Save" at bounding box center [447, 206] width 23 height 9
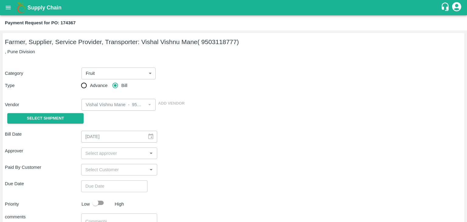
type input "[DATE]"
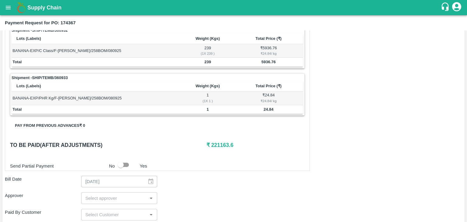
scroll to position [298, 0]
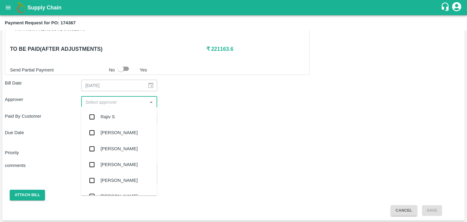
click at [83, 99] on input "input" at bounding box center [114, 102] width 63 height 8
type input "Ajit"
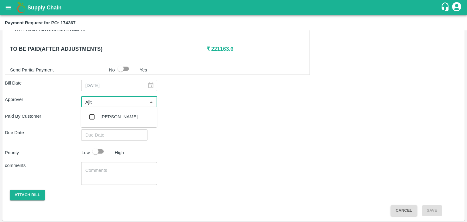
click at [105, 114] on div "[PERSON_NAME]" at bounding box center [119, 116] width 37 height 7
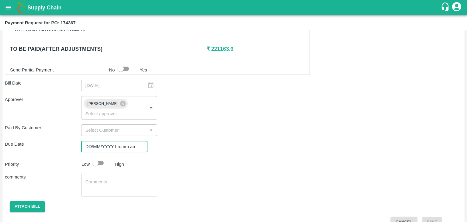
type input "DD/MM/YYYY hh:mm aa"
click at [126, 141] on input "DD/MM/YYYY hh:mm aa" at bounding box center [112, 147] width 62 height 12
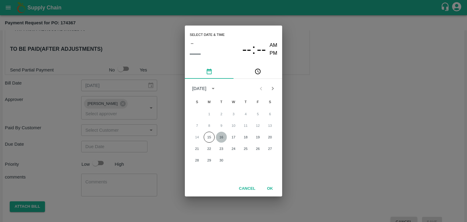
click at [220, 134] on button "16" at bounding box center [221, 137] width 11 height 11
type input "[DATE] 12:00 AM"
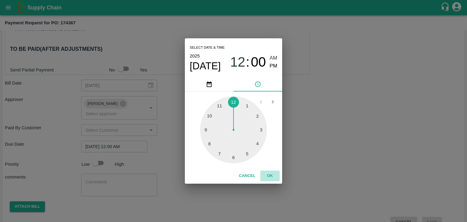
click at [269, 170] on button "OK" at bounding box center [269, 175] width 19 height 11
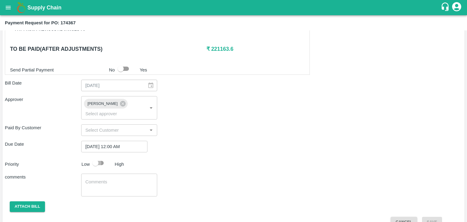
click at [101, 157] on input "checkbox" at bounding box center [95, 163] width 35 height 12
checkbox input "true"
click at [115, 179] on textarea at bounding box center [119, 185] width 68 height 13
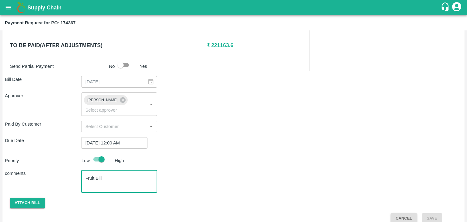
type textarea "Fruit Bill"
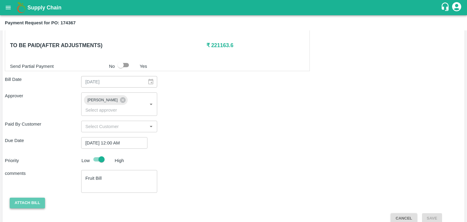
click at [28, 198] on button "Attach bill" at bounding box center [27, 202] width 35 height 11
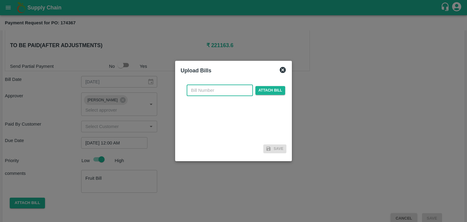
click at [233, 94] on input "text" at bounding box center [220, 90] width 66 height 12
type input "28"
click at [263, 91] on span "Attach bill" at bounding box center [270, 90] width 30 height 9
click at [0, 0] on input "Attach bill" at bounding box center [0, 0] width 0 height 0
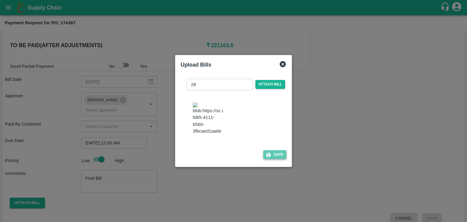
click at [281, 159] on button "Save" at bounding box center [274, 154] width 23 height 9
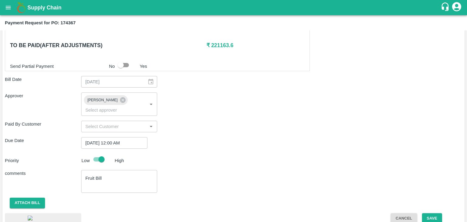
scroll to position [355, 0]
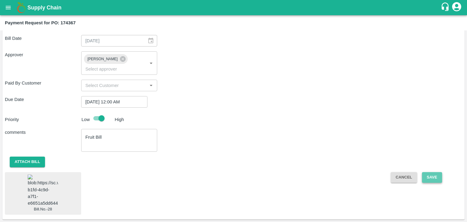
click at [435, 172] on button "Save" at bounding box center [432, 177] width 20 height 11
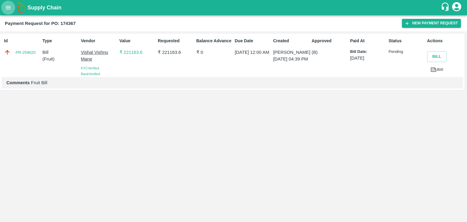
click at [4, 9] on button "open drawer" at bounding box center [8, 8] width 14 height 14
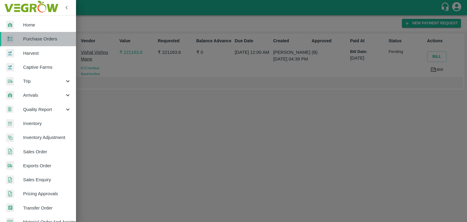
click at [43, 39] on span "Purchase Orders" at bounding box center [47, 39] width 48 height 7
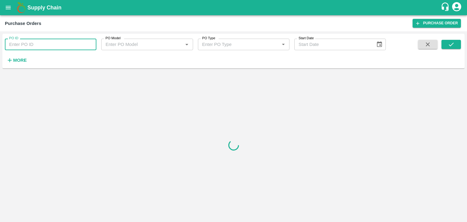
click at [78, 44] on input "PO ID" at bounding box center [50, 45] width 91 height 12
paste input "174483"
type input "174483"
click at [451, 44] on icon "submit" at bounding box center [451, 44] width 7 height 7
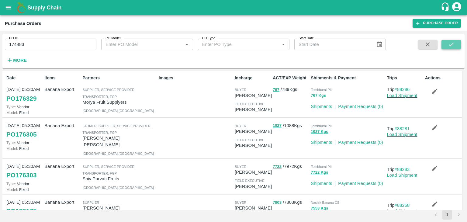
click at [451, 44] on icon "submit" at bounding box center [451, 44] width 7 height 7
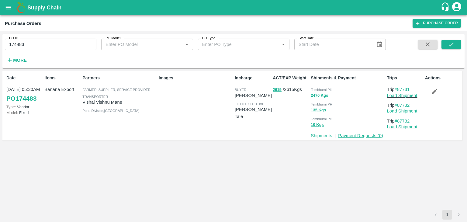
click at [354, 135] on link "Payment Requests ( 0 )" at bounding box center [360, 135] width 45 height 5
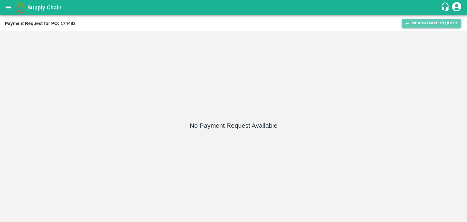
click at [418, 21] on button "New Payment Request" at bounding box center [431, 23] width 59 height 9
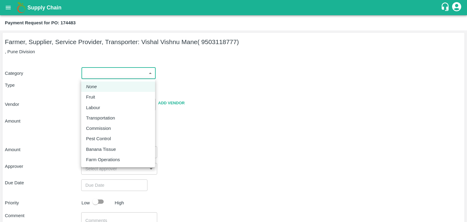
drag, startPoint x: 94, startPoint y: 73, endPoint x: 94, endPoint y: 99, distance: 26.1
click at [94, 99] on body "Supply Chain Payment Request for PO: 174483 Farmer, Supplier, Service Provider,…" at bounding box center [233, 111] width 467 height 222
click at [94, 99] on p "Fruit" at bounding box center [90, 97] width 9 height 7
type input "1"
type input "Vishal Vishnu Mane - 9503118777(Farmer, Supplier, Service Provider, Transporter)"
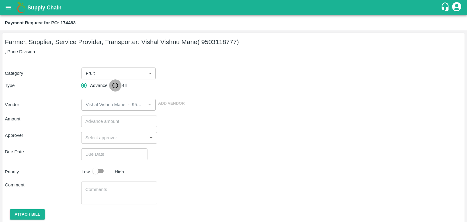
click at [111, 91] on input "Bill" at bounding box center [115, 85] width 12 height 12
radio input "true"
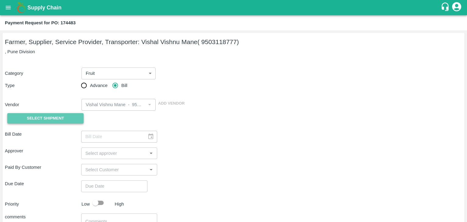
click at [54, 122] on span "Select Shipment" at bounding box center [45, 118] width 37 height 7
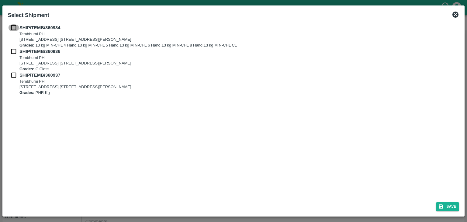
click at [12, 27] on input "checkbox" at bounding box center [14, 27] width 12 height 7
checkbox input "true"
click at [12, 49] on input "checkbox" at bounding box center [14, 51] width 12 height 7
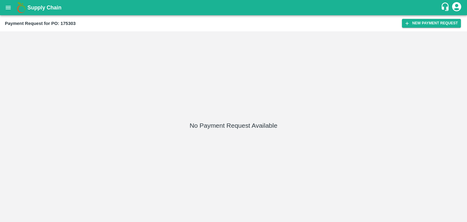
click at [428, 22] on button "New Payment Request" at bounding box center [431, 23] width 59 height 9
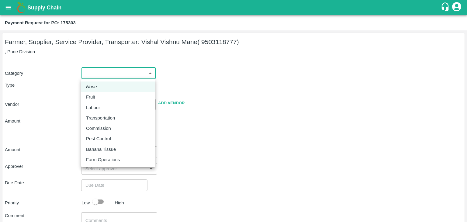
click at [85, 71] on body "Supply Chain Payment Request for PO: 175303 Farmer, Supplier, Service Provider,…" at bounding box center [233, 111] width 467 height 222
click at [101, 98] on div "Fruit" at bounding box center [118, 97] width 64 height 7
type input "1"
type input "Vishal Vishnu Mane - 9503118777(Farmer, Supplier, Service Provider, Transporter)"
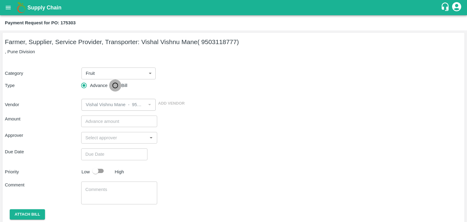
click at [112, 87] on input "Bill" at bounding box center [115, 85] width 12 height 12
radio input "true"
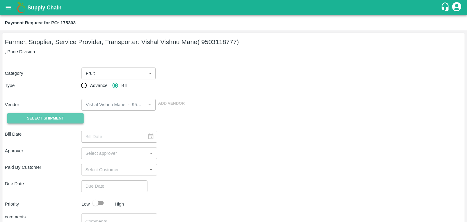
click at [46, 116] on span "Select Shipment" at bounding box center [45, 118] width 37 height 7
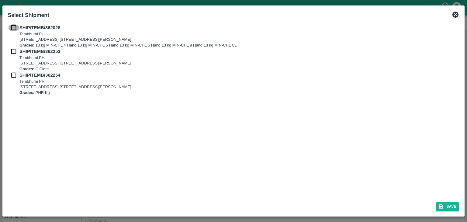
click at [12, 28] on input "checkbox" at bounding box center [14, 27] width 12 height 7
checkbox input "true"
click at [12, 51] on input "checkbox" at bounding box center [14, 51] width 12 height 7
checkbox input "true"
click at [10, 76] on input "checkbox" at bounding box center [14, 75] width 12 height 7
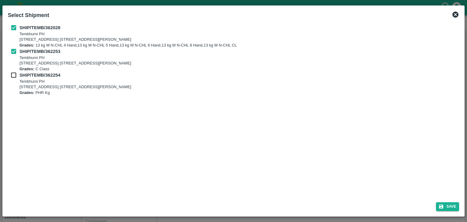
checkbox input "true"
click at [456, 205] on button "Save" at bounding box center [447, 206] width 23 height 9
type input "12/09/2025"
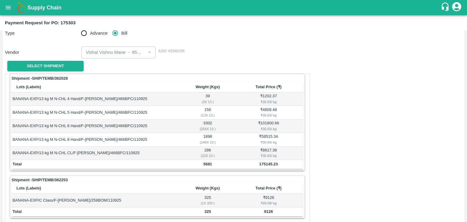
scroll to position [298, 0]
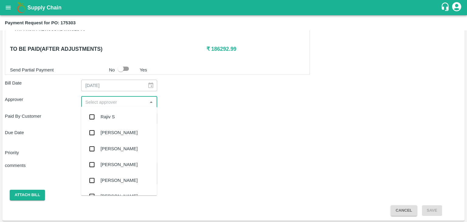
click at [131, 99] on input "input" at bounding box center [114, 102] width 63 height 8
type input "Ajit"
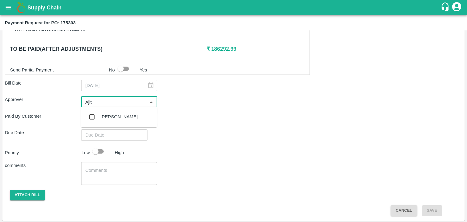
click at [111, 117] on div "[PERSON_NAME]" at bounding box center [119, 116] width 37 height 7
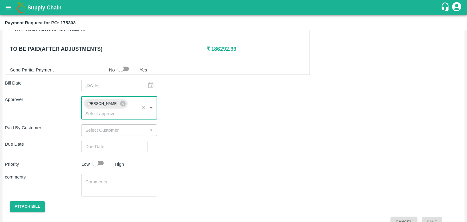
type input "DD/MM/YYYY hh:mm aa"
click at [121, 141] on input "DD/MM/YYYY hh:mm aa" at bounding box center [112, 147] width 62 height 12
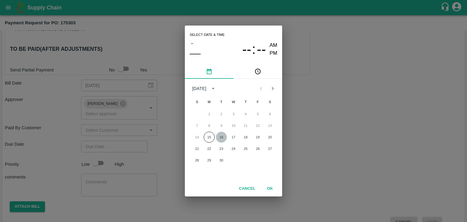
click at [222, 134] on button "16" at bounding box center [221, 137] width 11 height 11
type input "[DATE] 12:00 AM"
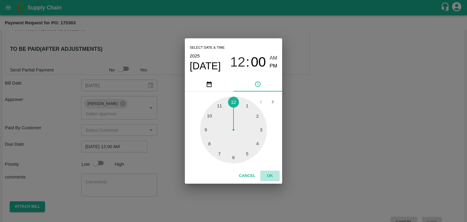
click at [273, 176] on button "OK" at bounding box center [269, 175] width 19 height 11
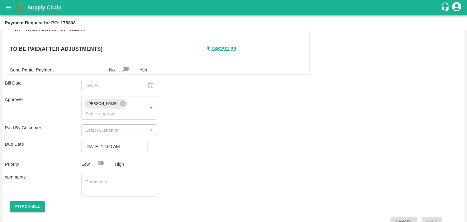
click at [94, 157] on input "checkbox" at bounding box center [95, 163] width 35 height 12
checkbox input "true"
click at [125, 179] on textarea at bounding box center [119, 185] width 68 height 13
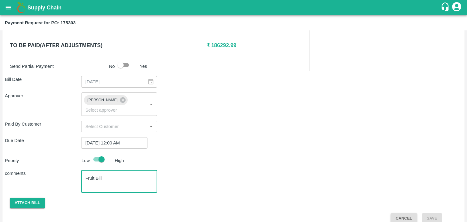
type textarea "Fruit Bill"
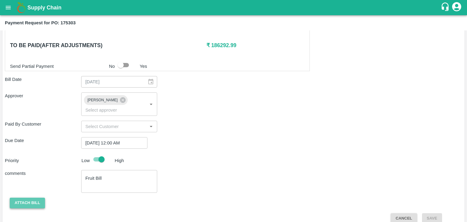
click at [27, 197] on button "Attach bill" at bounding box center [27, 202] width 35 height 11
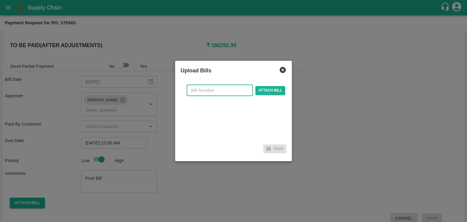
click at [217, 88] on input "text" at bounding box center [220, 90] width 66 height 12
type input "32"
click at [261, 89] on span "Attach bill" at bounding box center [270, 90] width 30 height 9
click at [0, 0] on input "Attach bill" at bounding box center [0, 0] width 0 height 0
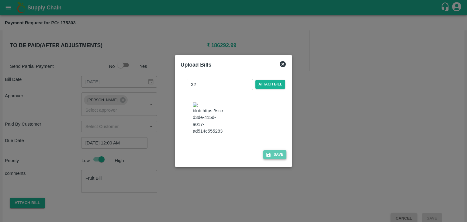
click at [272, 159] on button "Save" at bounding box center [274, 154] width 23 height 9
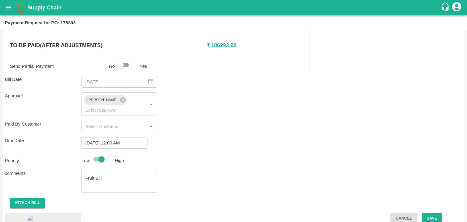
scroll to position [355, 0]
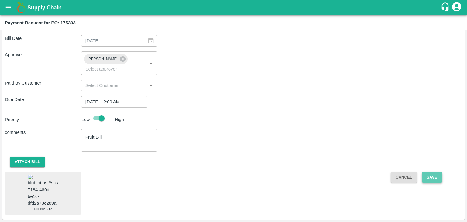
click at [423, 172] on button "Save" at bounding box center [432, 177] width 20 height 11
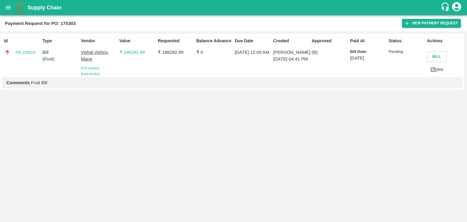
click at [9, 6] on icon "open drawer" at bounding box center [8, 7] width 7 height 7
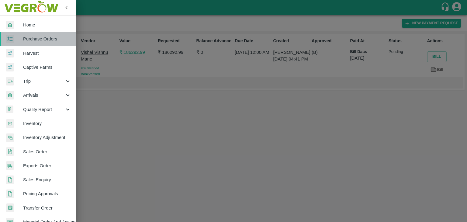
click at [48, 41] on span "Purchase Orders" at bounding box center [47, 39] width 48 height 7
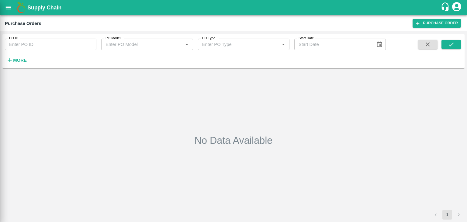
click at [76, 43] on div at bounding box center [233, 111] width 467 height 222
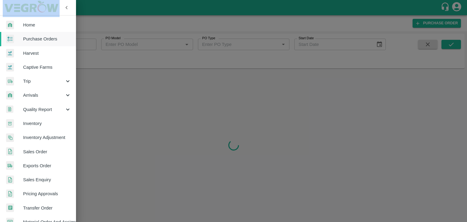
click at [76, 43] on div "Home Purchase Orders Harvest Captive Farms Trip Arrivals Quality Report Invento…" at bounding box center [233, 111] width 467 height 222
click at [84, 43] on div at bounding box center [233, 111] width 467 height 222
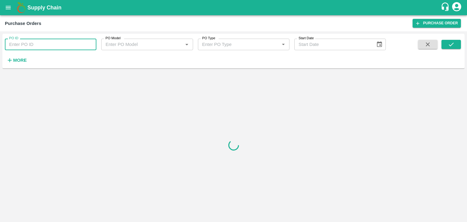
click at [88, 44] on input "PO ID" at bounding box center [50, 45] width 91 height 12
paste input "174497"
type input "174497"
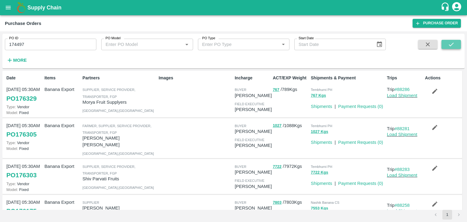
click at [445, 45] on button "submit" at bounding box center [450, 44] width 19 height 9
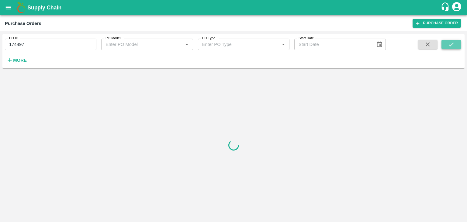
click at [445, 45] on button "submit" at bounding box center [450, 44] width 19 height 9
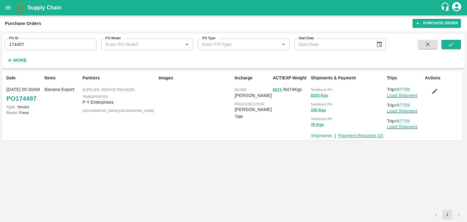
click at [348, 135] on link "Payment Requests ( 0 )" at bounding box center [360, 135] width 45 height 5
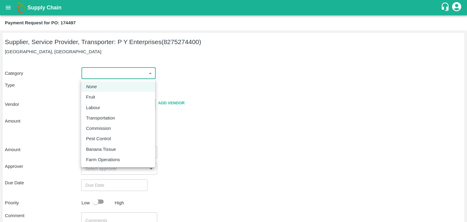
click at [96, 78] on body "Supply Chain Payment Request for PO: 174497 Supplier, Service Provider, Transpo…" at bounding box center [233, 111] width 467 height 222
click at [97, 93] on li "Fruit" at bounding box center [118, 97] width 74 height 10
type input "1"
type input "P Y Enterprises - 8275274400(Supplier, Service Provider, Transporter)"
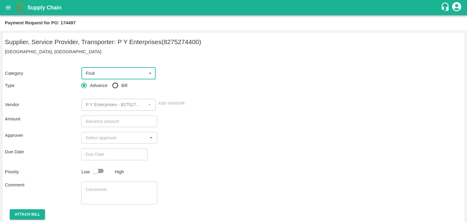
click at [115, 86] on input "Bill" at bounding box center [115, 85] width 12 height 12
radio input "true"
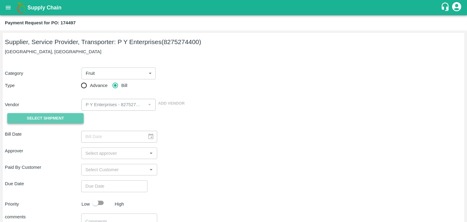
click at [45, 118] on span "Select Shipment" at bounding box center [45, 118] width 37 height 7
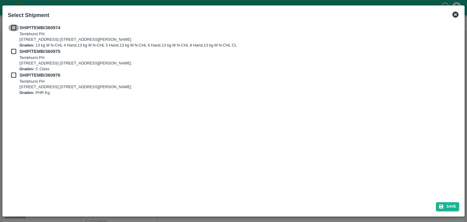
click at [13, 30] on input "checkbox" at bounding box center [14, 27] width 12 height 7
checkbox input "true"
click at [12, 55] on div "SHIP/TEMB/360975 [STREET_ADDRESS] [STREET_ADDRESS][PERSON_NAME] Grades: C Class" at bounding box center [233, 60] width 451 height 24
click at [13, 50] on input "checkbox" at bounding box center [14, 51] width 12 height 7
checkbox input "true"
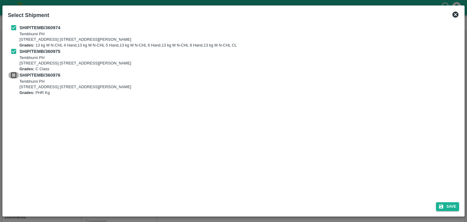
click at [14, 72] on input "checkbox" at bounding box center [14, 75] width 12 height 7
checkbox input "true"
click at [442, 204] on icon "submit" at bounding box center [440, 206] width 5 height 5
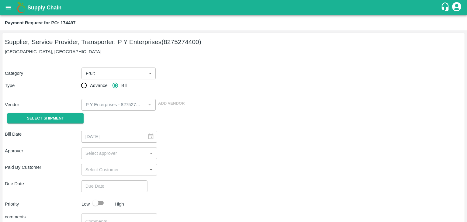
type input "[DATE]"
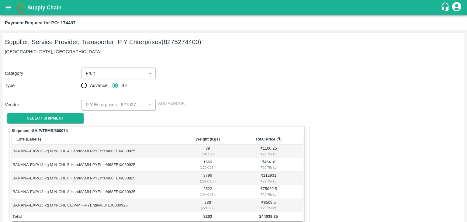
scroll to position [298, 0]
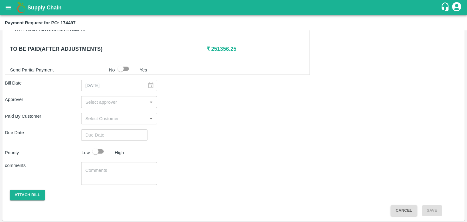
click at [104, 102] on input "input" at bounding box center [114, 102] width 63 height 8
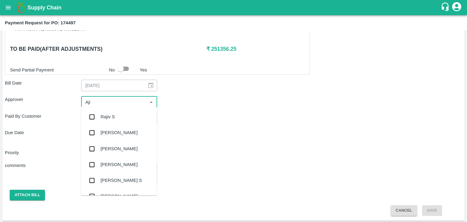
type input "Ajit"
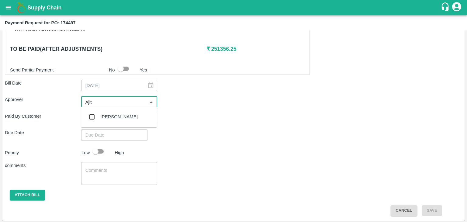
click at [108, 112] on div "[PERSON_NAME]" at bounding box center [119, 117] width 76 height 16
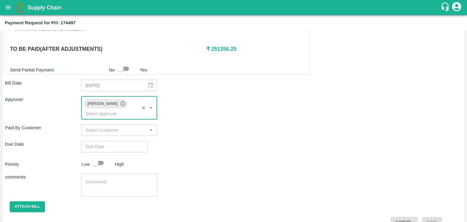
type input "DD/MM/YYYY hh:mm aa"
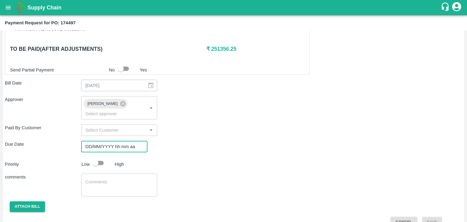
click at [126, 141] on input "DD/MM/YYYY hh:mm aa" at bounding box center [112, 147] width 62 height 12
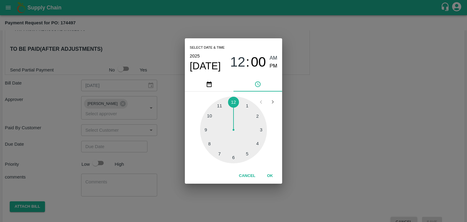
type input "[DATE] 12:00 AM"
click at [270, 177] on button "OK" at bounding box center [269, 175] width 19 height 11
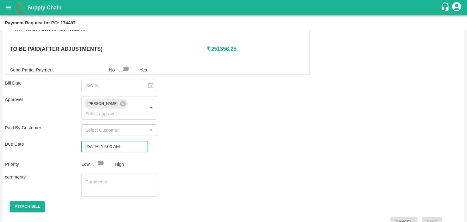
click at [101, 157] on input "checkbox" at bounding box center [95, 163] width 35 height 12
checkbox input "true"
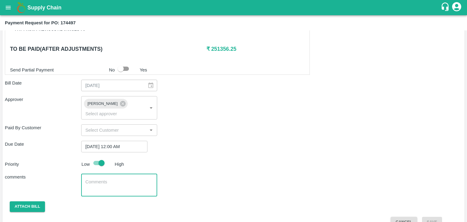
click at [121, 179] on textarea at bounding box center [119, 185] width 68 height 13
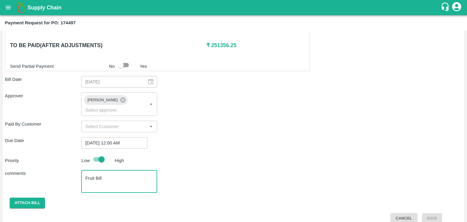
type textarea "Fruit Bill"
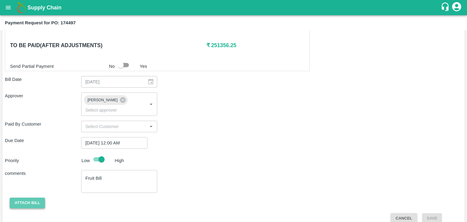
click at [17, 197] on button "Attach bill" at bounding box center [27, 202] width 35 height 11
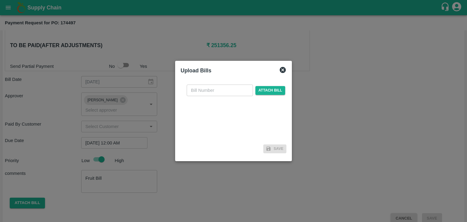
click at [220, 95] on input "text" at bounding box center [220, 90] width 66 height 12
type input "872"
click at [265, 90] on span "Attach bill" at bounding box center [270, 90] width 30 height 9
click at [0, 0] on input "Attach bill" at bounding box center [0, 0] width 0 height 0
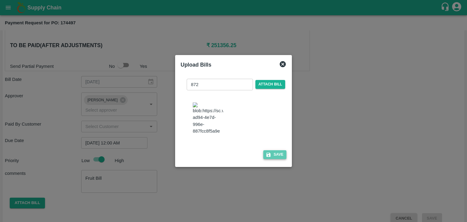
click at [278, 159] on button "Save" at bounding box center [274, 154] width 23 height 9
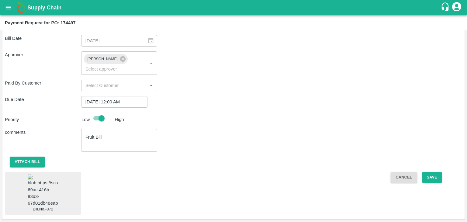
scroll to position [355, 0]
click at [426, 172] on button "Save" at bounding box center [432, 177] width 20 height 11
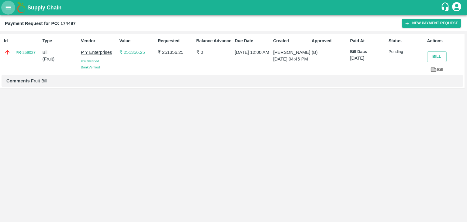
click at [3, 10] on button "open drawer" at bounding box center [8, 8] width 14 height 14
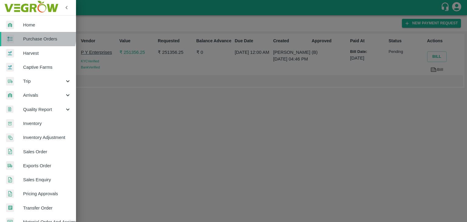
click at [35, 36] on span "Purchase Orders" at bounding box center [47, 39] width 48 height 7
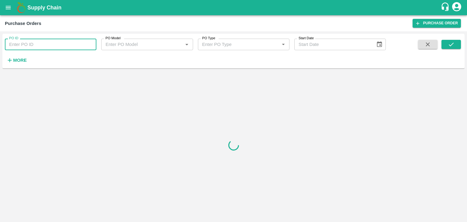
click at [84, 43] on input "PO ID" at bounding box center [50, 45] width 91 height 12
paste input "174657"
click at [459, 46] on button "submit" at bounding box center [450, 44] width 19 height 9
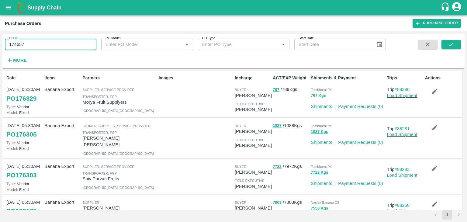
click at [55, 43] on input "174657" at bounding box center [50, 45] width 91 height 12
type input "174657"
drag, startPoint x: 461, startPoint y: 43, endPoint x: 449, endPoint y: 44, distance: 11.7
click at [449, 44] on div "PO ID 174657 PO ID PO Model PO Model   * PO Type PO Type   * Start Date Start D…" at bounding box center [233, 51] width 462 height 30
click at [449, 44] on icon "submit" at bounding box center [451, 44] width 7 height 7
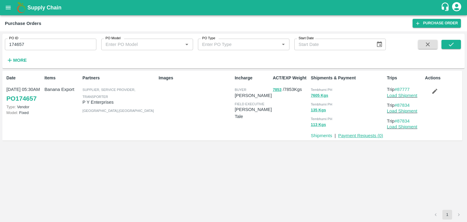
click at [361, 135] on link "Payment Requests ( 0 )" at bounding box center [360, 135] width 45 height 5
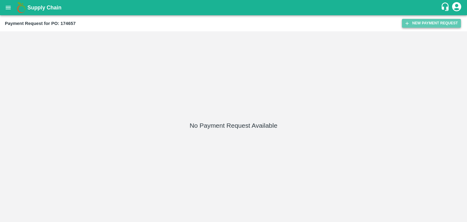
click at [440, 21] on button "New Payment Request" at bounding box center [431, 23] width 59 height 9
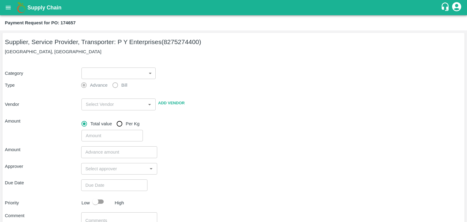
click at [91, 71] on body "Supply Chain Payment Request for PO: 174657 Supplier, Service Provider, Transpo…" at bounding box center [233, 111] width 467 height 222
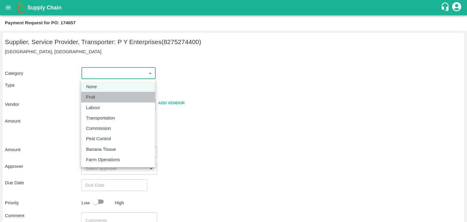
click at [100, 96] on div "Fruit" at bounding box center [118, 97] width 64 height 7
type input "1"
type input "P Y Enterprises - 8275274400(Supplier, Service Provider, Transporter)"
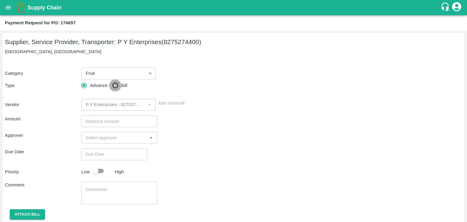
click at [114, 84] on input "Bill" at bounding box center [115, 85] width 12 height 12
radio input "true"
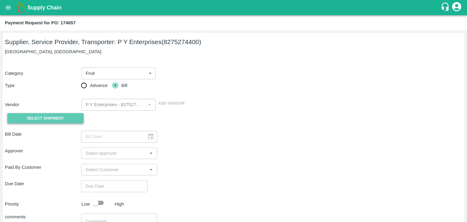
click at [39, 118] on span "Select Shipment" at bounding box center [45, 118] width 37 height 7
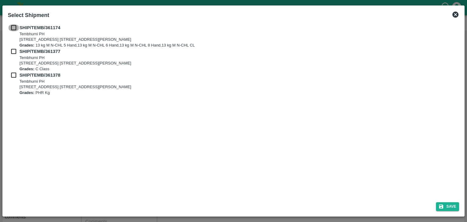
click at [10, 26] on input "checkbox" at bounding box center [14, 27] width 12 height 7
checkbox input "true"
click at [11, 51] on input "checkbox" at bounding box center [14, 51] width 12 height 7
checkbox input "true"
click at [14, 73] on input "checkbox" at bounding box center [14, 75] width 12 height 7
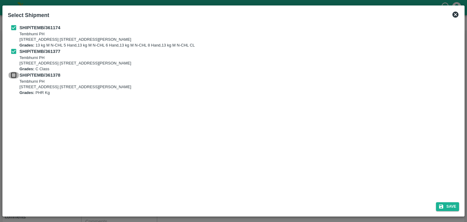
checkbox input "true"
click at [446, 205] on button "Save" at bounding box center [447, 206] width 23 height 9
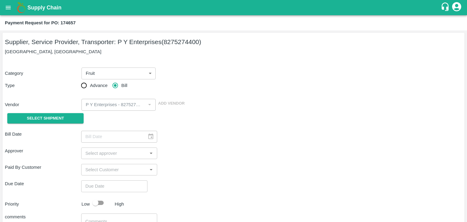
type input "[DATE]"
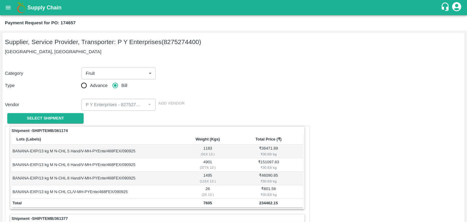
scroll to position [284, 0]
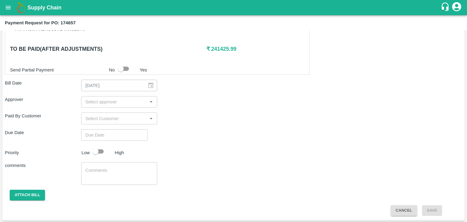
click at [103, 96] on div "​" at bounding box center [119, 102] width 76 height 12
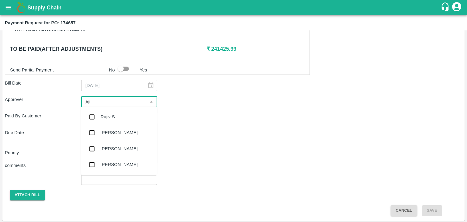
type input "Ajit"
click at [111, 111] on div "[PERSON_NAME]" at bounding box center [119, 117] width 76 height 16
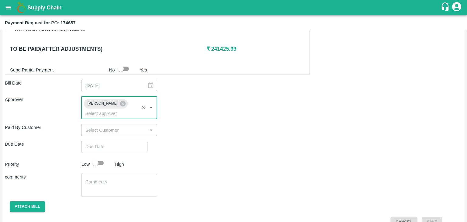
type input "DD/MM/YYYY hh:mm aa"
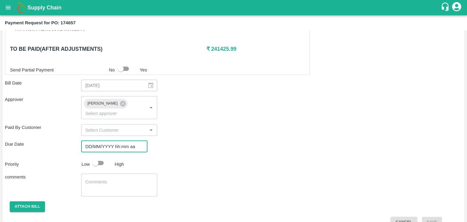
click at [129, 141] on input "DD/MM/YYYY hh:mm aa" at bounding box center [112, 147] width 62 height 12
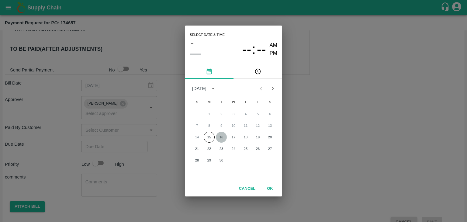
click at [221, 135] on button "16" at bounding box center [221, 137] width 11 height 11
type input "[DATE] 12:00 AM"
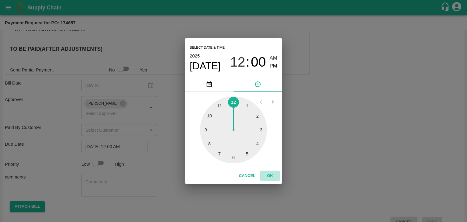
click at [274, 177] on button "OK" at bounding box center [269, 175] width 19 height 11
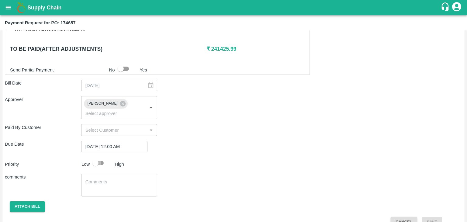
click at [97, 157] on input "checkbox" at bounding box center [95, 163] width 35 height 12
checkbox input "true"
click at [124, 179] on textarea at bounding box center [119, 185] width 68 height 13
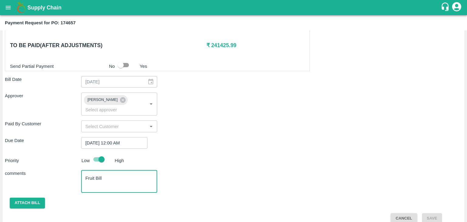
type textarea "Fruit Bill"
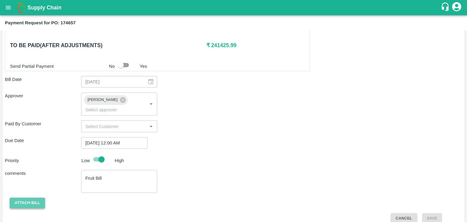
click at [19, 197] on button "Attach bill" at bounding box center [27, 202] width 35 height 11
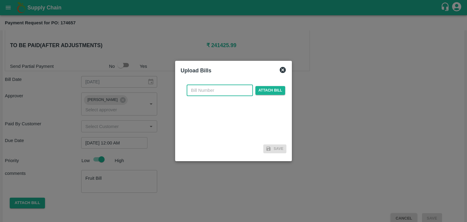
click at [213, 89] on input "text" at bounding box center [220, 90] width 66 height 12
type input "874"
click at [274, 86] on span "Attach bill" at bounding box center [270, 90] width 30 height 9
click at [0, 0] on input "Attach bill" at bounding box center [0, 0] width 0 height 0
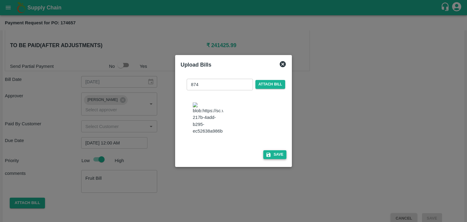
drag, startPoint x: 284, startPoint y: 171, endPoint x: 278, endPoint y: 167, distance: 6.9
click at [278, 162] on div "874 ​ Attach bill Save" at bounding box center [233, 118] width 106 height 88
click at [278, 159] on button "Save" at bounding box center [274, 154] width 23 height 9
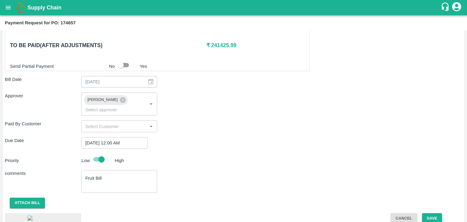
scroll to position [342, 0]
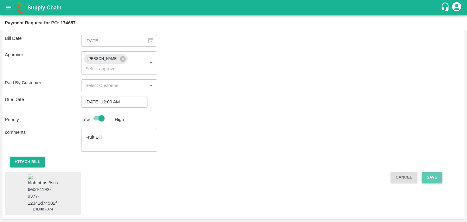
click at [436, 172] on button "Save" at bounding box center [432, 177] width 20 height 11
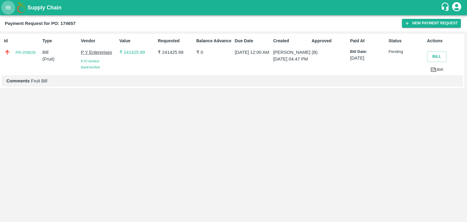
click at [12, 7] on button "open drawer" at bounding box center [8, 8] width 14 height 14
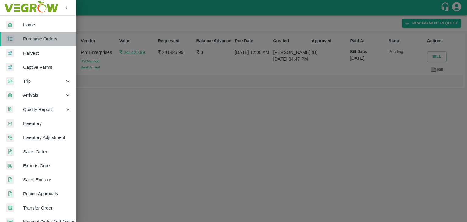
click at [42, 38] on span "Purchase Orders" at bounding box center [47, 39] width 48 height 7
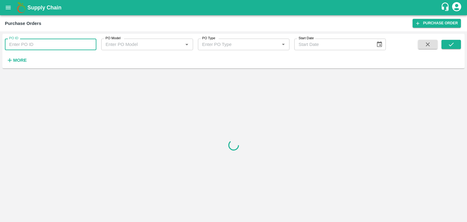
click at [70, 42] on input "PO ID" at bounding box center [50, 45] width 91 height 12
paste input "175071"
type input "175071"
click at [458, 44] on button "submit" at bounding box center [450, 44] width 19 height 9
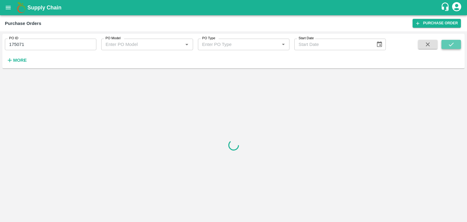
click at [458, 44] on button "submit" at bounding box center [450, 44] width 19 height 9
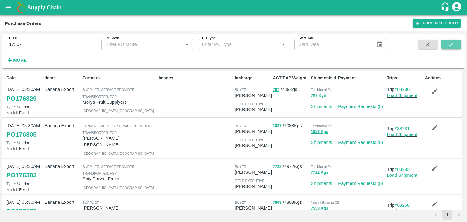
click at [458, 44] on button "submit" at bounding box center [450, 44] width 19 height 9
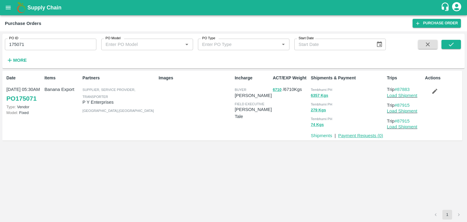
click at [363, 135] on link "Payment Requests ( 0 )" at bounding box center [360, 135] width 45 height 5
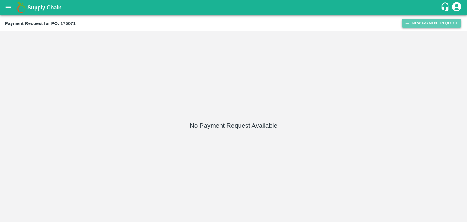
click at [429, 24] on button "New Payment Request" at bounding box center [431, 23] width 59 height 9
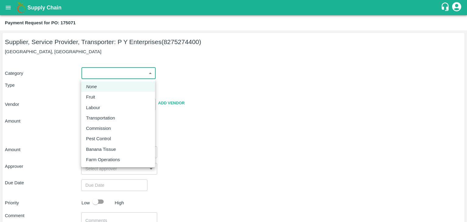
drag, startPoint x: 85, startPoint y: 70, endPoint x: 106, endPoint y: 94, distance: 31.9
click at [106, 94] on body "Supply Chain Payment Request for PO: 175071 Supplier, Service Provider, Transpo…" at bounding box center [233, 111] width 467 height 222
click at [106, 94] on div "Fruit" at bounding box center [118, 97] width 64 height 7
type input "1"
type input "P Y Enterprises - 8275274400(Supplier, Service Provider, Transporter)"
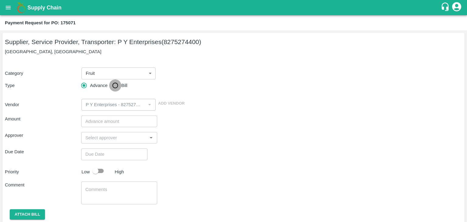
click at [118, 85] on input "Bill" at bounding box center [115, 85] width 12 height 12
radio input "true"
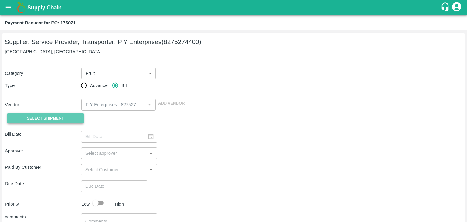
click at [63, 116] on span "Select Shipment" at bounding box center [45, 118] width 37 height 7
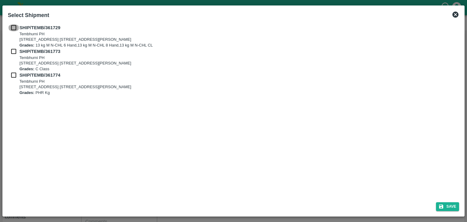
click at [12, 27] on input "checkbox" at bounding box center [14, 27] width 12 height 7
checkbox input "true"
click at [13, 48] on input "checkbox" at bounding box center [14, 51] width 12 height 7
checkbox input "true"
click at [13, 72] on input "checkbox" at bounding box center [14, 75] width 12 height 7
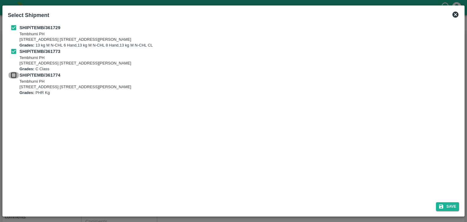
checkbox input "true"
click at [455, 207] on button "Save" at bounding box center [447, 206] width 23 height 9
type input "[DATE]"
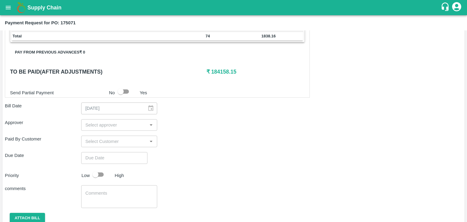
scroll to position [271, 0]
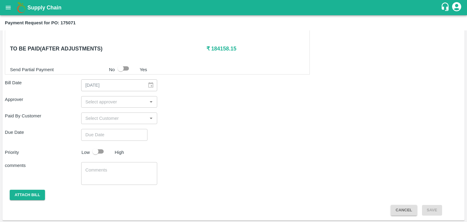
click at [129, 98] on input "input" at bounding box center [114, 102] width 63 height 8
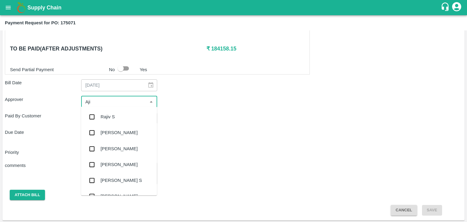
type input "Ajit"
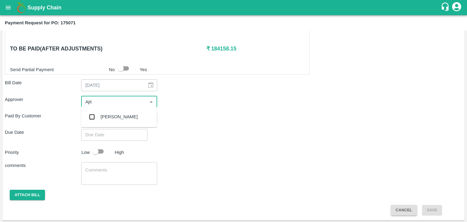
click at [121, 113] on div "[PERSON_NAME]" at bounding box center [119, 117] width 76 height 16
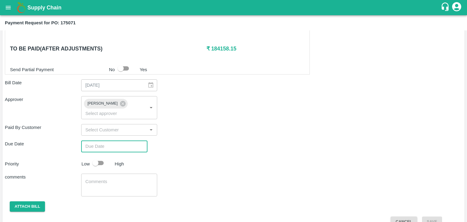
type input "DD/MM/YYYY hh:mm aa"
click at [129, 140] on input "DD/MM/YYYY hh:mm aa" at bounding box center [112, 146] width 62 height 12
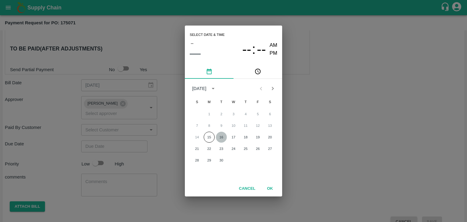
click at [224, 136] on button "16" at bounding box center [221, 137] width 11 height 11
type input "[DATE] 12:00 AM"
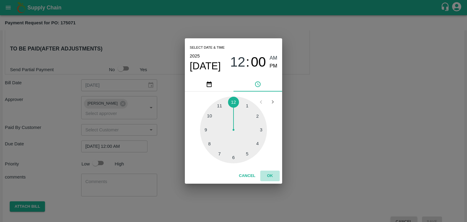
click at [268, 174] on button "OK" at bounding box center [269, 175] width 19 height 11
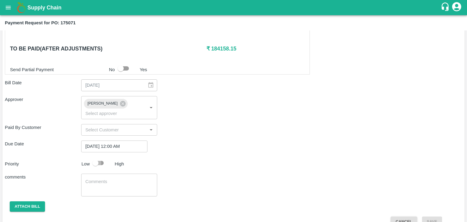
click at [98, 157] on input "checkbox" at bounding box center [95, 163] width 35 height 12
checkbox input "true"
click at [121, 179] on textarea at bounding box center [119, 184] width 68 height 13
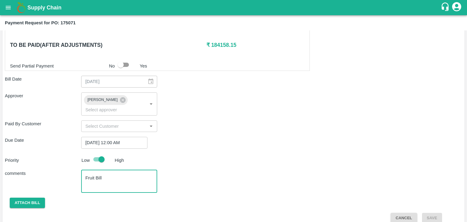
type textarea "Fruit Bill"
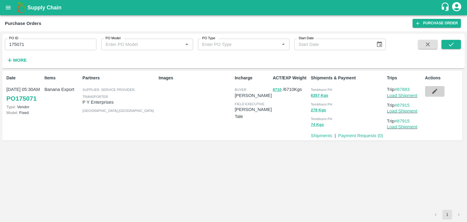
click at [433, 90] on icon "button" at bounding box center [434, 91] width 7 height 7
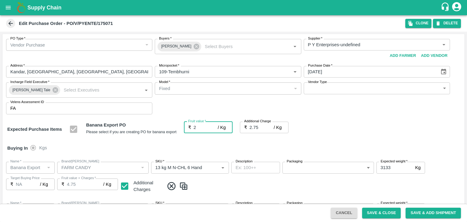
type input "20"
type input "22.75"
type input "20"
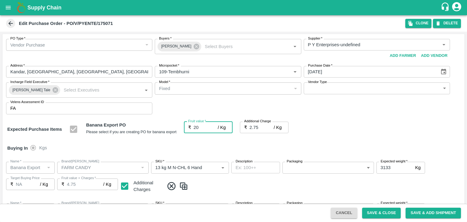
type input "20"
type input "2"
type input "4.75"
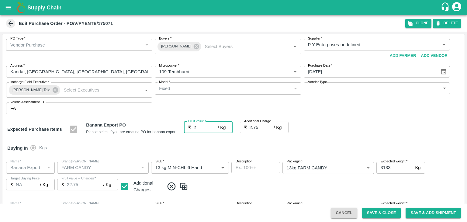
type input "2"
type input "22"
type input "24.75"
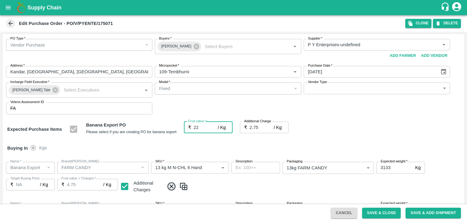
type input "24.75"
type input "22"
type input "22.5"
type input "25.25"
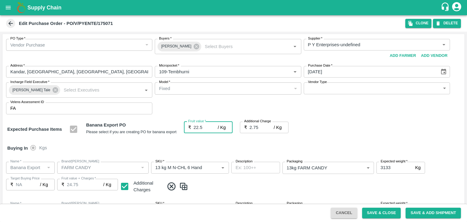
type input "25.25"
type input "22.5"
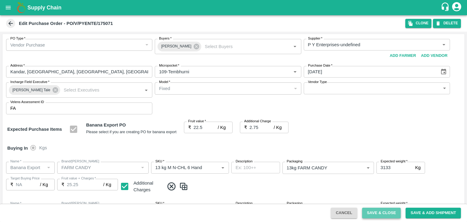
click at [377, 208] on button "Save & Close" at bounding box center [381, 213] width 39 height 11
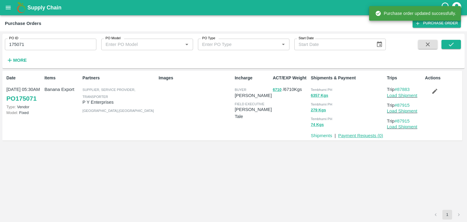
click at [353, 137] on link "Payment Requests ( 0 )" at bounding box center [360, 135] width 45 height 5
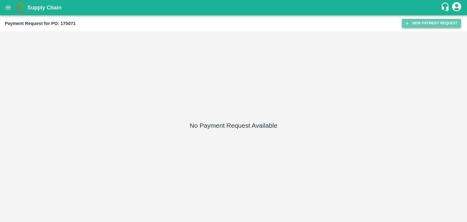
click at [427, 24] on button "New Payment Request" at bounding box center [431, 23] width 59 height 9
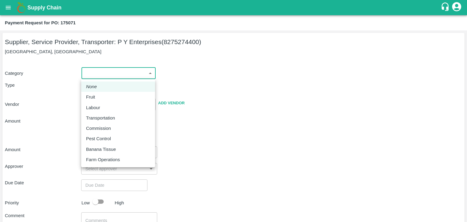
drag, startPoint x: 104, startPoint y: 71, endPoint x: 101, endPoint y: 95, distance: 24.5
click at [101, 95] on body "Supply Chain Payment Request for PO: 175071 Supplier, Service Provider, Transpo…" at bounding box center [233, 111] width 467 height 222
click at [101, 95] on div "Fruit" at bounding box center [118, 97] width 64 height 7
type input "1"
type input "P Y Enterprises - 8275274400(Supplier, Service Provider, Transporter)"
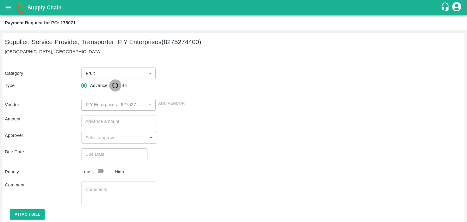
click at [112, 88] on input "Bill" at bounding box center [115, 85] width 12 height 12
radio input "true"
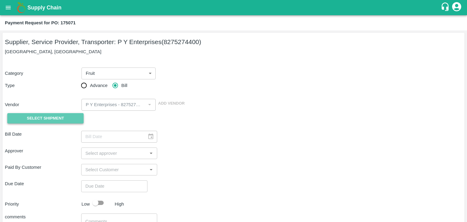
click at [44, 115] on span "Select Shipment" at bounding box center [45, 118] width 37 height 7
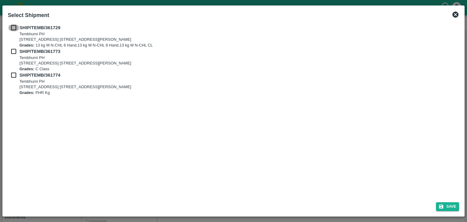
click at [12, 25] on input "checkbox" at bounding box center [14, 27] width 12 height 7
checkbox input "true"
click at [13, 50] on input "checkbox" at bounding box center [14, 51] width 12 height 7
checkbox input "true"
click at [12, 72] on input "checkbox" at bounding box center [14, 75] width 12 height 7
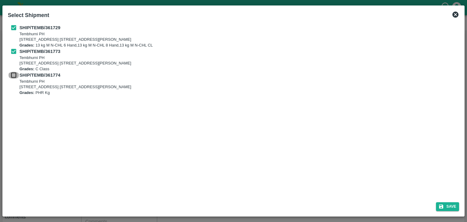
checkbox input "true"
click at [442, 205] on icon "submit" at bounding box center [441, 206] width 4 height 4
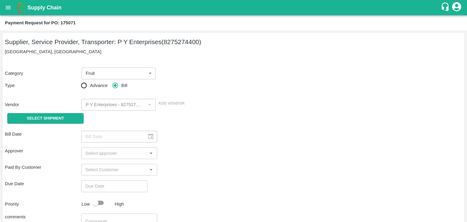
type input "[DATE]"
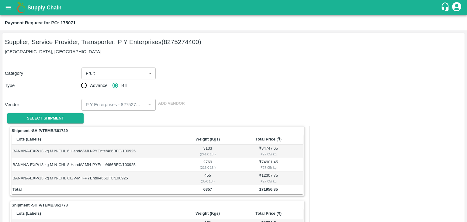
scroll to position [271, 0]
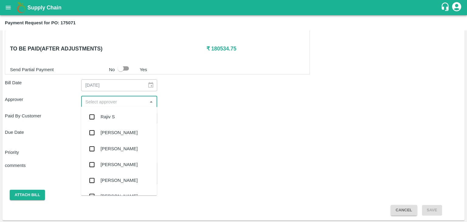
click at [126, 99] on input "input" at bounding box center [114, 102] width 63 height 8
type input "Ajit"
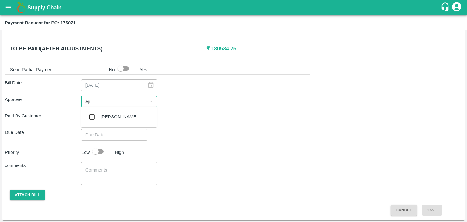
click at [112, 115] on div "[PERSON_NAME]" at bounding box center [119, 116] width 37 height 7
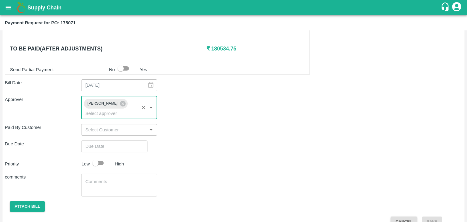
type input "DD/MM/YYYY hh:mm aa"
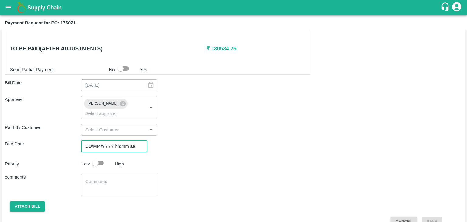
click at [123, 140] on input "DD/MM/YYYY hh:mm aa" at bounding box center [112, 146] width 62 height 12
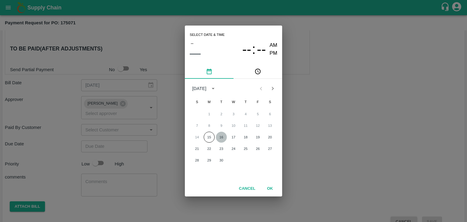
click at [222, 138] on button "16" at bounding box center [221, 137] width 11 height 11
type input "[DATE] 12:00 AM"
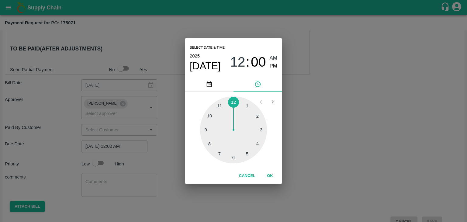
click at [271, 179] on button "OK" at bounding box center [269, 175] width 19 height 11
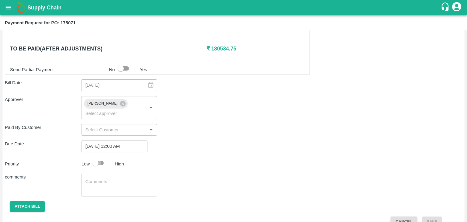
click at [95, 157] on input "checkbox" at bounding box center [95, 163] width 35 height 12
checkbox input "true"
click at [122, 182] on div "x ​" at bounding box center [119, 184] width 76 height 23
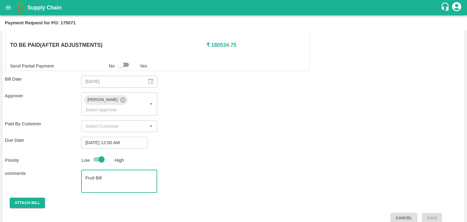
type textarea "Fruit Bill"
click at [26, 197] on button "Attach bill" at bounding box center [27, 202] width 35 height 11
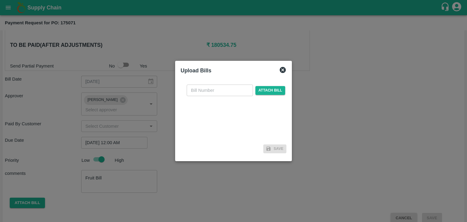
click at [237, 84] on div "​ Attach bill" at bounding box center [233, 111] width 106 height 62
click at [235, 88] on input "text" at bounding box center [220, 90] width 66 height 12
type input "876"
click at [271, 88] on span "Attach bill" at bounding box center [270, 90] width 30 height 9
click at [0, 0] on input "Attach bill" at bounding box center [0, 0] width 0 height 0
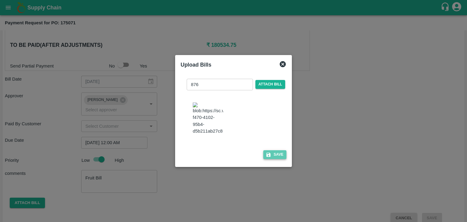
click at [273, 159] on button "Save" at bounding box center [274, 154] width 23 height 9
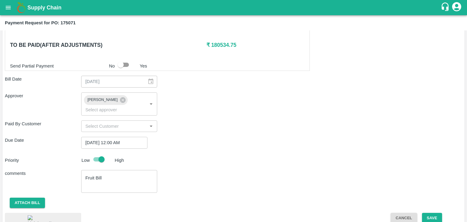
scroll to position [328, 0]
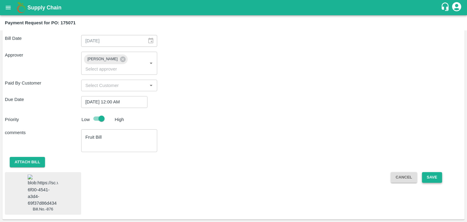
drag, startPoint x: 440, startPoint y: 149, endPoint x: 433, endPoint y: 154, distance: 8.7
click at [433, 154] on div "Shipment - SHIP/TEMB/361729 Lots (Labels) Weight (Kgs) Total Price (₹) BANANA-E…" at bounding box center [233, 12] width 457 height 404
click at [433, 172] on button "Save" at bounding box center [432, 177] width 20 height 11
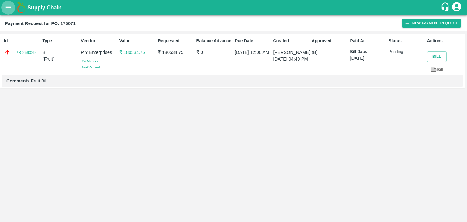
click at [3, 7] on button "open drawer" at bounding box center [8, 8] width 14 height 14
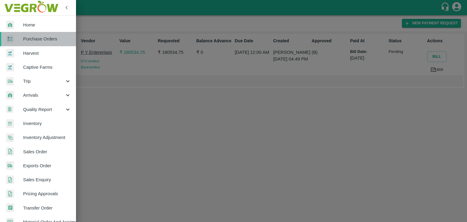
click at [47, 33] on link "Purchase Orders" at bounding box center [38, 39] width 76 height 14
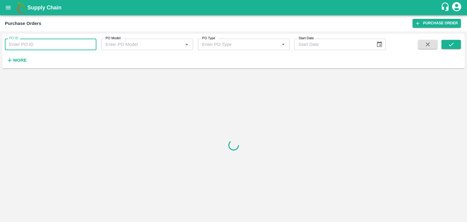
click at [84, 45] on input "PO ID" at bounding box center [50, 45] width 91 height 12
paste input "175265"
type input "175265"
click at [455, 42] on button "submit" at bounding box center [450, 44] width 19 height 9
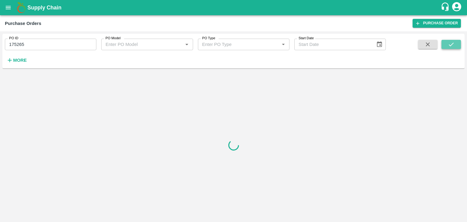
click at [455, 42] on button "submit" at bounding box center [450, 44] width 19 height 9
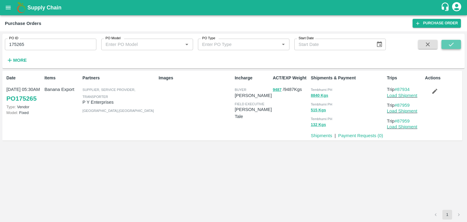
click at [455, 42] on button "submit" at bounding box center [450, 44] width 19 height 9
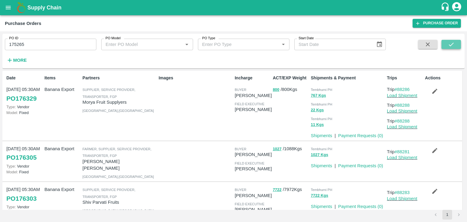
click at [448, 47] on icon "submit" at bounding box center [451, 44] width 7 height 7
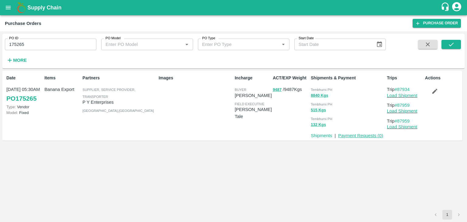
click at [356, 135] on link "Payment Requests ( 0 )" at bounding box center [360, 135] width 45 height 5
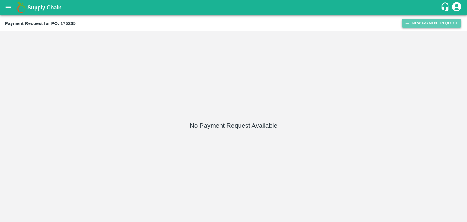
click at [409, 21] on icon "button" at bounding box center [406, 23] width 5 height 5
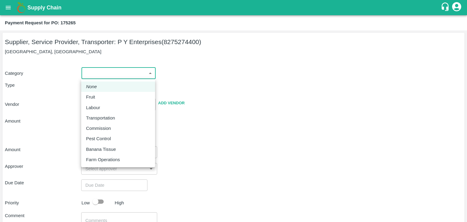
click at [99, 74] on body "Supply Chain Payment Request for PO: 175265 Supplier, Service Provider, Transpo…" at bounding box center [233, 111] width 467 height 222
click at [99, 99] on div "Fruit" at bounding box center [118, 97] width 64 height 7
type input "1"
type input "P Y Enterprises - 8275274400(Supplier, Service Provider, Transporter)"
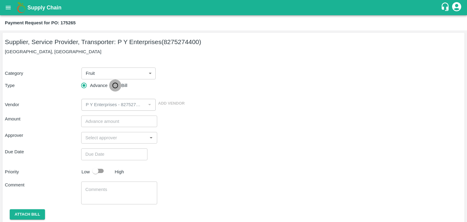
click at [119, 81] on input "Bill" at bounding box center [115, 85] width 12 height 12
radio input "true"
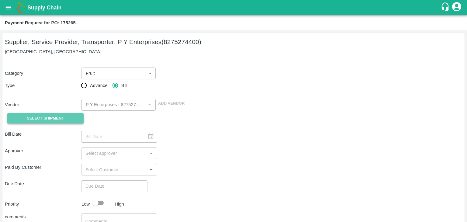
click at [63, 120] on span "Select Shipment" at bounding box center [45, 118] width 37 height 7
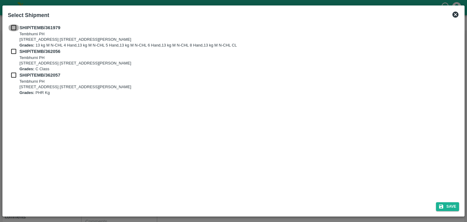
click at [12, 25] on input "checkbox" at bounding box center [14, 27] width 12 height 7
checkbox input "true"
drag, startPoint x: 12, startPoint y: 52, endPoint x: 12, endPoint y: 77, distance: 24.9
click at [12, 77] on div "SHIP/TEMB/361979 [STREET_ADDRESS] E-5, YASHSHREE INDUSTRIES, M.I.D.C., A/P TEMB…" at bounding box center [233, 59] width 451 height 71
click at [12, 77] on input "checkbox" at bounding box center [14, 75] width 12 height 7
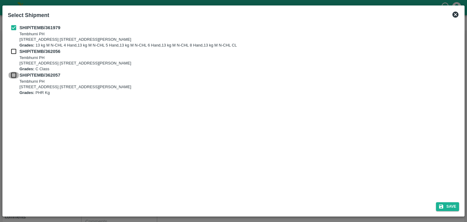
checkbox input "true"
click at [12, 54] on input "checkbox" at bounding box center [14, 51] width 12 height 7
checkbox input "true"
click at [450, 206] on button "Save" at bounding box center [447, 206] width 23 height 9
type input "11/09/2025"
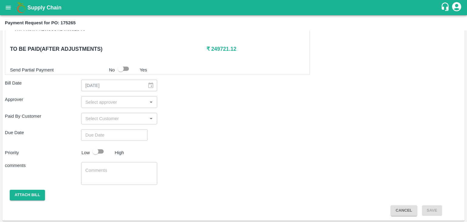
scroll to position [298, 0]
click at [122, 99] on input "input" at bounding box center [114, 102] width 63 height 8
type input "Ajit"
click at [114, 110] on div "[PERSON_NAME]" at bounding box center [119, 117] width 76 height 16
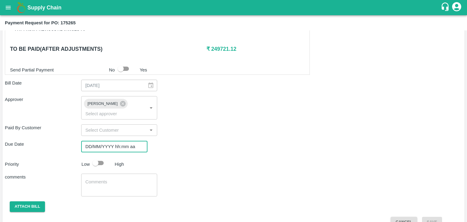
type input "DD/MM/YYYY hh:mm aa"
click at [122, 141] on input "DD/MM/YYYY hh:mm aa" at bounding box center [112, 147] width 62 height 12
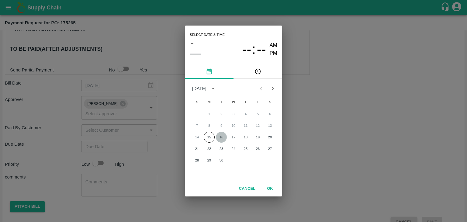
click at [221, 135] on button "16" at bounding box center [221, 137] width 11 height 11
type input "[DATE] 12:00 AM"
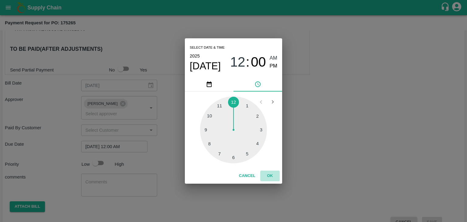
click at [271, 173] on button "OK" at bounding box center [269, 175] width 19 height 11
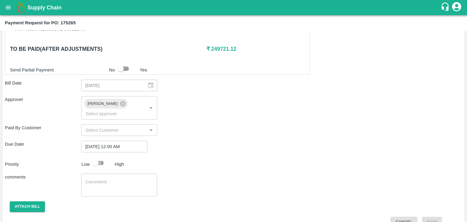
click at [96, 157] on input "checkbox" at bounding box center [95, 163] width 35 height 12
checkbox input "true"
click at [118, 179] on textarea at bounding box center [119, 185] width 68 height 13
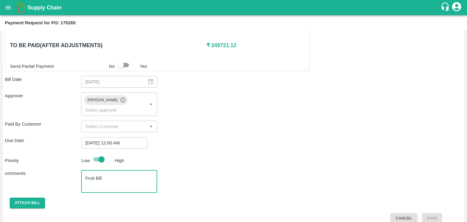
type textarea "Fruit Bill"
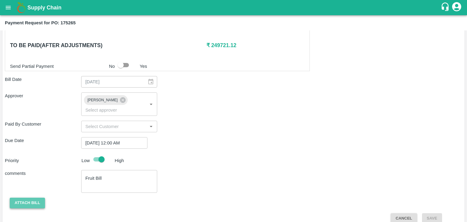
click at [18, 197] on button "Attach bill" at bounding box center [27, 202] width 35 height 11
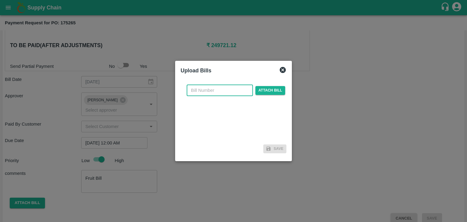
click at [210, 90] on input "text" at bounding box center [220, 90] width 66 height 12
type input "878"
drag, startPoint x: 261, startPoint y: 83, endPoint x: 266, endPoint y: 87, distance: 6.9
click at [266, 87] on div "878 ​ Attach bill" at bounding box center [233, 111] width 106 height 62
click at [266, 87] on span "Attach bill" at bounding box center [270, 90] width 30 height 9
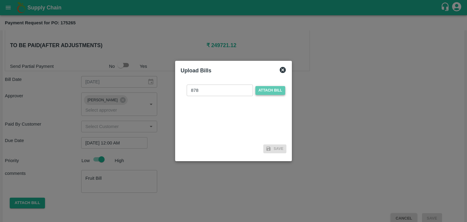
click at [0, 0] on input "Attach bill" at bounding box center [0, 0] width 0 height 0
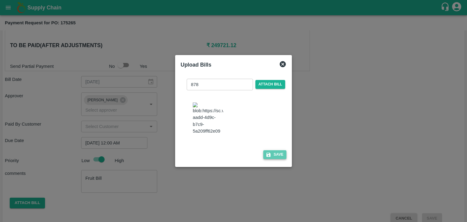
click at [273, 159] on button "Save" at bounding box center [274, 154] width 23 height 9
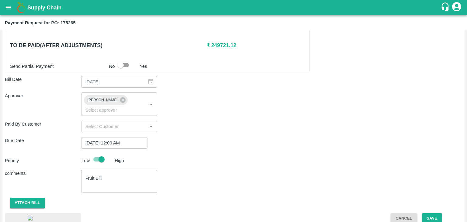
scroll to position [355, 0]
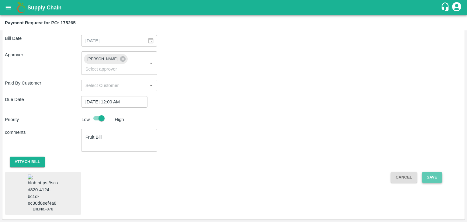
click at [428, 172] on button "Save" at bounding box center [432, 177] width 20 height 11
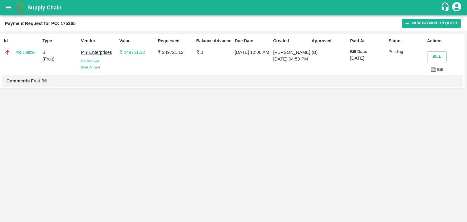
click at [0, 9] on div "Supply Chain" at bounding box center [233, 7] width 467 height 15
click at [5, 8] on icon "open drawer" at bounding box center [8, 7] width 7 height 7
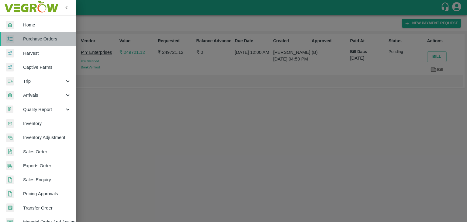
click at [46, 43] on link "Purchase Orders" at bounding box center [38, 39] width 76 height 14
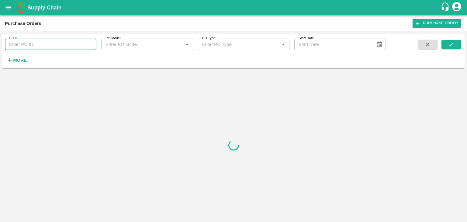
click at [82, 45] on input "PO ID" at bounding box center [50, 45] width 91 height 12
paste input "173923"
type input "173923"
click at [447, 46] on button "submit" at bounding box center [450, 44] width 19 height 9
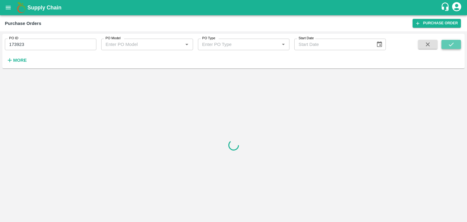
click at [447, 46] on button "submit" at bounding box center [450, 44] width 19 height 9
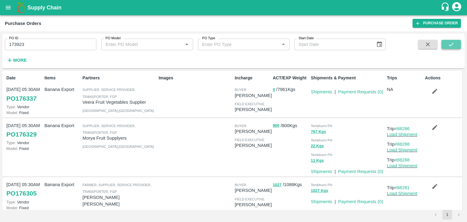
click at [447, 46] on button "submit" at bounding box center [450, 44] width 19 height 9
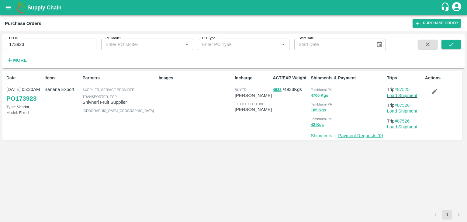
click at [361, 134] on link "Payment Requests ( 0 )" at bounding box center [360, 135] width 45 height 5
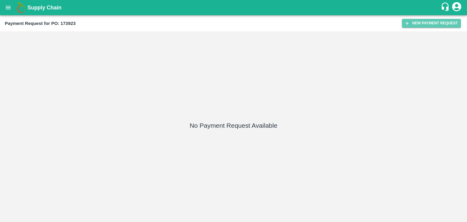
click at [425, 25] on button "New Payment Request" at bounding box center [431, 23] width 59 height 9
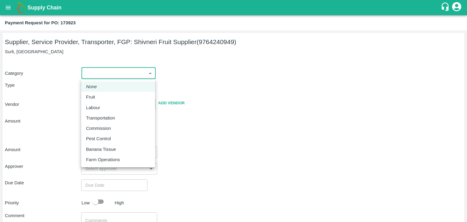
drag, startPoint x: 88, startPoint y: 76, endPoint x: 101, endPoint y: 92, distance: 20.8
click at [101, 92] on body "Supply Chain Payment Request for PO: 173923 Supplier, Service Provider, Transpo…" at bounding box center [233, 111] width 467 height 222
click at [101, 92] on li "Fruit" at bounding box center [118, 97] width 74 height 10
type input "1"
type input "Shivneri Fruit Supplier - 9764240949(Supplier, Service Provider, Transporter, F…"
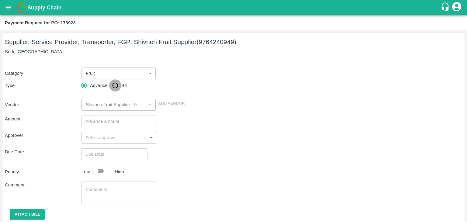
click at [119, 84] on input "Bill" at bounding box center [115, 85] width 12 height 12
radio input "true"
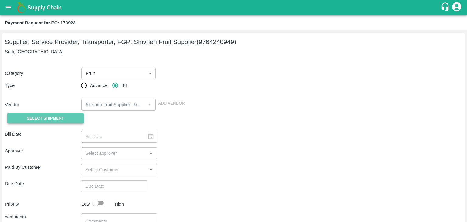
click at [60, 115] on span "Select Shipment" at bounding box center [45, 118] width 37 height 7
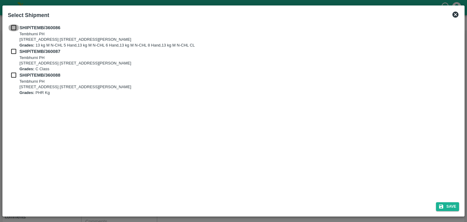
click at [13, 26] on input "checkbox" at bounding box center [14, 27] width 12 height 7
checkbox input "true"
click at [13, 52] on input "checkbox" at bounding box center [14, 51] width 12 height 7
checkbox input "true"
click at [13, 76] on input "checkbox" at bounding box center [14, 75] width 12 height 7
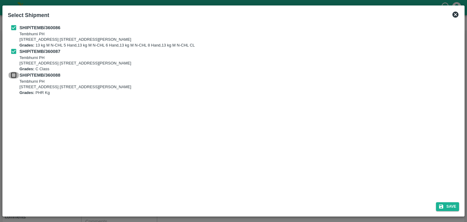
checkbox input "true"
click at [454, 208] on button "Save" at bounding box center [447, 206] width 23 height 9
type input "[DATE]"
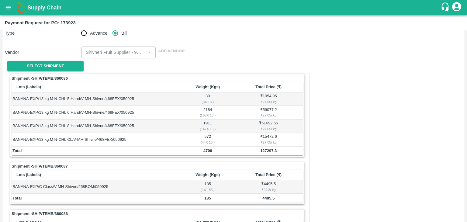
scroll to position [284, 0]
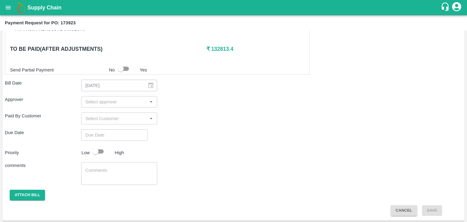
click at [96, 96] on div "​" at bounding box center [119, 102] width 76 height 12
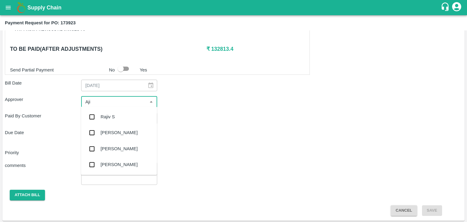
type input "Ajit"
click at [114, 117] on div "[PERSON_NAME]" at bounding box center [119, 116] width 37 height 7
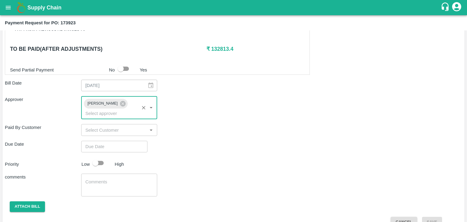
type input "DD/MM/YYYY hh:mm aa"
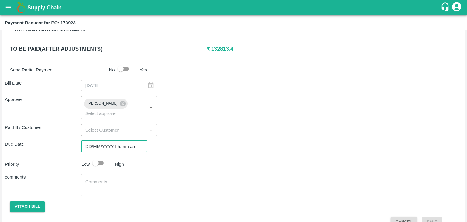
click at [127, 141] on input "DD/MM/YYYY hh:mm aa" at bounding box center [112, 147] width 62 height 12
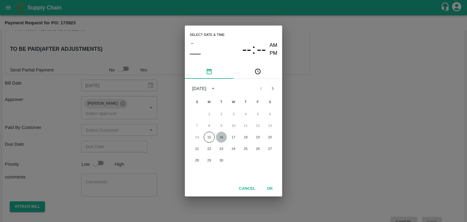
click at [219, 136] on button "16" at bounding box center [221, 137] width 11 height 11
type input "[DATE] 12:00 AM"
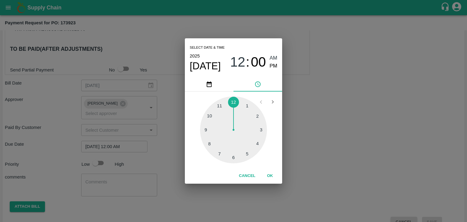
click at [270, 174] on button "OK" at bounding box center [269, 175] width 19 height 11
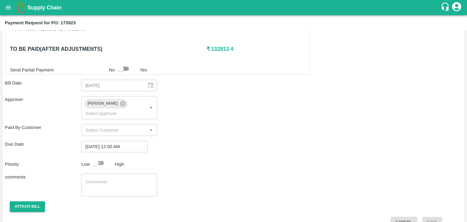
click at [99, 157] on input "checkbox" at bounding box center [95, 163] width 35 height 12
checkbox input "true"
click at [122, 179] on textarea at bounding box center [119, 185] width 68 height 13
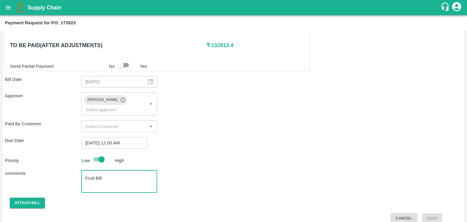
type textarea "Fruit Bill"
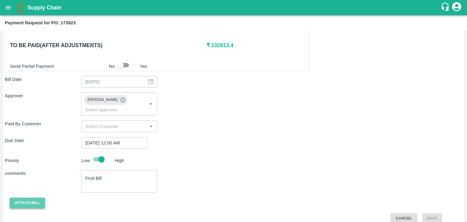
click at [28, 197] on button "Attach bill" at bounding box center [27, 202] width 35 height 11
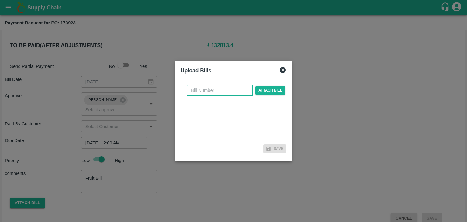
click at [229, 93] on input "text" at bounding box center [220, 90] width 66 height 12
type input "8"
type input "723"
click at [259, 90] on span "Attach bill" at bounding box center [270, 90] width 30 height 9
click at [0, 0] on input "Attach bill" at bounding box center [0, 0] width 0 height 0
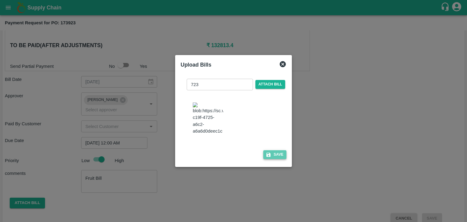
click at [275, 159] on button "Save" at bounding box center [274, 154] width 23 height 9
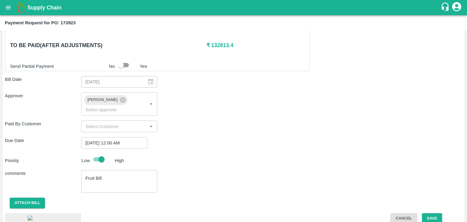
scroll to position [342, 0]
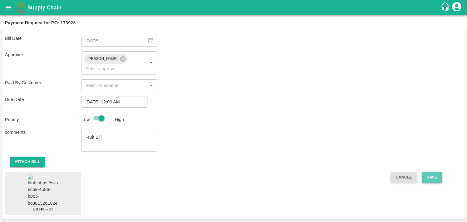
click at [427, 172] on button "Save" at bounding box center [432, 177] width 20 height 11
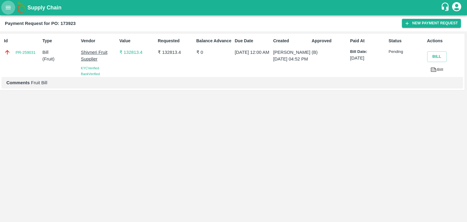
drag, startPoint x: 14, startPoint y: 6, endPoint x: 5, endPoint y: 6, distance: 8.8
click at [5, 6] on button "open drawer" at bounding box center [8, 8] width 14 height 14
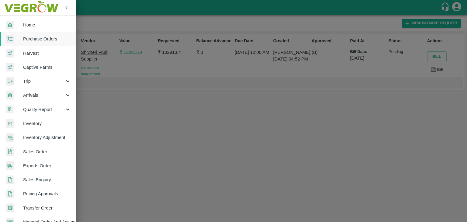
click at [5, 6] on img at bounding box center [31, 7] width 57 height 19
click at [38, 36] on span "Purchase Orders" at bounding box center [47, 39] width 48 height 7
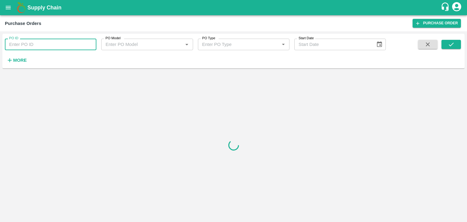
click at [76, 44] on input "PO ID" at bounding box center [50, 45] width 91 height 12
paste input "173992"
type input "173992"
click at [446, 43] on button "submit" at bounding box center [450, 44] width 19 height 9
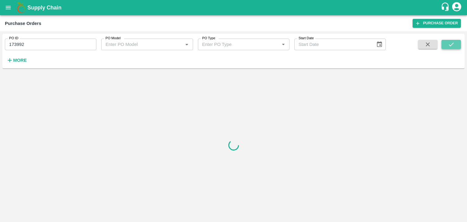
click at [446, 43] on button "submit" at bounding box center [450, 44] width 19 height 9
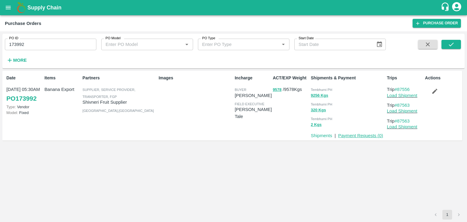
click at [361, 136] on link "Payment Requests ( 0 )" at bounding box center [360, 135] width 45 height 5
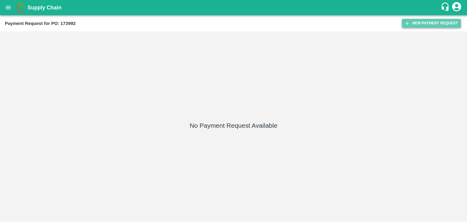
click at [412, 23] on button "New Payment Request" at bounding box center [431, 23] width 59 height 9
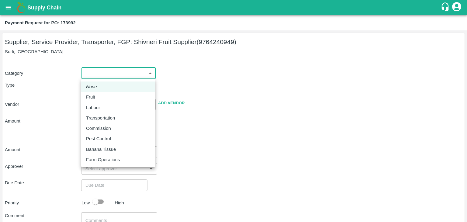
click at [91, 74] on body "Supply Chain Payment Request for PO: 173992 Supplier, Service Provider, Transpo…" at bounding box center [233, 111] width 467 height 222
click at [105, 94] on div "Fruit" at bounding box center [118, 97] width 64 height 7
type input "1"
type input "Shivneri Fruit Supplier - 9764240949(Supplier, Service Provider, Transporter, F…"
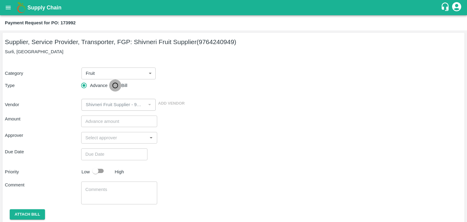
click at [114, 88] on input "Bill" at bounding box center [115, 85] width 12 height 12
radio input "true"
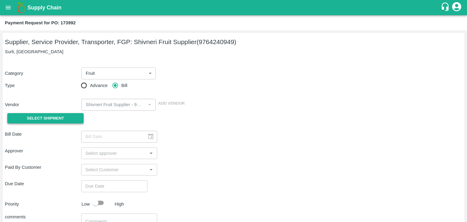
click at [57, 118] on span "Select Shipment" at bounding box center [45, 118] width 37 height 7
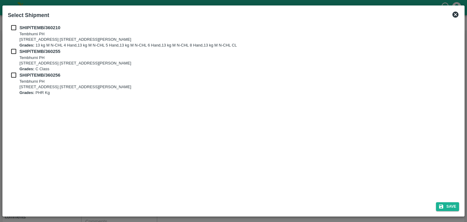
click at [14, 25] on input "checkbox" at bounding box center [14, 27] width 12 height 7
checkbox input "true"
click at [13, 49] on input "checkbox" at bounding box center [14, 51] width 12 height 7
checkbox input "true"
click at [13, 73] on input "checkbox" at bounding box center [14, 75] width 12 height 7
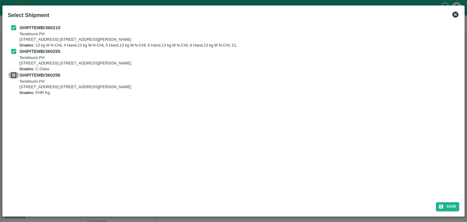
checkbox input "true"
click at [445, 209] on button "Save" at bounding box center [447, 206] width 23 height 9
type input "[DATE]"
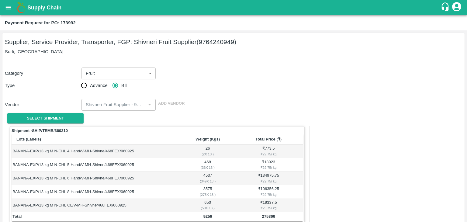
scroll to position [298, 0]
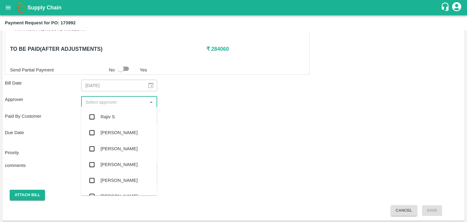
click at [115, 99] on input "input" at bounding box center [114, 102] width 63 height 8
type input "Ajit"
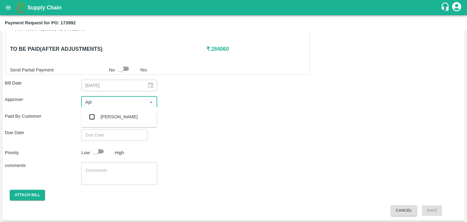
click at [114, 118] on div "[PERSON_NAME]" at bounding box center [119, 116] width 37 height 7
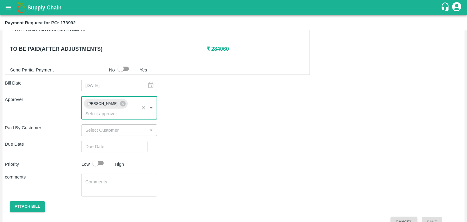
type input "DD/MM/YYYY hh:mm aa"
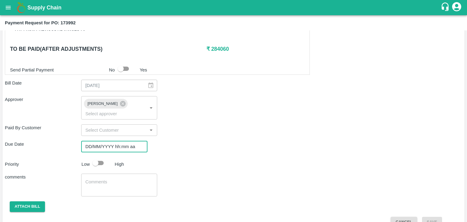
click at [124, 141] on input "DD/MM/YYYY hh:mm aa" at bounding box center [112, 147] width 62 height 12
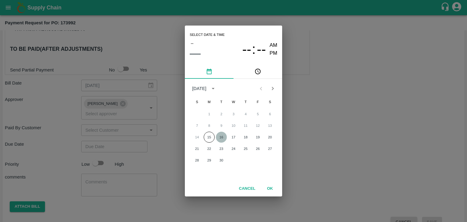
click at [220, 135] on button "16" at bounding box center [221, 137] width 11 height 11
type input "[DATE] 12:00 AM"
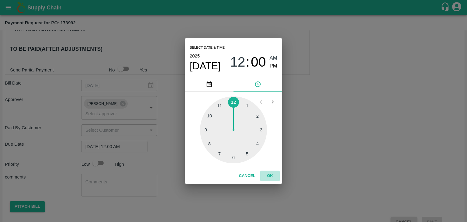
click at [273, 173] on button "OK" at bounding box center [269, 175] width 19 height 11
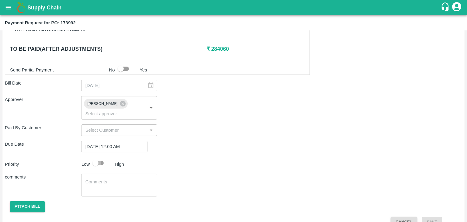
click at [98, 157] on input "checkbox" at bounding box center [95, 163] width 35 height 12
checkbox input "true"
click at [117, 179] on textarea at bounding box center [119, 185] width 68 height 13
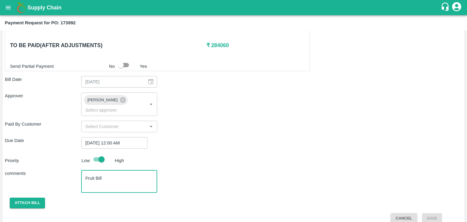
type textarea "Fruit Bill"
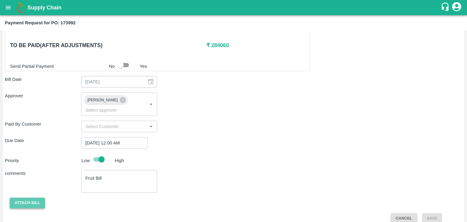
click at [21, 197] on button "Attach bill" at bounding box center [27, 202] width 35 height 11
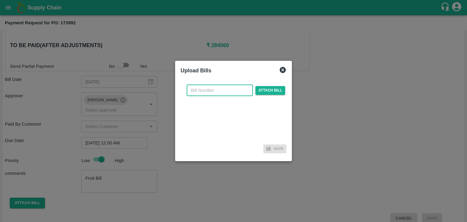
click at [230, 90] on input "text" at bounding box center [220, 90] width 66 height 12
type input "725"
click at [256, 90] on span "Attach bill" at bounding box center [270, 90] width 30 height 9
click at [0, 0] on input "Attach bill" at bounding box center [0, 0] width 0 height 0
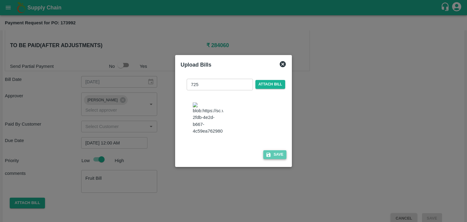
click at [271, 159] on button "Save" at bounding box center [274, 154] width 23 height 9
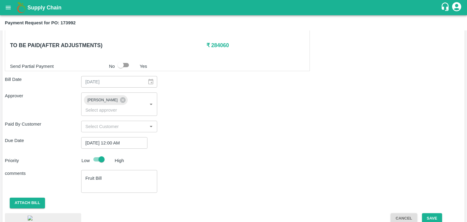
scroll to position [355, 0]
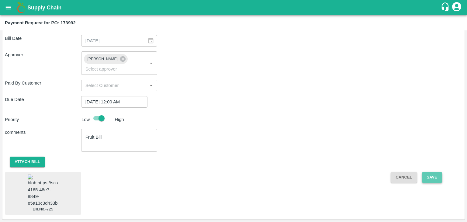
click at [435, 172] on button "Save" at bounding box center [432, 177] width 20 height 11
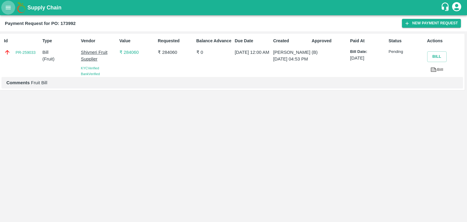
click at [5, 8] on icon "open drawer" at bounding box center [8, 7] width 7 height 7
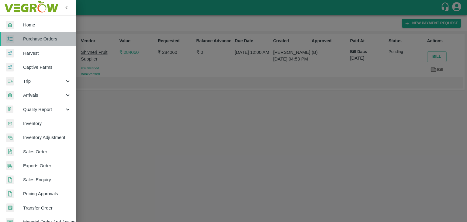
click at [47, 38] on span "Purchase Orders" at bounding box center [47, 39] width 48 height 7
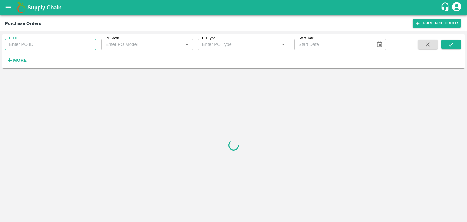
click at [83, 46] on input "PO ID" at bounding box center [50, 45] width 91 height 12
paste input "174074"
type input "174074"
click at [451, 46] on icon "submit" at bounding box center [451, 44] width 7 height 7
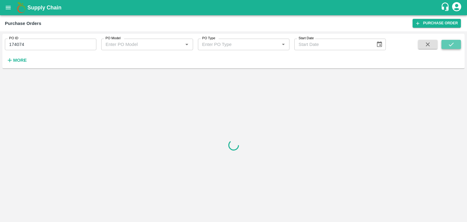
click at [451, 46] on icon "submit" at bounding box center [451, 44] width 7 height 7
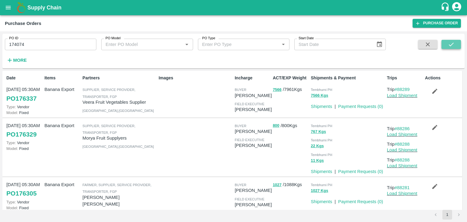
click at [451, 46] on icon "submit" at bounding box center [451, 44] width 7 height 7
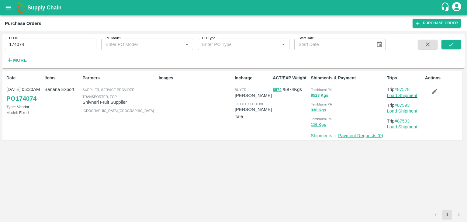
click at [363, 135] on link "Payment Requests ( 0 )" at bounding box center [360, 135] width 45 height 5
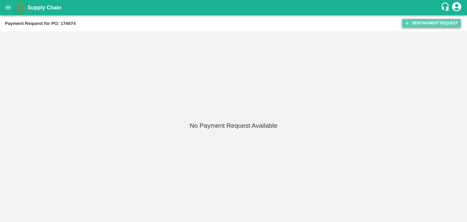
click at [420, 22] on button "New Payment Request" at bounding box center [431, 23] width 59 height 9
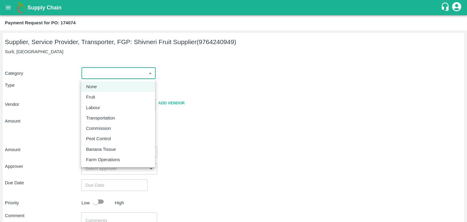
drag, startPoint x: 89, startPoint y: 70, endPoint x: 101, endPoint y: 91, distance: 24.8
click at [101, 91] on body "Supply Chain Payment Request for PO: 174074 Supplier, Service Provider, Transpo…" at bounding box center [233, 111] width 467 height 222
click at [101, 92] on li "Fruit" at bounding box center [118, 97] width 74 height 10
type input "1"
type input "Shivneri Fruit Supplier - 9764240949(Supplier, Service Provider, Transporter, F…"
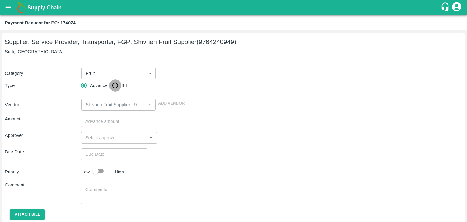
click at [117, 81] on input "Bill" at bounding box center [115, 85] width 12 height 12
radio input "true"
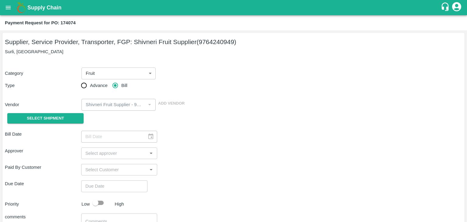
click at [51, 124] on div "Select Shipment" at bounding box center [43, 118] width 76 height 15
click at [51, 119] on span "Select Shipment" at bounding box center [45, 118] width 37 height 7
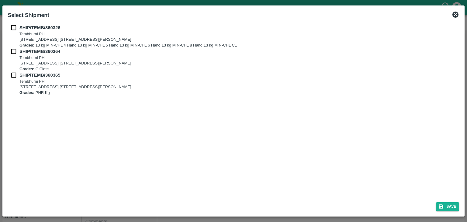
click at [12, 31] on div "SHIP/TEMB/360326 Tembhurni PH Tembhurni PH 205, PLOT NO. E-5, YASHSHREE INDUSTR…" at bounding box center [233, 36] width 451 height 24
click at [12, 27] on input "checkbox" at bounding box center [14, 27] width 12 height 7
checkbox input "true"
click at [13, 55] on div "SHIP/TEMB/360364 Tembhurni PH Tembhurni PH 205, PLOT NO. E-5, YASHSHREE INDUSTR…" at bounding box center [233, 60] width 451 height 24
click at [13, 51] on input "checkbox" at bounding box center [14, 51] width 12 height 7
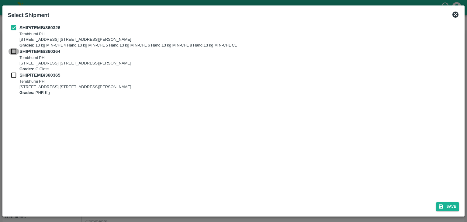
checkbox input "true"
click at [12, 74] on input "checkbox" at bounding box center [14, 75] width 12 height 7
checkbox input "true"
click at [451, 206] on button "Save" at bounding box center [447, 206] width 23 height 9
type input "07/09/2025"
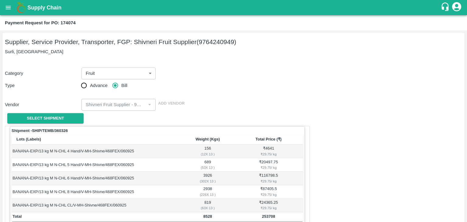
scroll to position [298, 0]
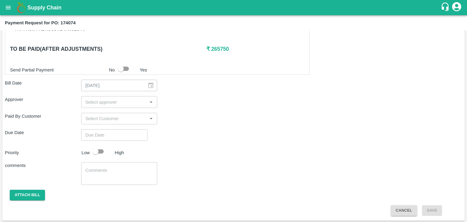
click at [139, 102] on input "input" at bounding box center [114, 102] width 63 height 8
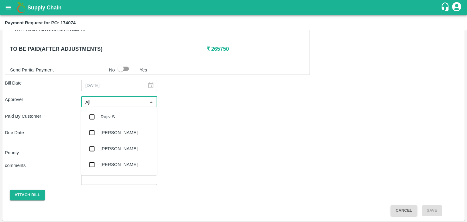
type input "Ajit"
click at [120, 118] on div "[PERSON_NAME]" at bounding box center [119, 117] width 76 height 16
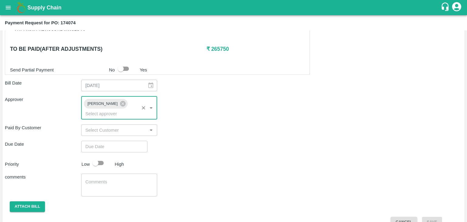
type input "DD/MM/YYYY hh:mm aa"
click at [123, 141] on input "DD/MM/YYYY hh:mm aa" at bounding box center [112, 147] width 62 height 12
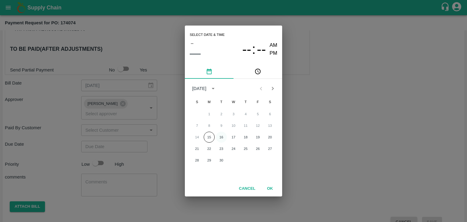
click at [219, 133] on button "16" at bounding box center [221, 137] width 11 height 11
type input "[DATE] 12:00 AM"
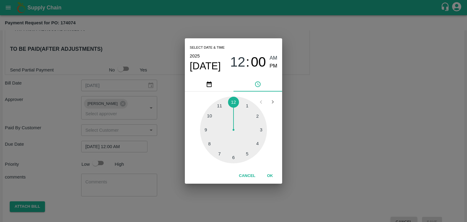
click at [274, 174] on button "OK" at bounding box center [269, 175] width 19 height 11
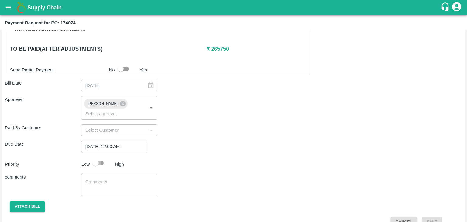
click at [97, 157] on input "checkbox" at bounding box center [95, 163] width 35 height 12
checkbox input "true"
click at [125, 179] on textarea at bounding box center [119, 185] width 68 height 13
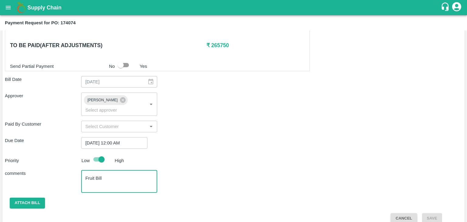
type textarea "Fruit Bill"
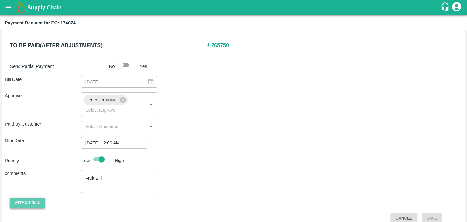
click at [28, 197] on button "Attach bill" at bounding box center [27, 202] width 35 height 11
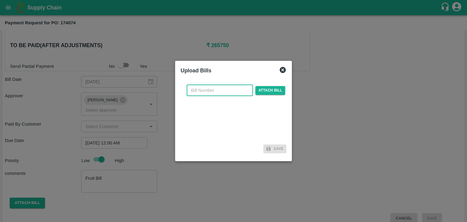
click at [224, 89] on input "text" at bounding box center [220, 90] width 66 height 12
type input "727"
click at [273, 87] on span "Attach bill" at bounding box center [270, 90] width 30 height 9
click at [0, 0] on input "Attach bill" at bounding box center [0, 0] width 0 height 0
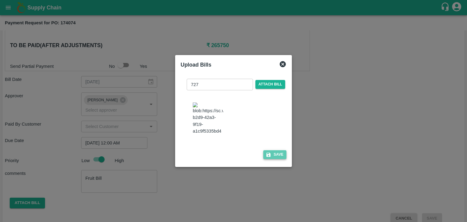
click at [276, 159] on button "Save" at bounding box center [274, 154] width 23 height 9
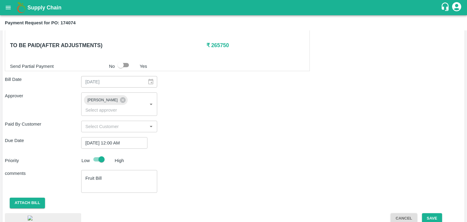
scroll to position [355, 0]
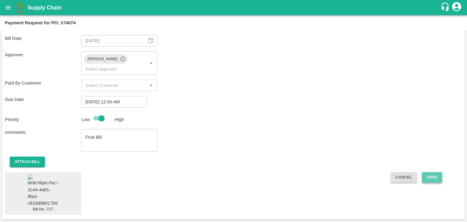
click at [431, 172] on button "Save" at bounding box center [432, 177] width 20 height 11
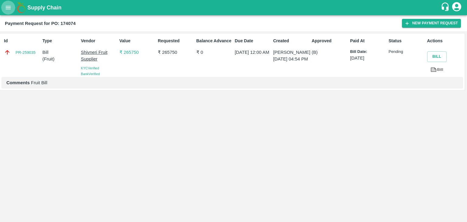
click at [5, 7] on icon "open drawer" at bounding box center [8, 7] width 7 height 7
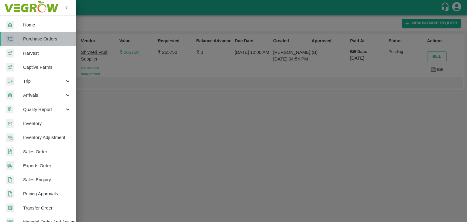
click at [41, 34] on link "Purchase Orders" at bounding box center [38, 39] width 76 height 14
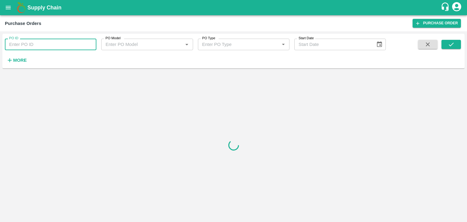
click at [79, 43] on input "PO ID" at bounding box center [50, 45] width 91 height 12
paste input "174166"
type input "174166"
click at [450, 48] on icon "submit" at bounding box center [451, 44] width 7 height 7
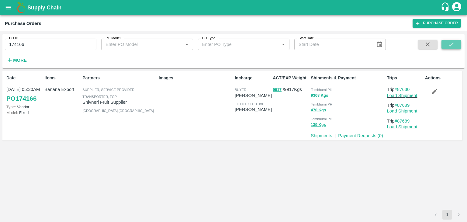
click at [450, 48] on icon "submit" at bounding box center [451, 44] width 7 height 7
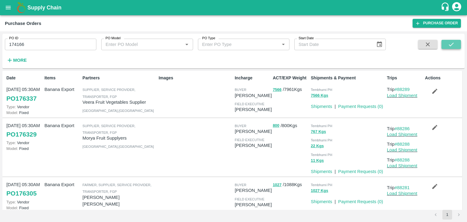
click at [450, 48] on icon "submit" at bounding box center [451, 44] width 7 height 7
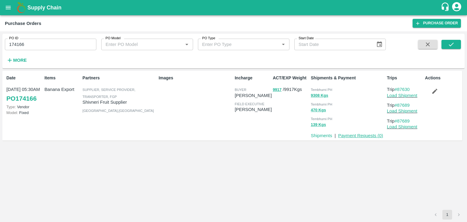
click at [360, 136] on link "Payment Requests ( 0 )" at bounding box center [360, 135] width 45 height 5
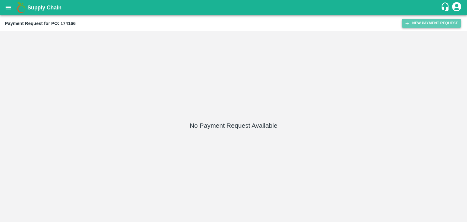
click at [418, 25] on button "New Payment Request" at bounding box center [431, 23] width 59 height 9
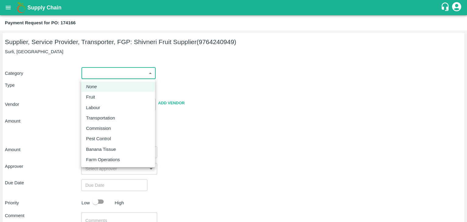
drag, startPoint x: 93, startPoint y: 74, endPoint x: 98, endPoint y: 95, distance: 21.7
click at [98, 95] on body "Supply Chain Payment Request for PO: 174166 Supplier, Service Provider, Transpo…" at bounding box center [233, 111] width 467 height 222
click at [98, 95] on div "Fruit" at bounding box center [118, 97] width 64 height 7
type input "1"
type input "Shivneri Fruit Supplier - 9764240949(Supplier, Service Provider, Transporter, F…"
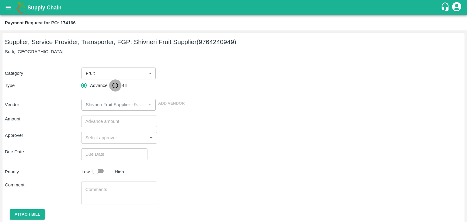
click at [112, 87] on input "Bill" at bounding box center [115, 85] width 12 height 12
radio input "true"
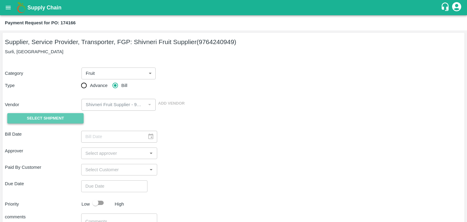
click at [50, 120] on span "Select Shipment" at bounding box center [45, 118] width 37 height 7
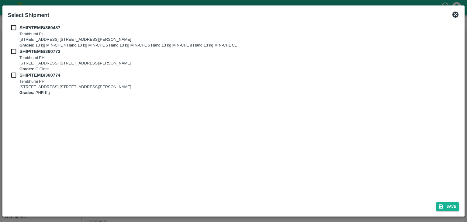
drag, startPoint x: 13, startPoint y: 31, endPoint x: 11, endPoint y: 23, distance: 8.3
click at [11, 23] on div "SHIP/TEMB/360487 [STREET_ADDRESS] E-5, YASHSHREE INDUSTRIES, M.I.D.C., A/P TEMB…" at bounding box center [233, 109] width 456 height 175
click at [13, 29] on input "checkbox" at bounding box center [14, 27] width 12 height 7
checkbox input "true"
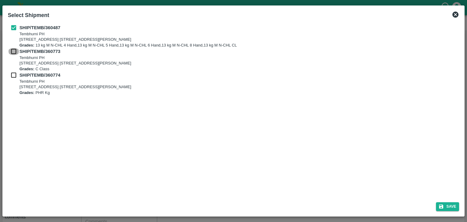
click at [13, 51] on input "checkbox" at bounding box center [14, 51] width 12 height 7
checkbox input "true"
click at [13, 72] on input "checkbox" at bounding box center [14, 75] width 12 height 7
checkbox input "true"
click at [451, 206] on button "Save" at bounding box center [447, 206] width 23 height 9
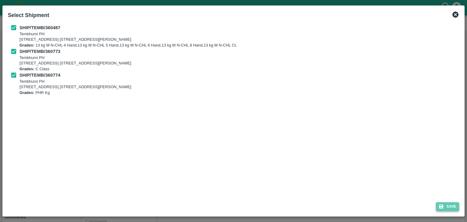
type input "[DATE]"
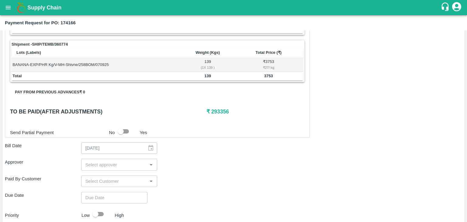
scroll to position [298, 0]
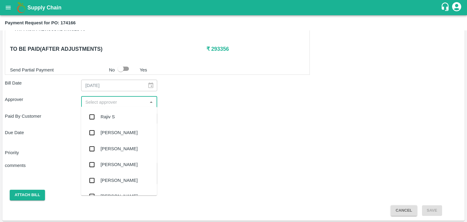
click at [109, 98] on input "input" at bounding box center [114, 102] width 63 height 8
type input "Ajit"
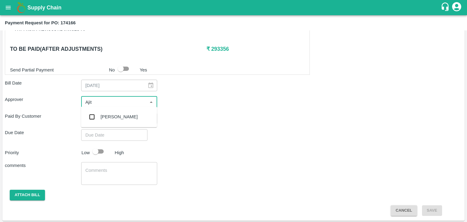
click at [110, 115] on div "[PERSON_NAME]" at bounding box center [119, 116] width 37 height 7
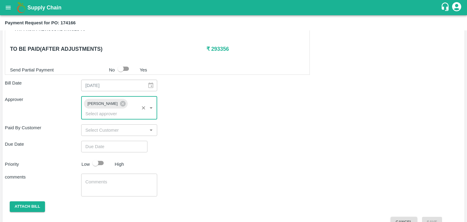
type input "DD/MM/YYYY hh:mm aa"
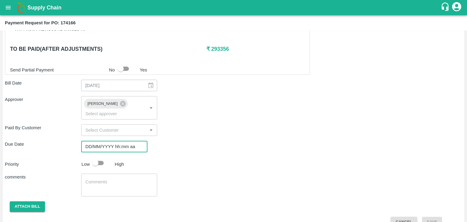
click at [122, 141] on input "DD/MM/YYYY hh:mm aa" at bounding box center [112, 147] width 62 height 12
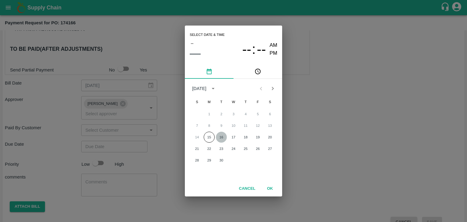
click at [221, 133] on button "16" at bounding box center [221, 137] width 11 height 11
type input "[DATE] 12:00 AM"
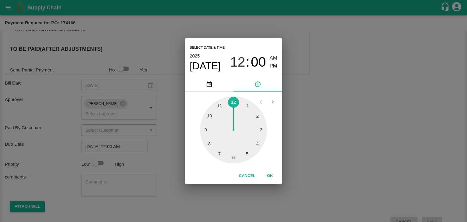
click at [272, 170] on div "Cancel OK" at bounding box center [233, 175] width 97 height 15
click at [269, 174] on button "OK" at bounding box center [269, 175] width 19 height 11
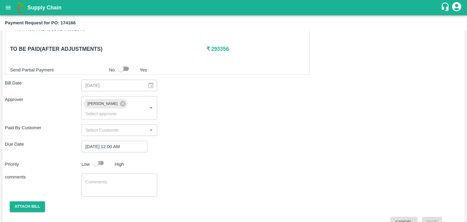
click at [98, 157] on input "checkbox" at bounding box center [95, 163] width 35 height 12
checkbox input "true"
click at [116, 173] on div "x ​" at bounding box center [119, 184] width 76 height 23
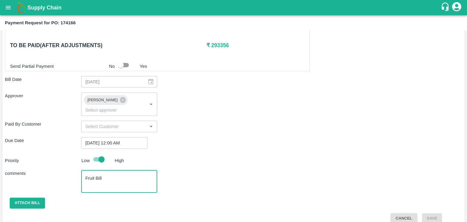
type textarea "Fruit Bill"
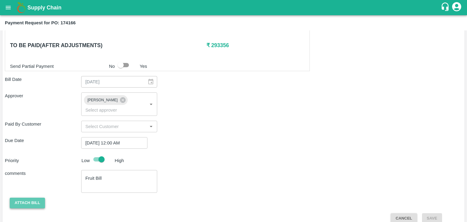
click at [26, 197] on button "Attach bill" at bounding box center [27, 202] width 35 height 11
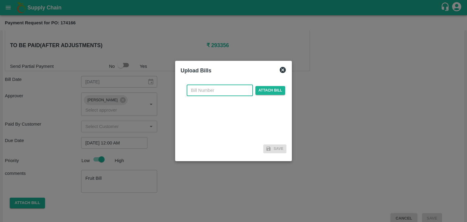
click at [218, 88] on input "text" at bounding box center [220, 90] width 66 height 12
type input "729"
click at [261, 87] on span "Attach bill" at bounding box center [270, 90] width 30 height 9
click at [0, 0] on input "Attach bill" at bounding box center [0, 0] width 0 height 0
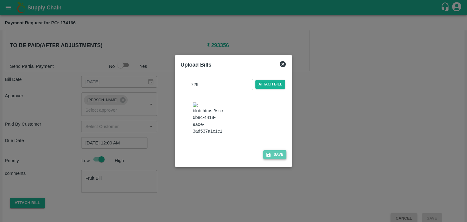
click at [274, 159] on button "Save" at bounding box center [274, 154] width 23 height 9
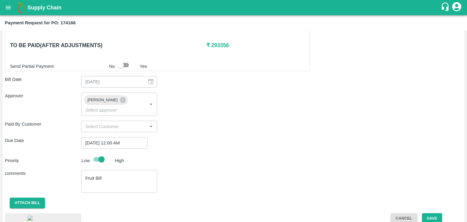
scroll to position [355, 0]
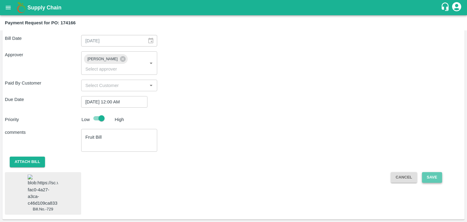
click at [434, 172] on button "Save" at bounding box center [432, 177] width 20 height 11
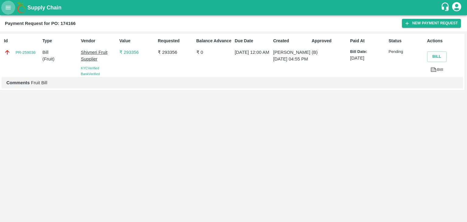
click at [5, 4] on button "open drawer" at bounding box center [8, 8] width 14 height 14
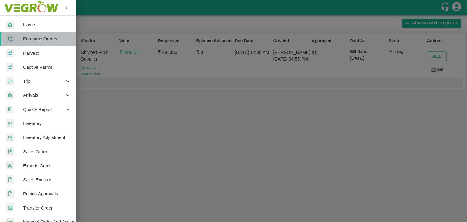
click at [48, 34] on link "Purchase Orders" at bounding box center [38, 39] width 76 height 14
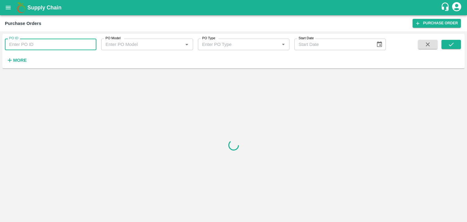
click at [83, 44] on input "PO ID" at bounding box center [50, 45] width 91 height 12
paste input "174323"
click at [454, 47] on icon "submit" at bounding box center [451, 44] width 7 height 7
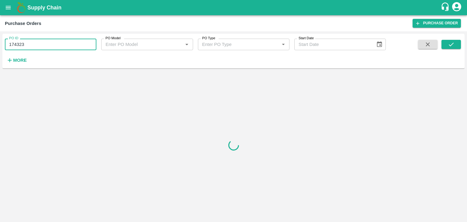
click at [55, 43] on input "174323" at bounding box center [50, 45] width 91 height 12
type input "174323"
click at [454, 46] on icon "submit" at bounding box center [451, 44] width 7 height 7
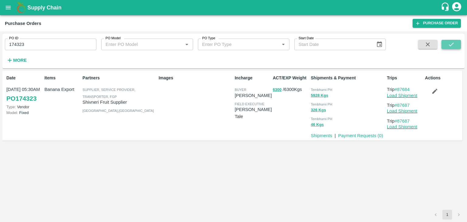
click at [454, 46] on icon "submit" at bounding box center [451, 44] width 7 height 7
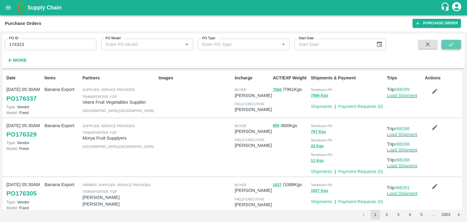
click at [453, 42] on icon "submit" at bounding box center [451, 44] width 7 height 7
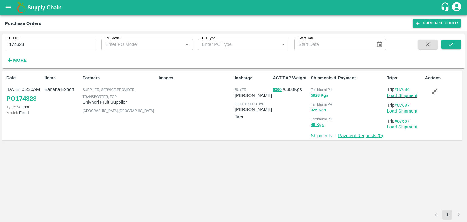
click at [363, 134] on link "Payment Requests ( 0 )" at bounding box center [360, 135] width 45 height 5
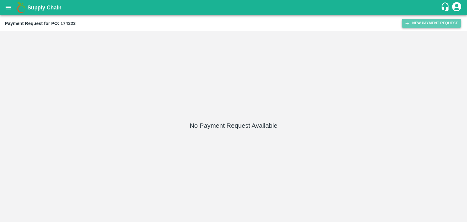
click at [422, 24] on button "New Payment Request" at bounding box center [431, 23] width 59 height 9
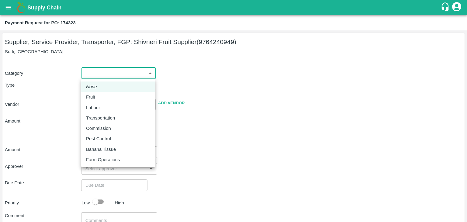
drag, startPoint x: 94, startPoint y: 72, endPoint x: 101, endPoint y: 95, distance: 24.0
click at [101, 95] on body "Supply Chain Payment Request for PO: 174323 Supplier, Service Provider, Transpo…" at bounding box center [233, 111] width 467 height 222
click at [101, 95] on div "Fruit" at bounding box center [118, 97] width 64 height 7
type input "1"
type input "Shivneri Fruit Supplier - 9764240949(Supplier, Service Provider, Transporter, F…"
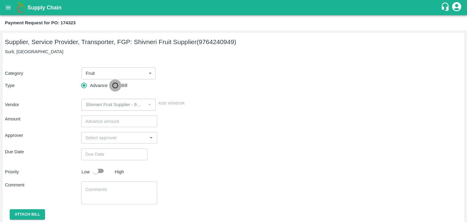
click at [117, 86] on input "Bill" at bounding box center [115, 85] width 12 height 12
radio input "true"
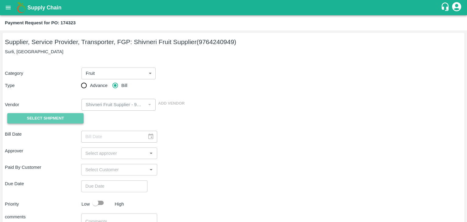
click at [48, 116] on span "Select Shipment" at bounding box center [45, 118] width 37 height 7
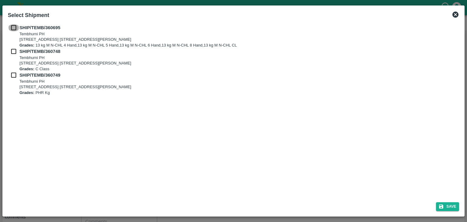
click at [13, 26] on input "checkbox" at bounding box center [14, 27] width 12 height 7
checkbox input "true"
click at [12, 49] on input "checkbox" at bounding box center [14, 51] width 12 height 7
checkbox input "true"
click at [12, 76] on input "checkbox" at bounding box center [14, 75] width 12 height 7
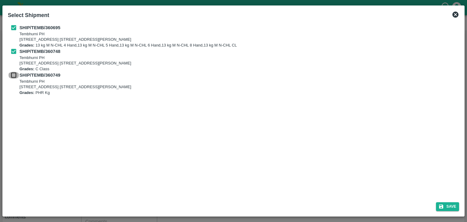
checkbox input "true"
click at [449, 207] on button "Save" at bounding box center [447, 206] width 23 height 9
type input "[DATE]"
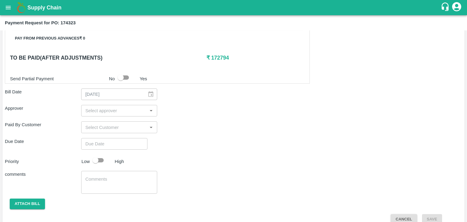
scroll to position [284, 0]
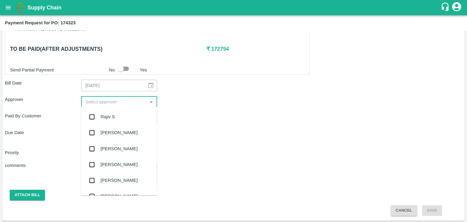
click at [121, 103] on input "input" at bounding box center [114, 102] width 63 height 8
type input "Ajit"
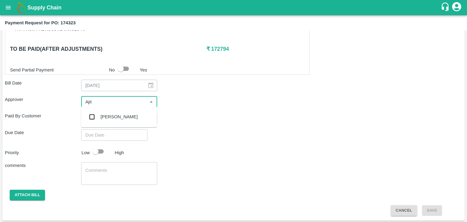
click at [109, 116] on div "[PERSON_NAME]" at bounding box center [119, 116] width 37 height 7
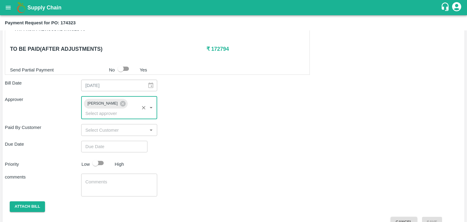
type input "DD/MM/YYYY hh:mm aa"
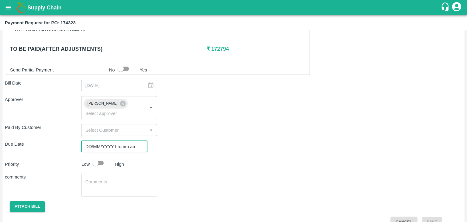
click at [124, 141] on input "DD/MM/YYYY hh:mm aa" at bounding box center [112, 147] width 62 height 12
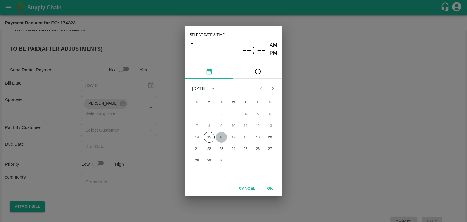
click at [221, 140] on button "16" at bounding box center [221, 137] width 11 height 11
type input "[DATE] 12:00 AM"
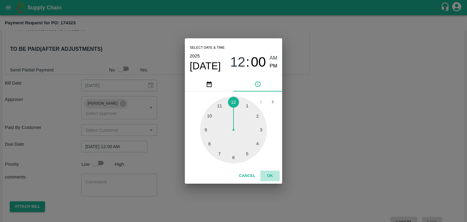
click at [269, 174] on button "OK" at bounding box center [269, 175] width 19 height 11
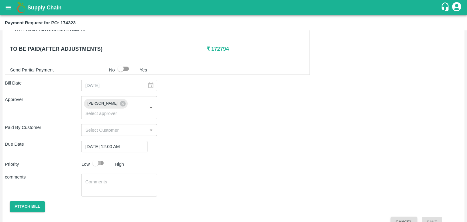
click at [98, 157] on input "checkbox" at bounding box center [95, 163] width 35 height 12
checkbox input "true"
click at [124, 179] on textarea at bounding box center [119, 185] width 68 height 13
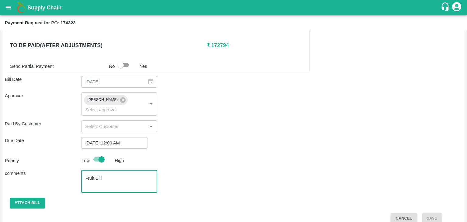
type textarea "Fruit Bill"
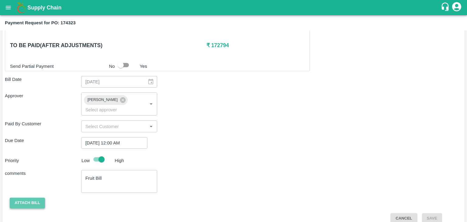
click at [23, 197] on button "Attach bill" at bounding box center [27, 202] width 35 height 11
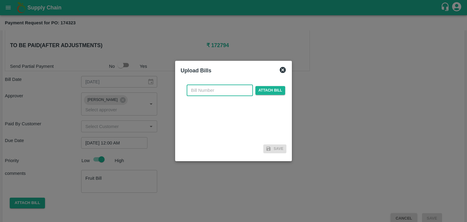
click at [227, 92] on input "text" at bounding box center [220, 90] width 66 height 12
type input "731"
click at [259, 90] on span "Attach bill" at bounding box center [270, 90] width 30 height 9
click at [0, 0] on input "Attach bill" at bounding box center [0, 0] width 0 height 0
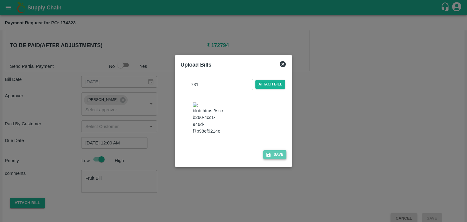
click at [278, 159] on button "Save" at bounding box center [274, 154] width 23 height 9
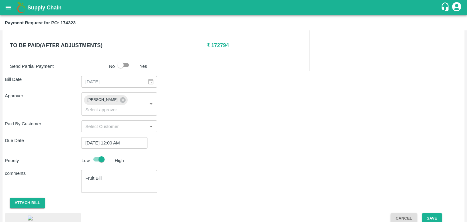
scroll to position [342, 0]
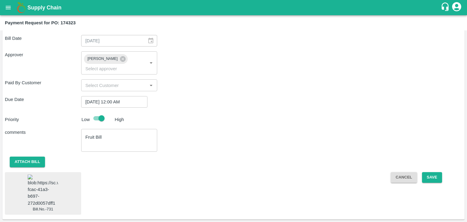
click at [34, 175] on img at bounding box center [43, 190] width 30 height 32
click at [434, 172] on button "Save" at bounding box center [432, 177] width 20 height 11
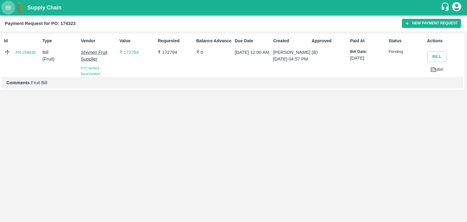
click at [5, 9] on icon "open drawer" at bounding box center [8, 7] width 7 height 7
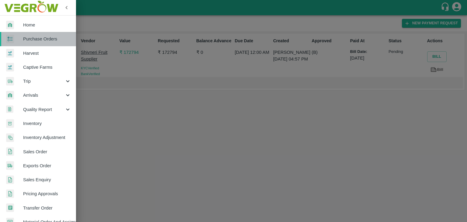
click at [51, 34] on link "Purchase Orders" at bounding box center [38, 39] width 76 height 14
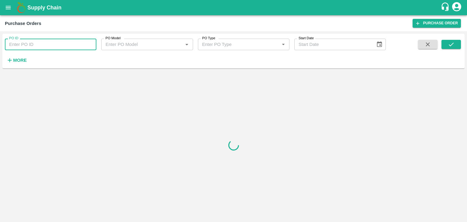
click at [84, 44] on input "PO ID" at bounding box center [50, 45] width 91 height 12
paste input "174610"
type input "174610"
click at [451, 42] on icon "submit" at bounding box center [451, 44] width 7 height 7
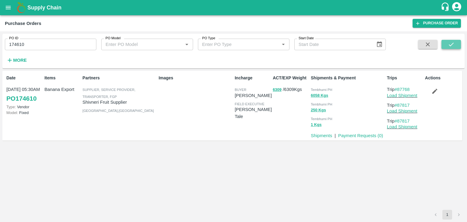
click at [451, 42] on icon "submit" at bounding box center [451, 44] width 7 height 7
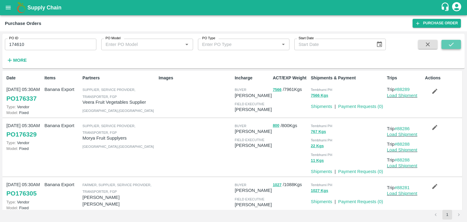
click at [453, 43] on icon "submit" at bounding box center [451, 44] width 7 height 7
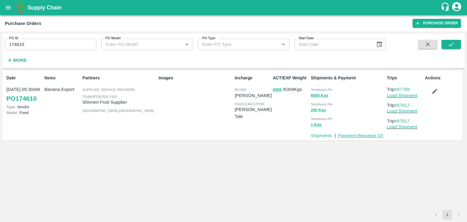
click at [354, 133] on link "Payment Requests ( 0 )" at bounding box center [360, 135] width 45 height 5
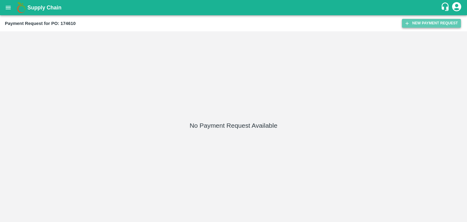
click at [403, 22] on button "New Payment Request" at bounding box center [431, 23] width 59 height 9
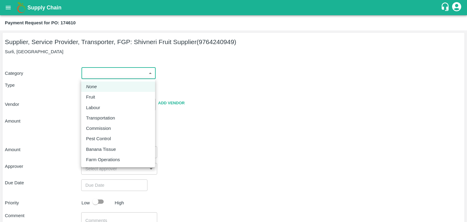
drag, startPoint x: 92, startPoint y: 74, endPoint x: 100, endPoint y: 96, distance: 23.5
click at [100, 96] on body "Supply Chain Payment Request for PO: 174610 Supplier, Service Provider, Transpo…" at bounding box center [233, 111] width 467 height 222
click at [100, 96] on div "Fruit" at bounding box center [118, 97] width 64 height 7
type input "1"
type input "Shivneri Fruit Supplier - 9764240949(Supplier, Service Provider, Transporter, F…"
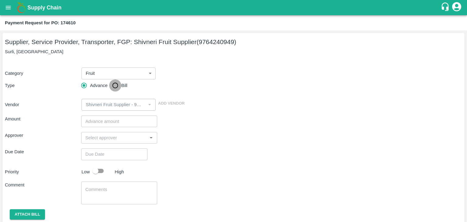
click at [115, 86] on input "Bill" at bounding box center [115, 85] width 12 height 12
radio input "true"
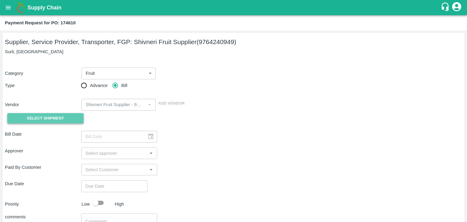
click at [40, 119] on span "Select Shipment" at bounding box center [45, 118] width 37 height 7
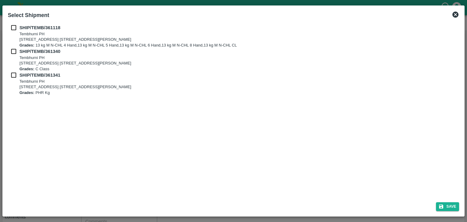
click at [13, 31] on input "checkbox" at bounding box center [14, 27] width 12 height 7
checkbox input "true"
click at [13, 49] on input "checkbox" at bounding box center [14, 51] width 12 height 7
checkbox input "true"
click at [13, 73] on input "checkbox" at bounding box center [14, 75] width 12 height 7
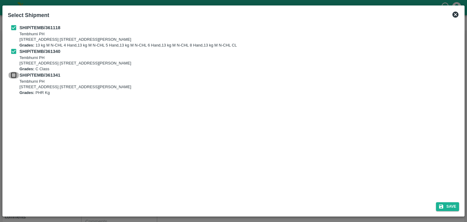
checkbox input "true"
click at [448, 204] on button "Save" at bounding box center [447, 206] width 23 height 9
type input "[DATE]"
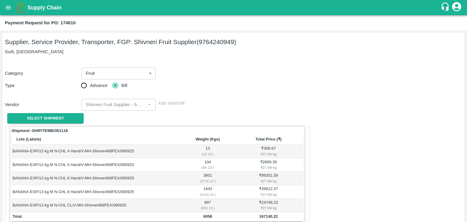
scroll to position [298, 0]
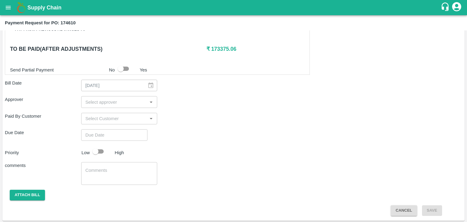
click at [129, 99] on input "input" at bounding box center [114, 102] width 63 height 8
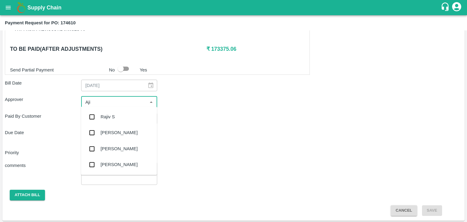
type input "Ajit"
click at [114, 117] on div "[PERSON_NAME]" at bounding box center [119, 116] width 37 height 7
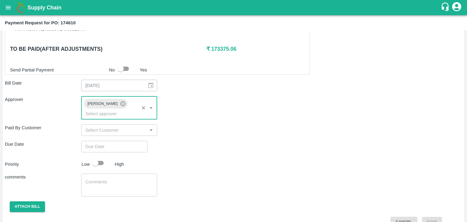
type input "DD/MM/YYYY hh:mm aa"
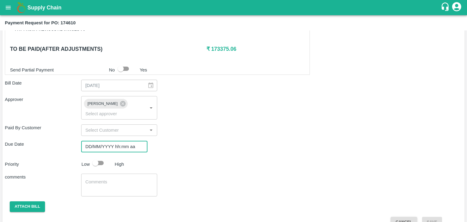
click at [127, 141] on input "DD/MM/YYYY hh:mm aa" at bounding box center [112, 147] width 62 height 12
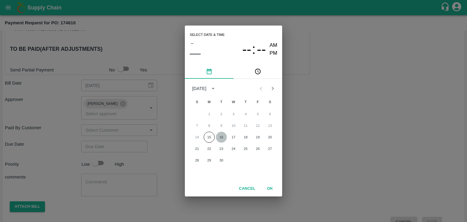
click at [222, 134] on button "16" at bounding box center [221, 137] width 11 height 11
type input "[DATE] 12:00 AM"
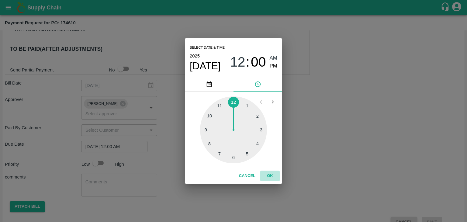
click at [275, 177] on button "OK" at bounding box center [269, 175] width 19 height 11
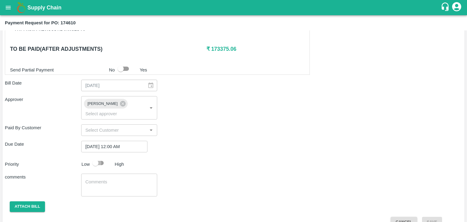
click at [97, 157] on input "checkbox" at bounding box center [95, 163] width 35 height 12
checkbox input "true"
click at [117, 179] on textarea at bounding box center [119, 185] width 68 height 13
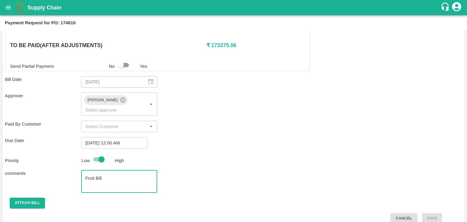
type textarea "Fruit Bill"
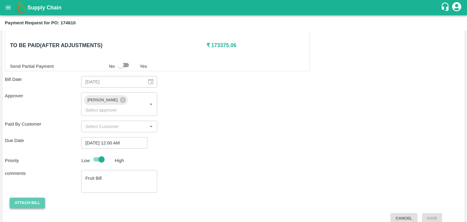
click at [33, 197] on button "Attach bill" at bounding box center [27, 202] width 35 height 11
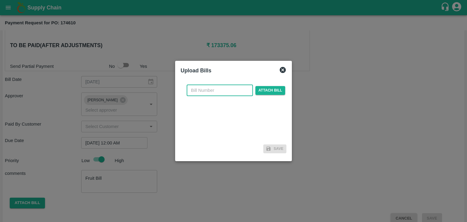
click at [235, 87] on input "text" at bounding box center [220, 90] width 66 height 12
type input "733"
click at [281, 89] on span "Attach bill" at bounding box center [270, 90] width 30 height 9
click at [0, 0] on input "Attach bill" at bounding box center [0, 0] width 0 height 0
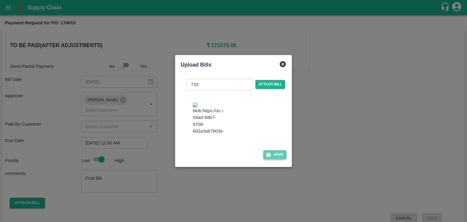
click at [272, 159] on button "Save" at bounding box center [274, 154] width 23 height 9
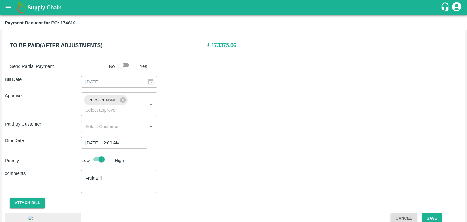
scroll to position [355, 0]
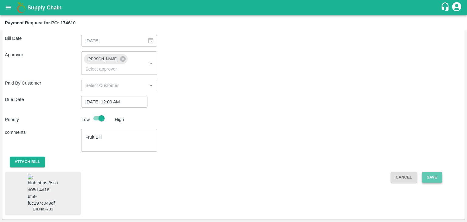
click at [435, 172] on button "Save" at bounding box center [432, 177] width 20 height 11
